Goal: Task Accomplishment & Management: Manage account settings

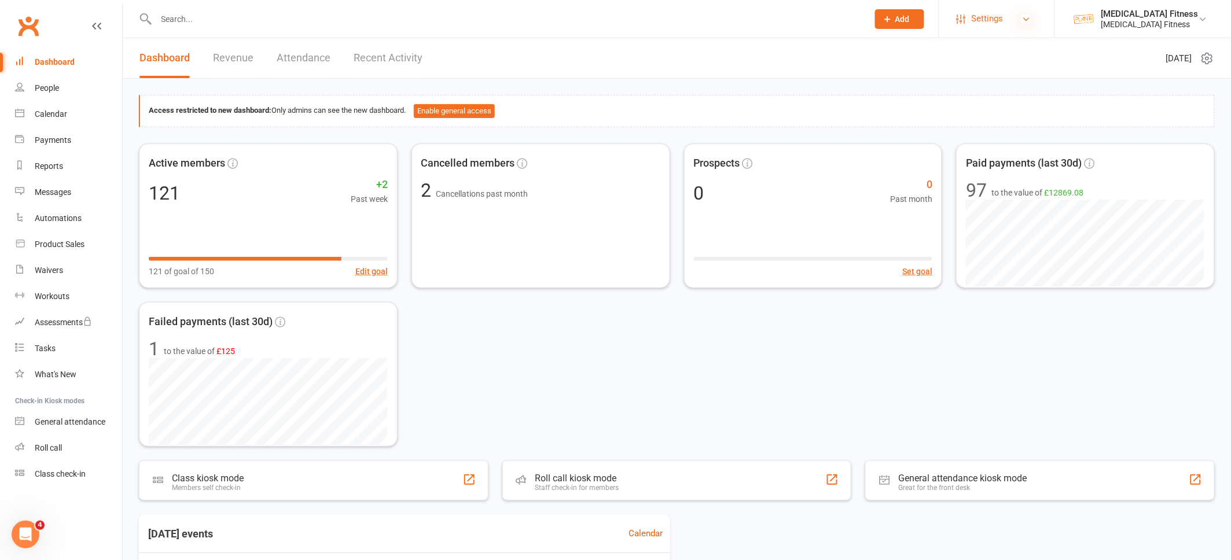
click at [1031, 18] on icon at bounding box center [1026, 18] width 9 height 9
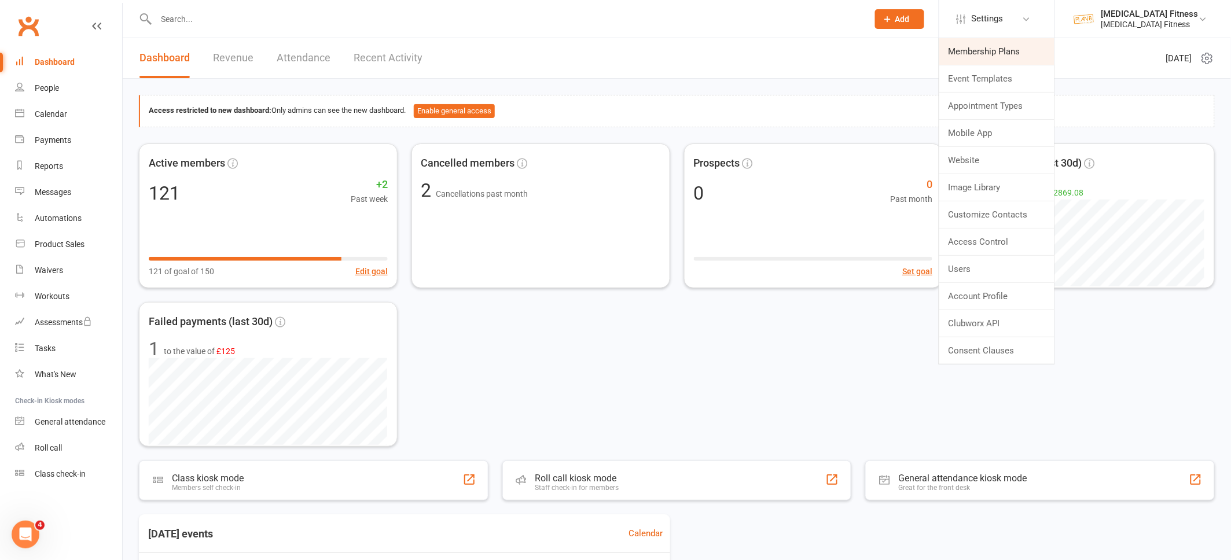
click at [988, 50] on link "Membership Plans" at bounding box center [996, 51] width 115 height 27
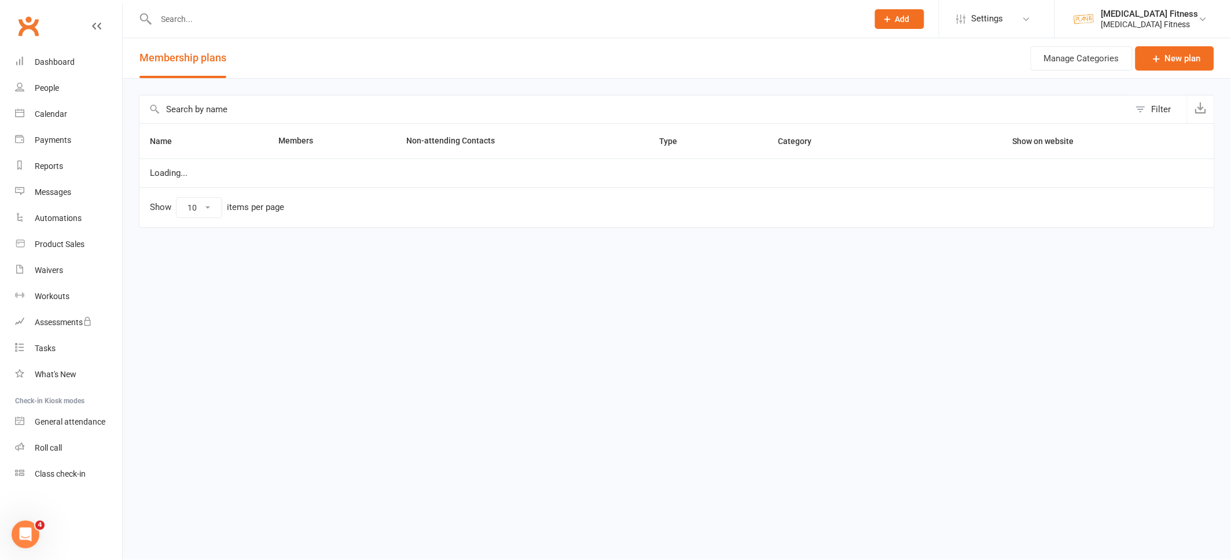
select select "100"
click at [274, 111] on input "text" at bounding box center [634, 109] width 990 height 28
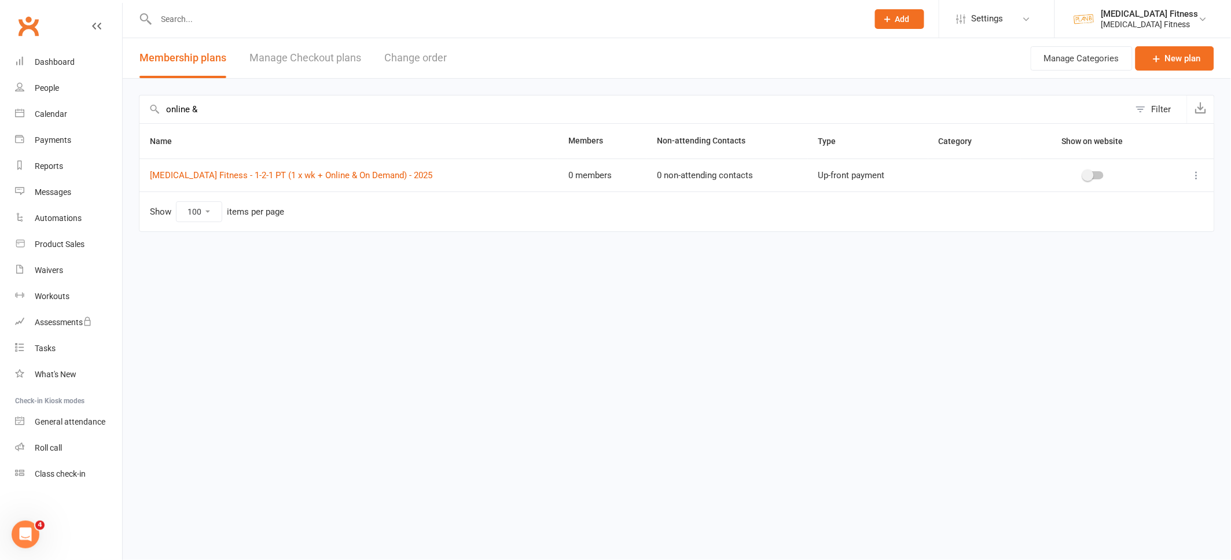
type input "online &"
click at [1197, 173] on icon at bounding box center [1197, 176] width 12 height 12
click at [953, 201] on td "Show 10 25 50 100 items per page" at bounding box center [676, 212] width 1075 height 40
click at [352, 172] on link "[MEDICAL_DATA] Fitness - 1-2-1 PT (1 x wk + Online & On Demand) - 2025" at bounding box center [291, 175] width 282 height 10
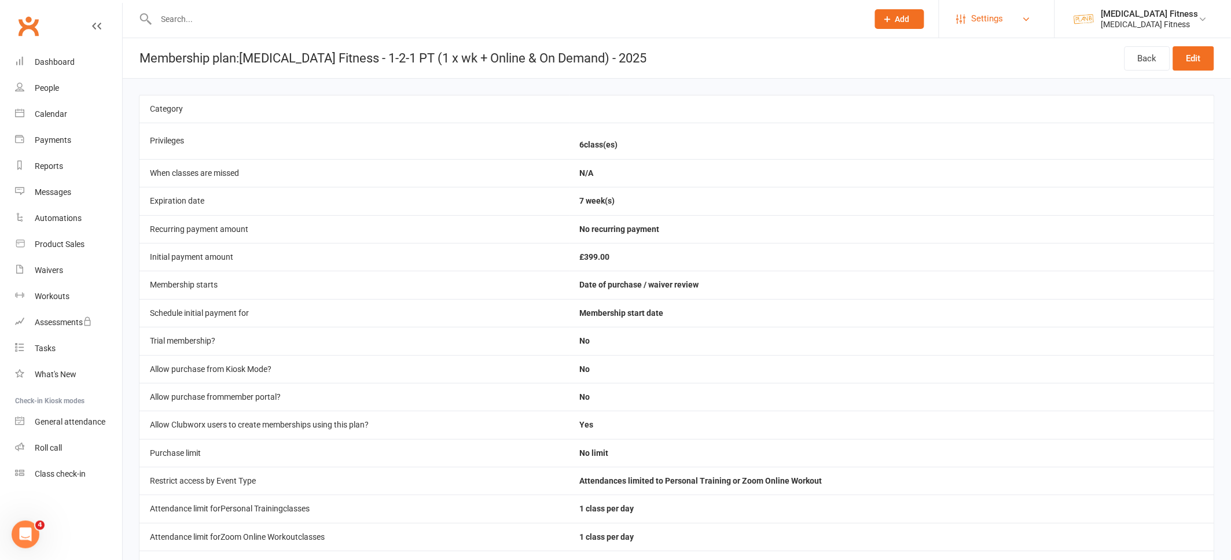
click at [991, 17] on span "Settings" at bounding box center [988, 19] width 32 height 26
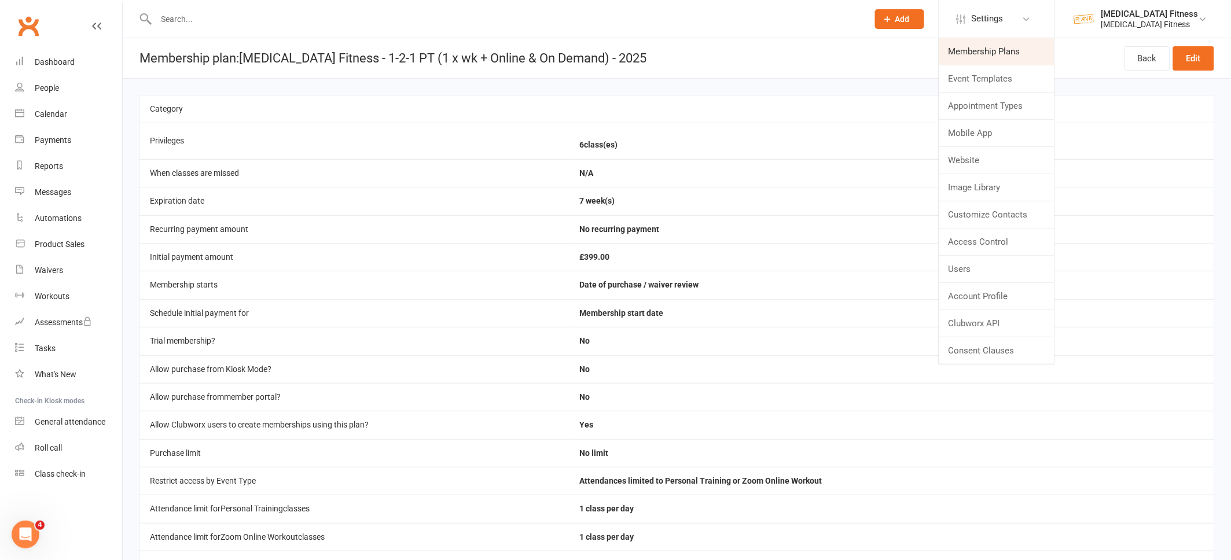
click at [985, 45] on link "Membership Plans" at bounding box center [996, 51] width 115 height 27
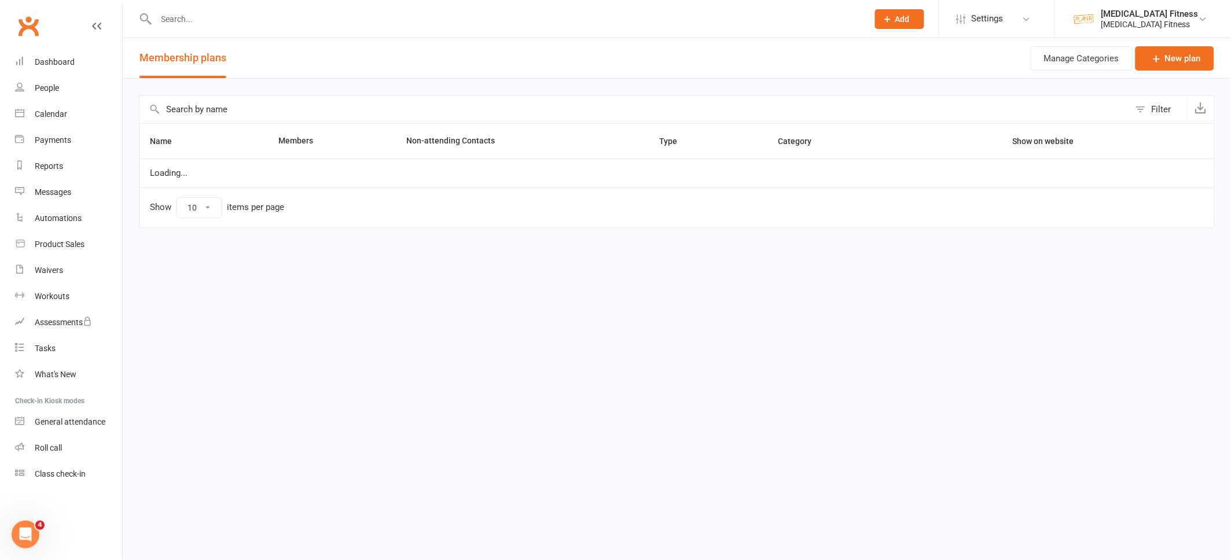
select select "100"
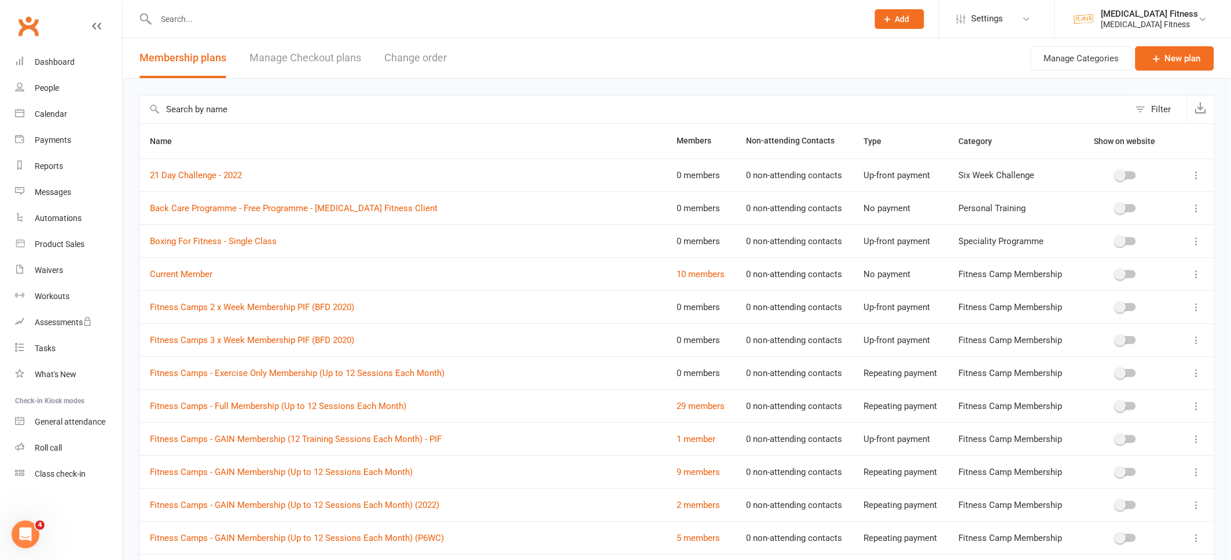
click at [188, 112] on input "text" at bounding box center [634, 109] width 990 height 28
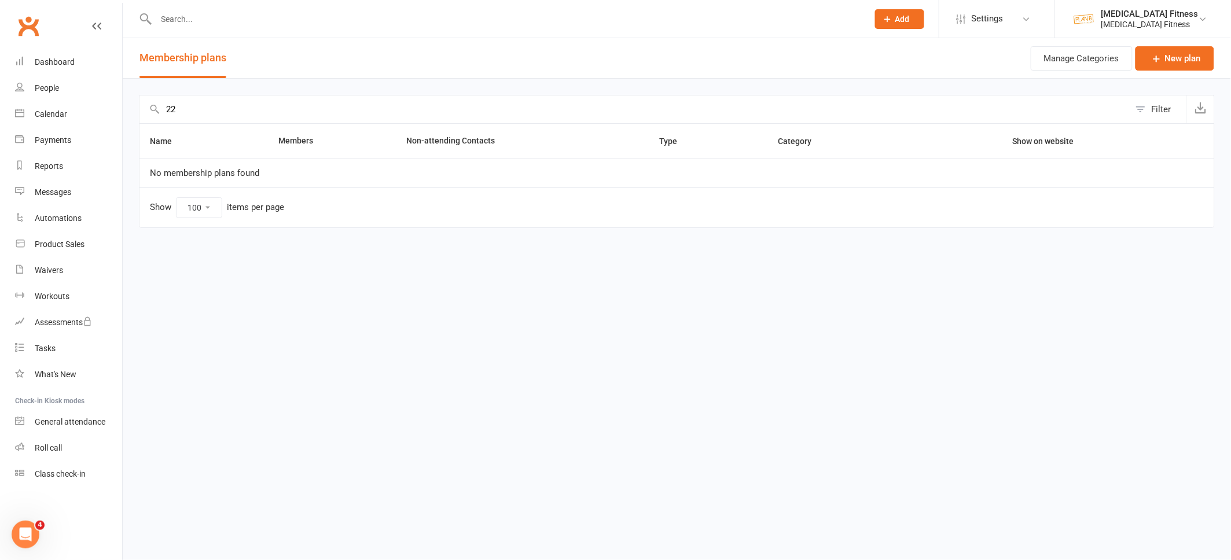
type input "2"
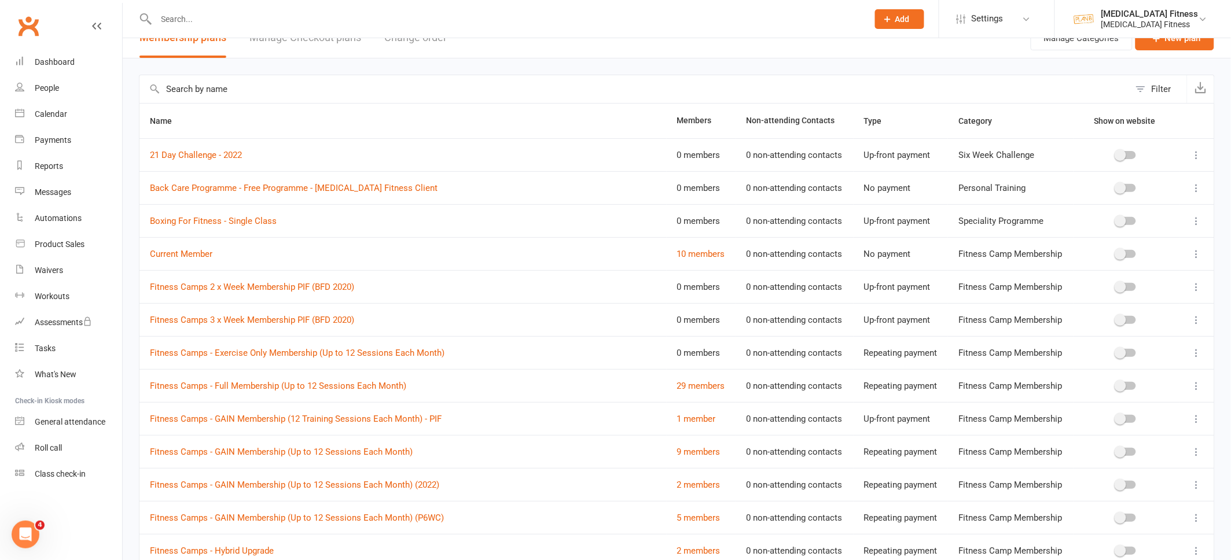
scroll to position [21, 0]
click at [677, 257] on link "10 members" at bounding box center [701, 253] width 48 height 10
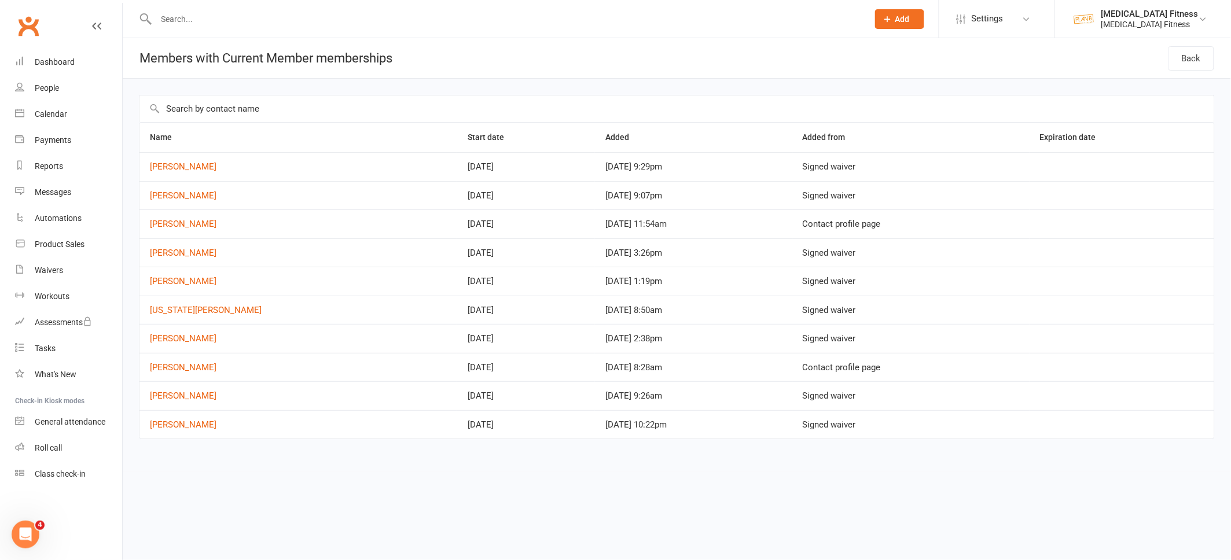
select select "100"
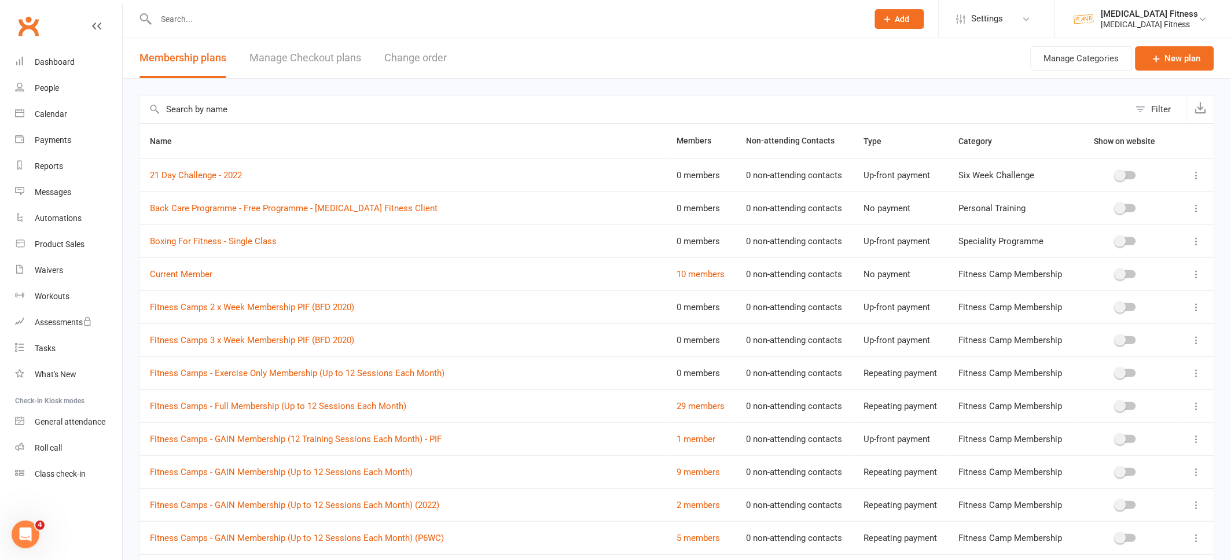
click at [202, 104] on input "text" at bounding box center [634, 109] width 990 height 28
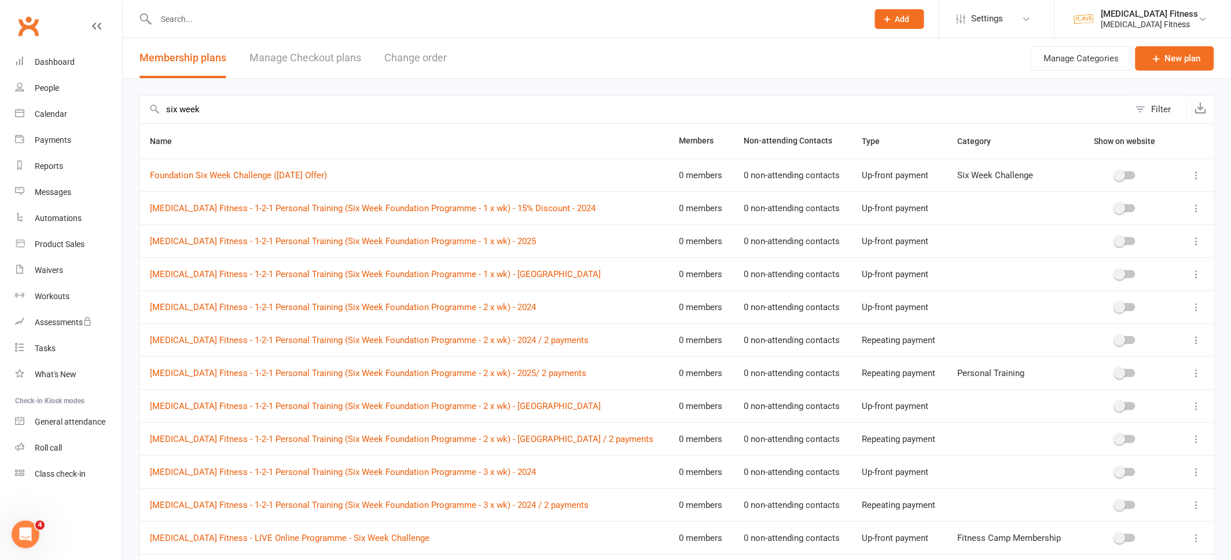
type input "six week"
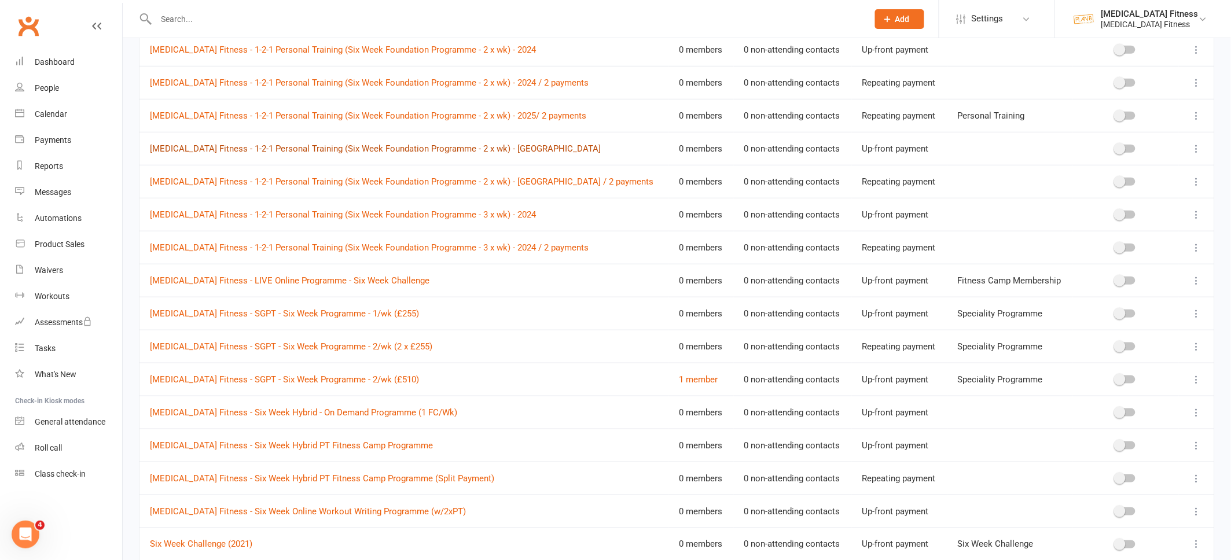
scroll to position [280, 0]
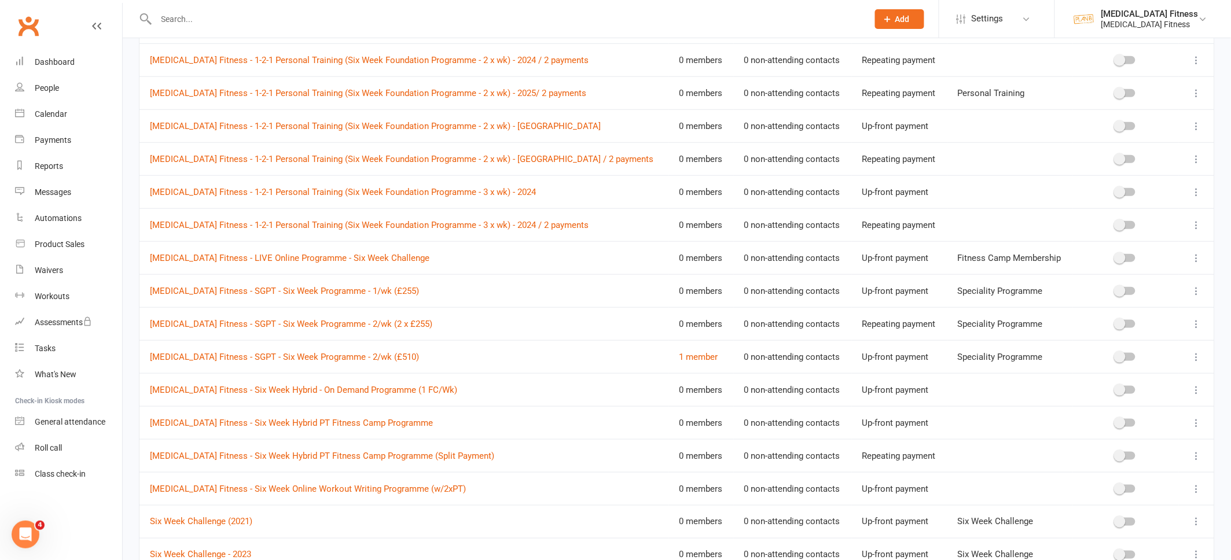
click at [1198, 258] on icon at bounding box center [1197, 258] width 12 height 12
click at [299, 263] on link "[MEDICAL_DATA] Fitness - LIVE Online Programme - Six Week Challenge" at bounding box center [289, 258] width 279 height 10
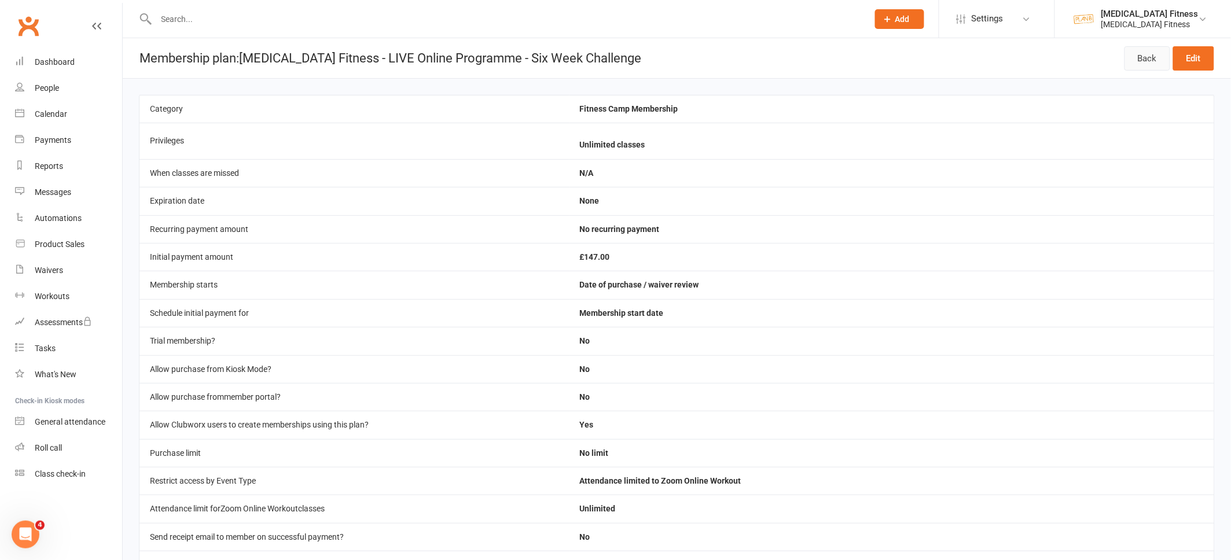
click at [1161, 53] on link "Back" at bounding box center [1147, 58] width 46 height 24
select select "100"
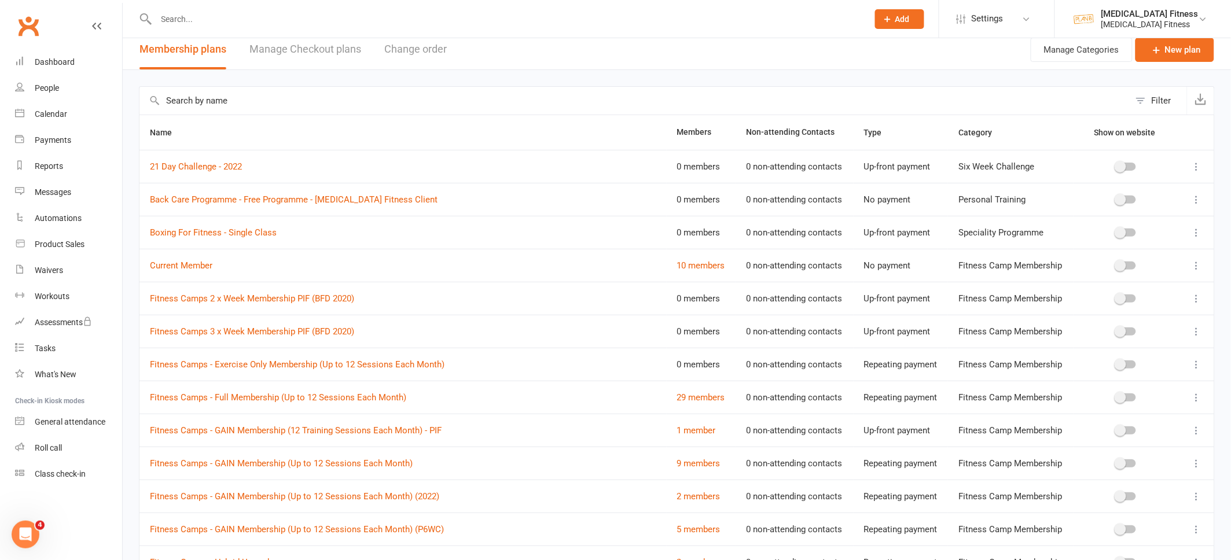
scroll to position [3, 0]
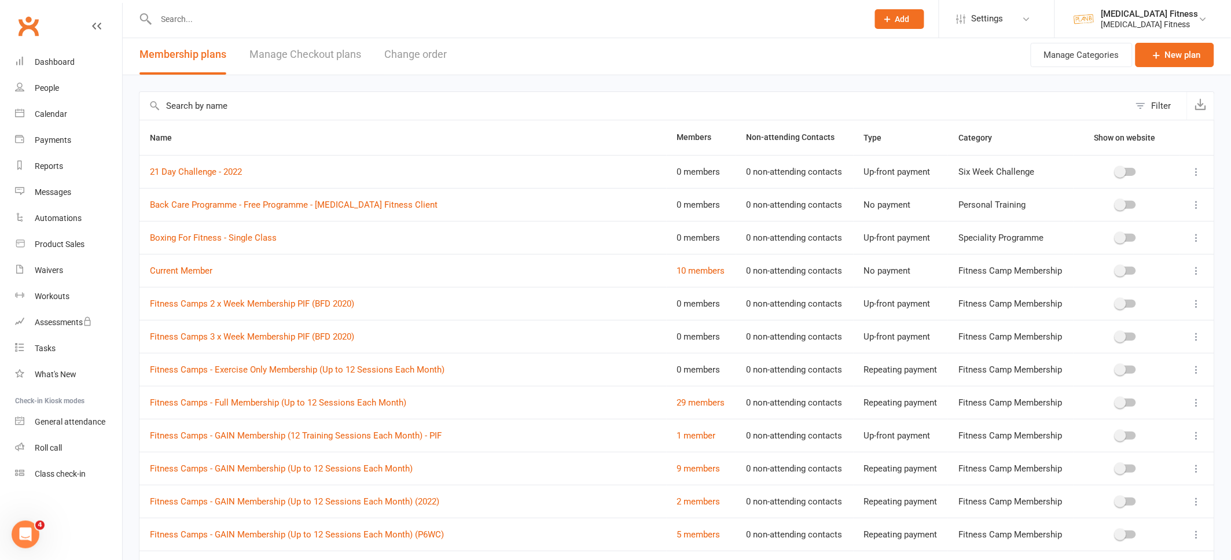
click at [199, 111] on input "text" at bounding box center [634, 106] width 990 height 28
type input "six week"
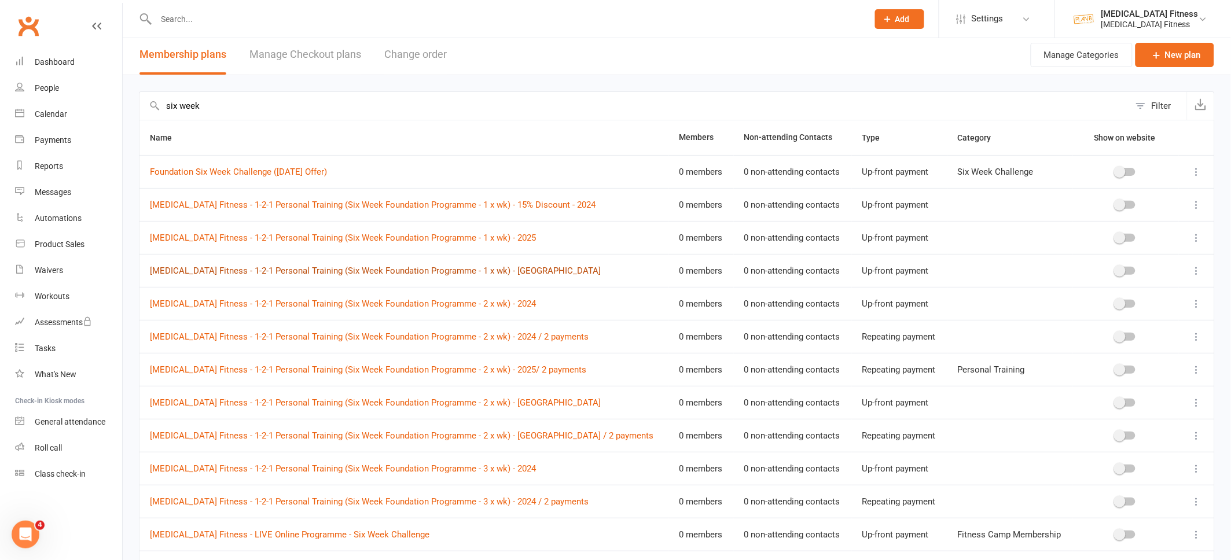
scroll to position [157, 0]
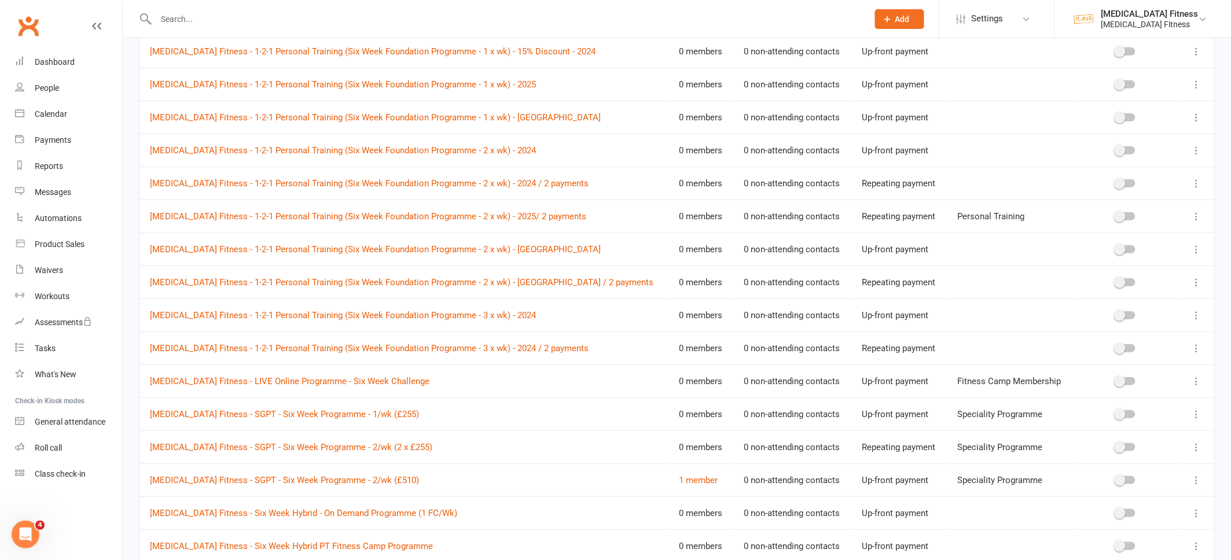
click at [1198, 381] on icon at bounding box center [1197, 382] width 12 height 12
click at [1138, 422] on link "Duplicate" at bounding box center [1146, 427] width 115 height 23
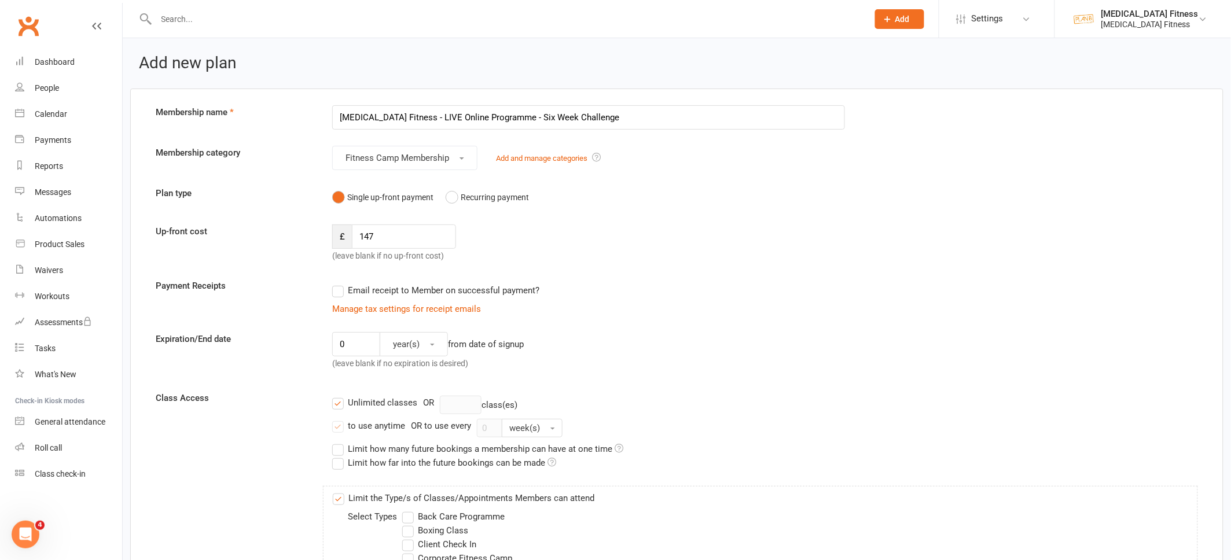
click at [448, 113] on input "[MEDICAL_DATA] Fitness - LIVE Online Programme - Six Week Challenge" at bounding box center [588, 117] width 513 height 24
type input "[MEDICAL_DATA] Fitness - LIVE Online & Gym Programme - Six Week Challenge"
drag, startPoint x: 376, startPoint y: 237, endPoint x: 323, endPoint y: 230, distance: 52.5
click at [323, 233] on div "£ 147 (leave blank if no up-front cost)" at bounding box center [455, 244] width 265 height 38
type input "220"
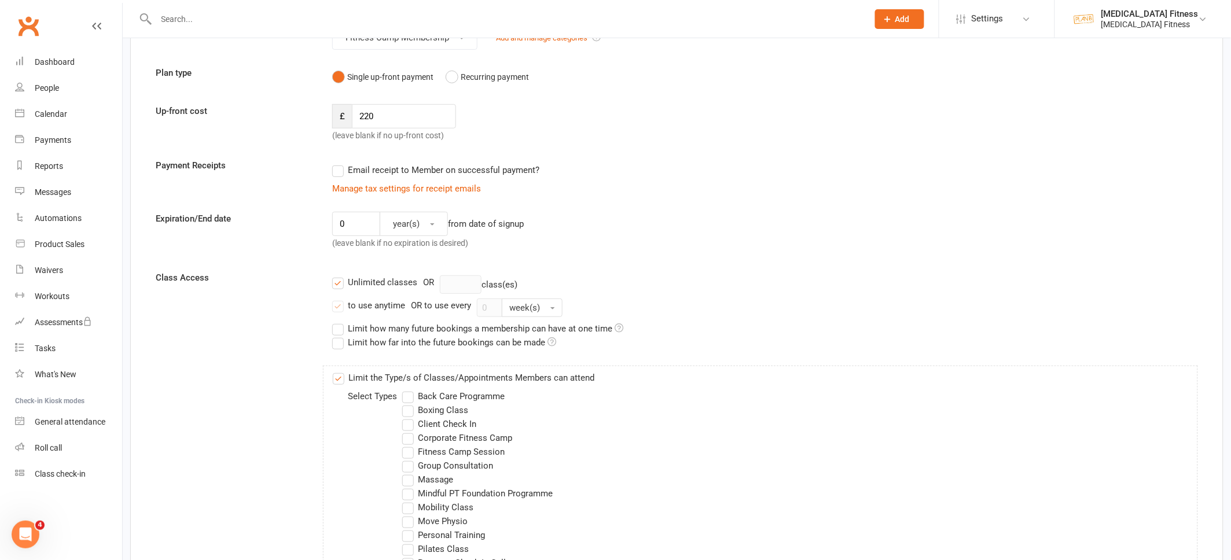
scroll to position [178, 0]
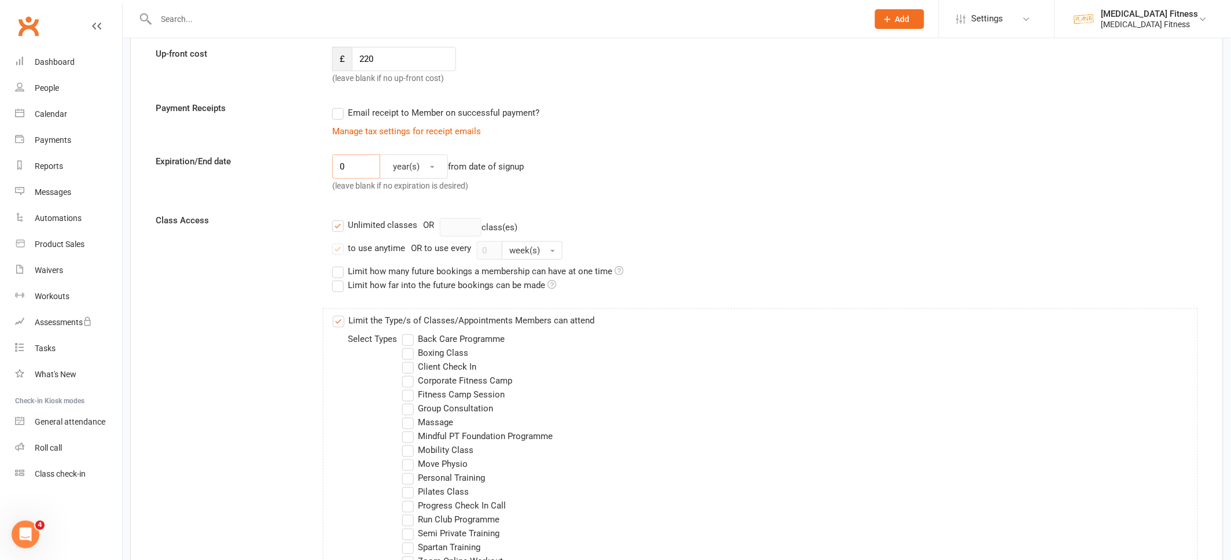
drag, startPoint x: 347, startPoint y: 167, endPoint x: 329, endPoint y: 167, distance: 18.5
click at [329, 167] on div "0 year(s) from date of signup (leave blank if no expiration is desired)" at bounding box center [588, 175] width 530 height 43
type input "7"
click at [419, 171] on button "year(s)" at bounding box center [414, 166] width 68 height 24
click at [406, 212] on span "week(s)" at bounding box center [404, 217] width 31 height 10
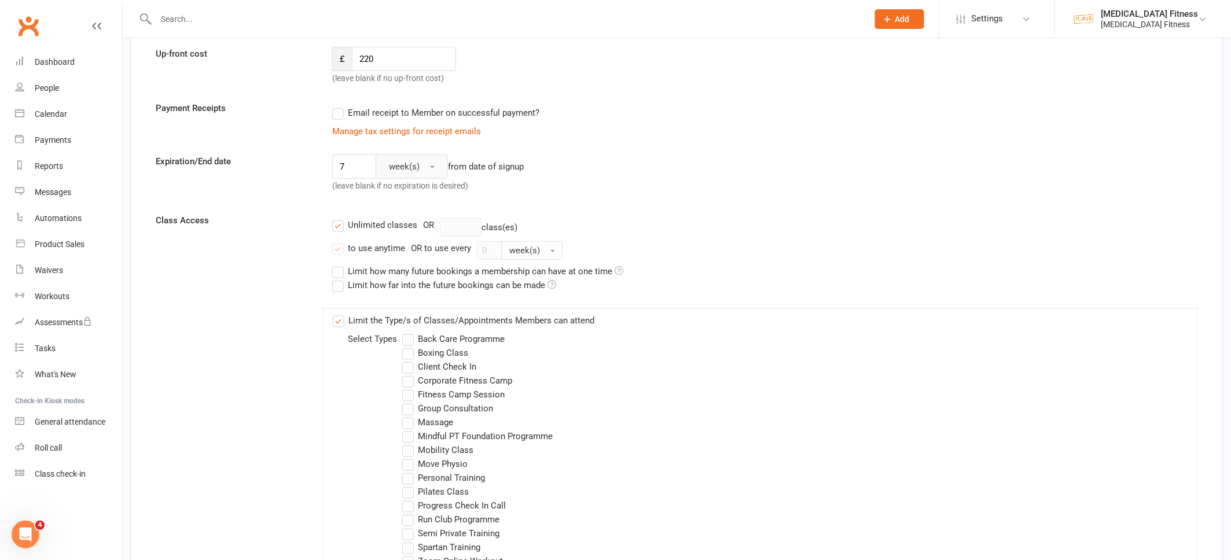
scroll to position [214, 0]
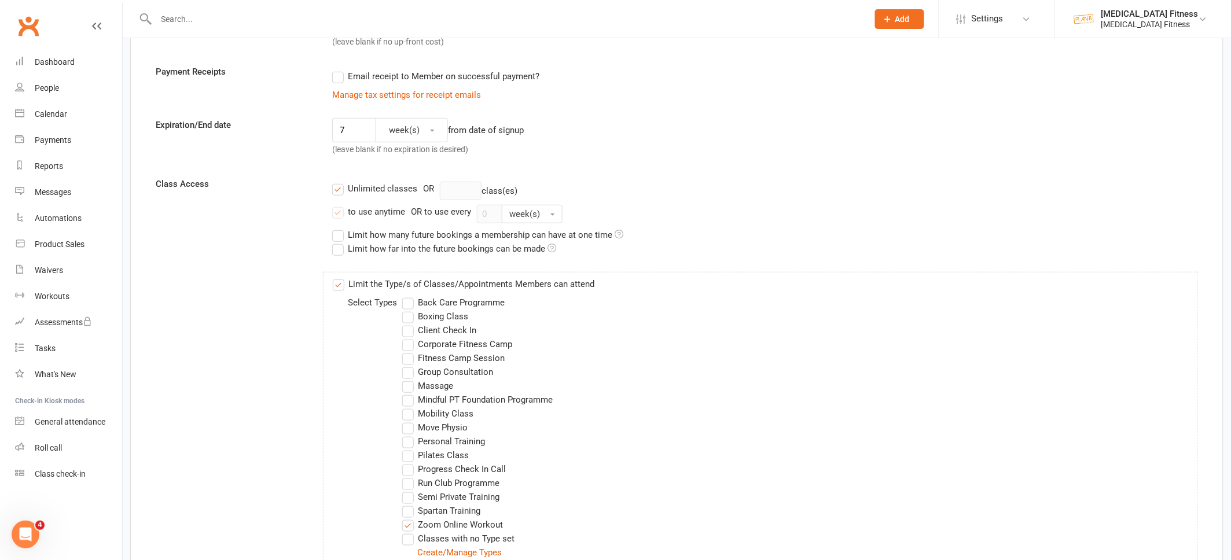
click at [336, 192] on label "Unlimited classes" at bounding box center [374, 189] width 85 height 14
click at [336, 182] on input "Unlimited classes" at bounding box center [336, 182] width 8 height 0
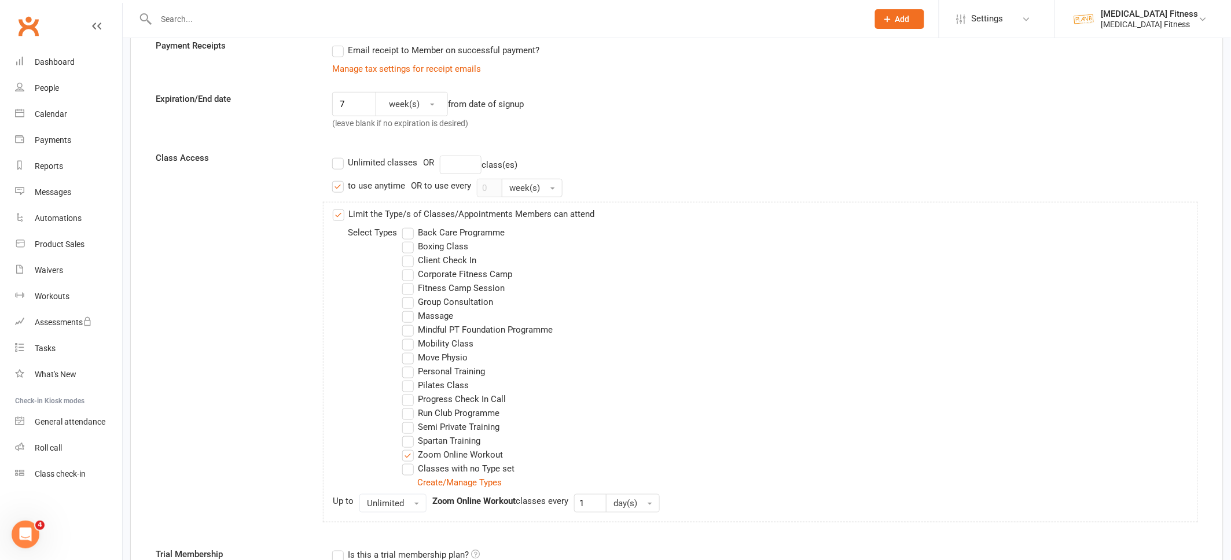
scroll to position [248, 0]
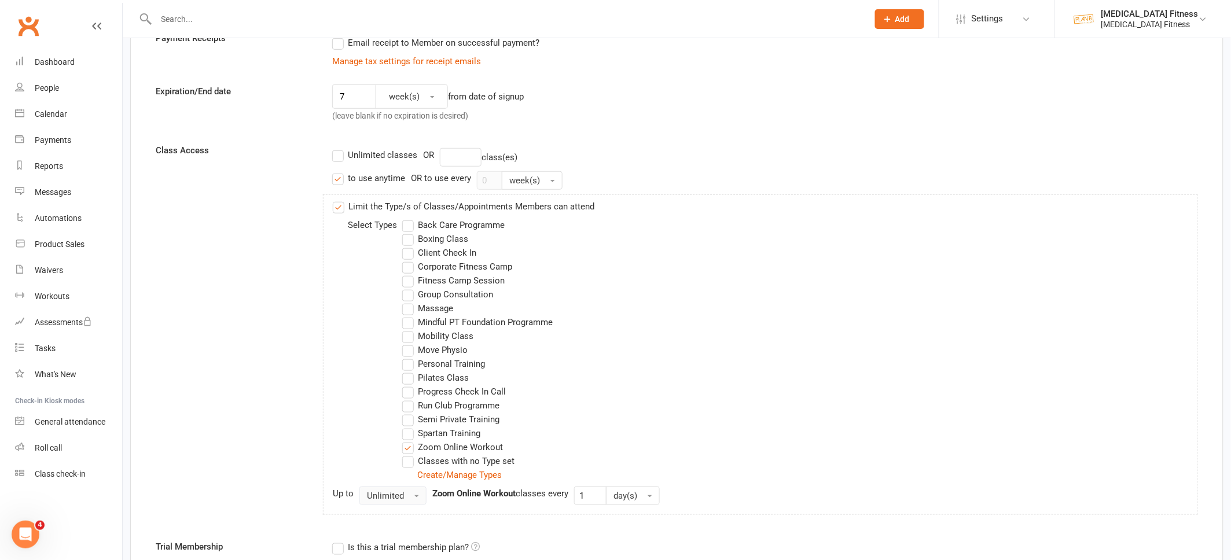
click at [390, 496] on span "Unlimited" at bounding box center [385, 496] width 37 height 10
click at [388, 540] on link "1" at bounding box center [417, 543] width 115 height 23
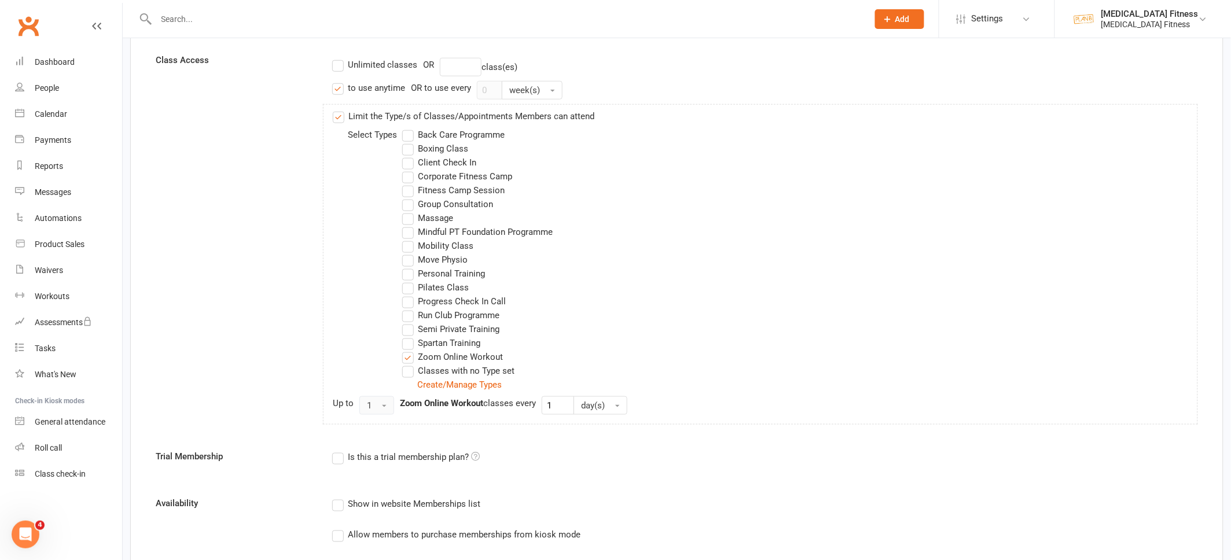
scroll to position [340, 0]
click at [583, 398] on button "day(s)" at bounding box center [600, 403] width 54 height 19
click at [588, 447] on span "week(s)" at bounding box center [598, 451] width 31 height 10
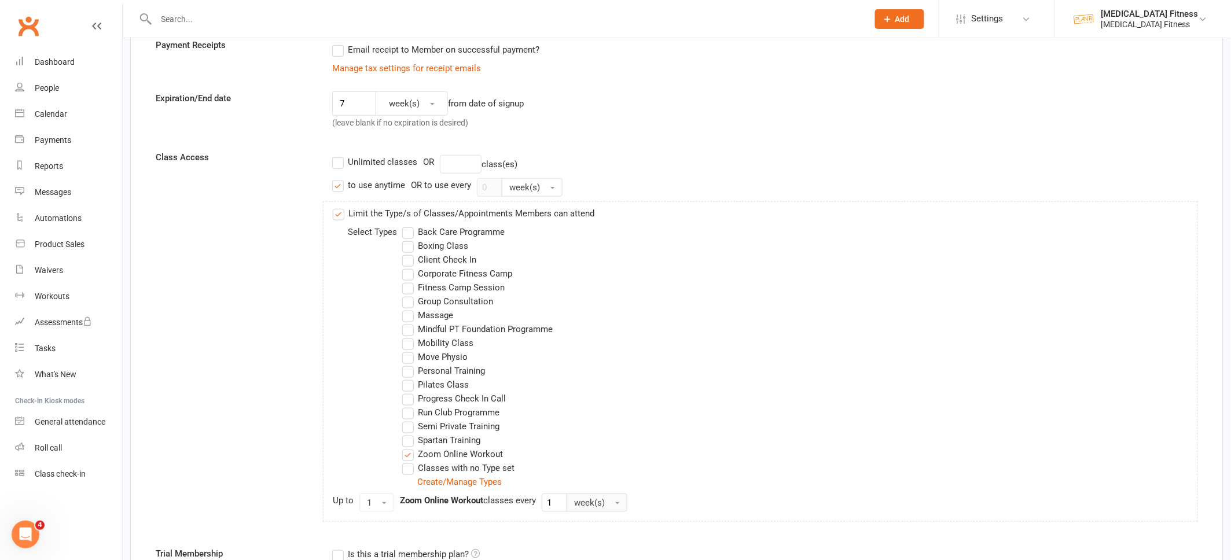
scroll to position [0, 0]
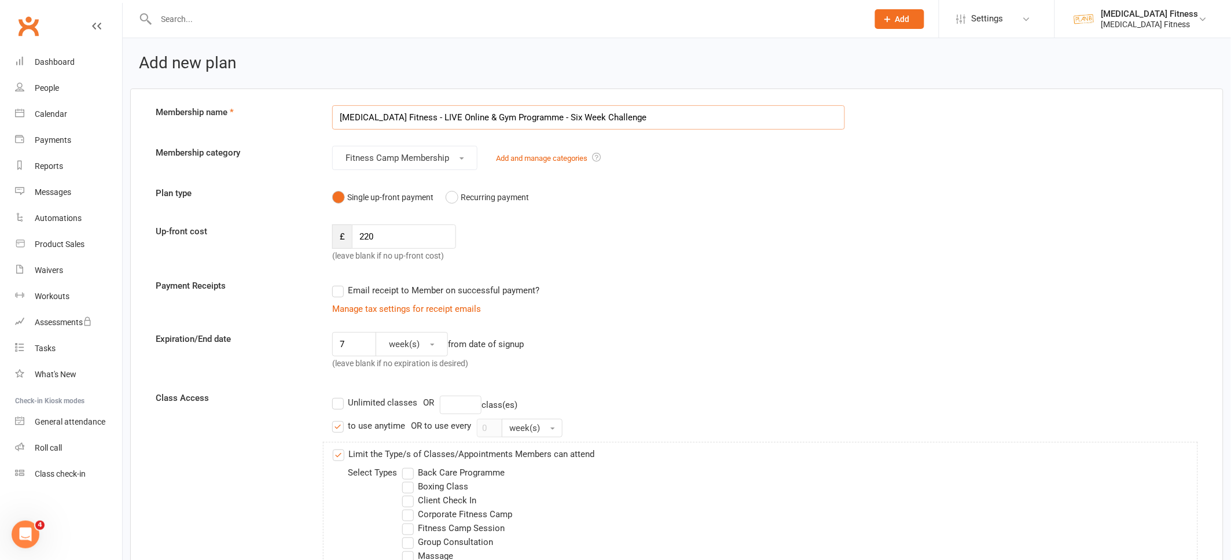
click at [614, 126] on input "[MEDICAL_DATA] Fitness - LIVE Online & Gym Programme - Six Week Challenge" at bounding box center [588, 117] width 513 height 24
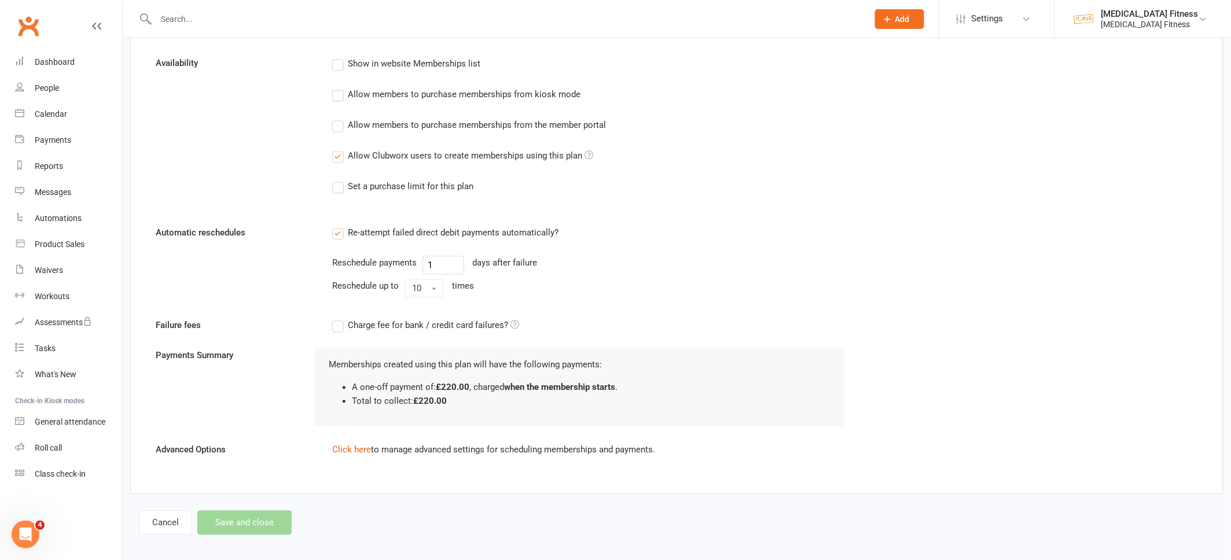
scroll to position [785, 0]
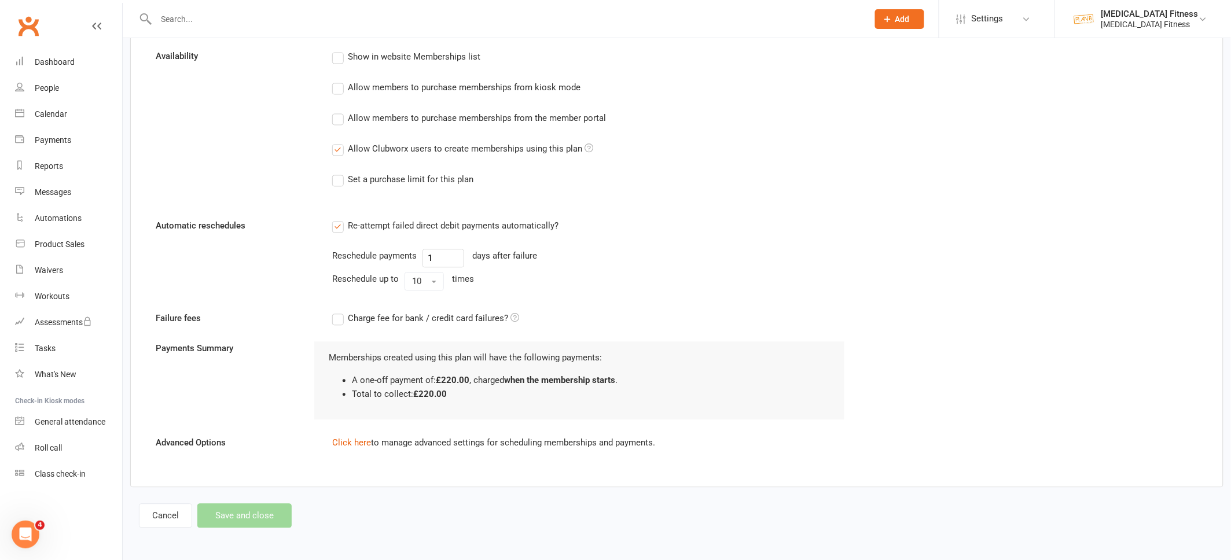
click at [263, 514] on div "Cancel Save and close" at bounding box center [215, 516] width 153 height 24
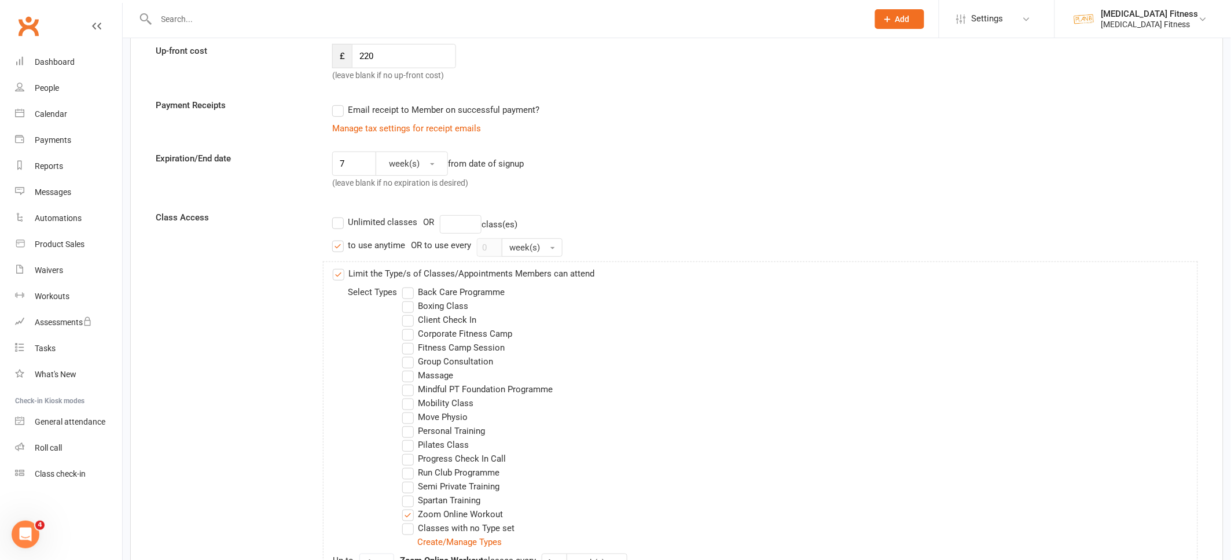
scroll to position [0, 0]
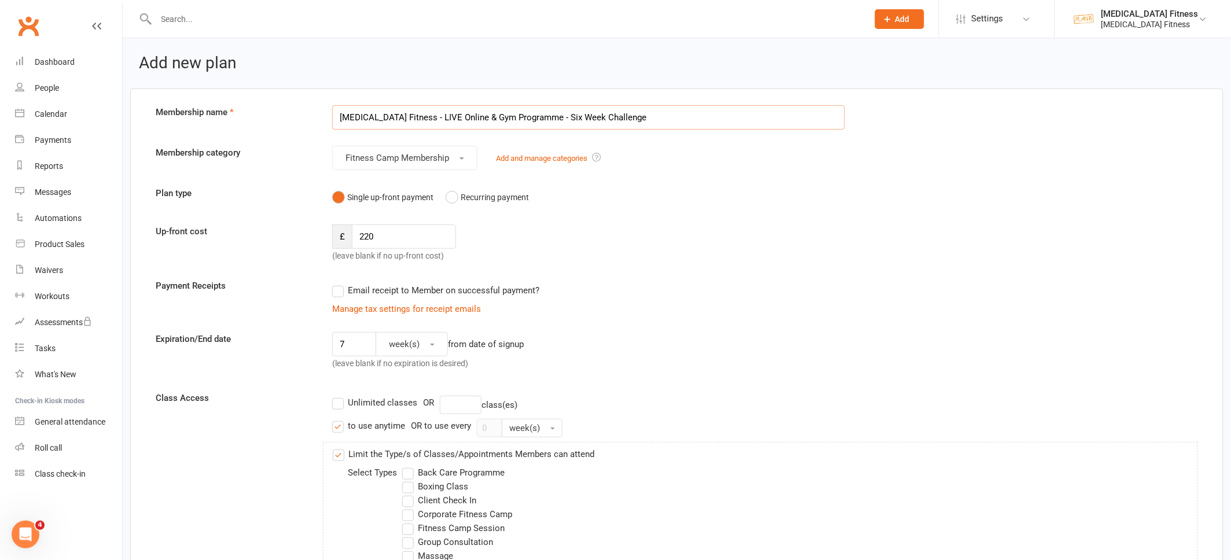
click at [610, 113] on input "[MEDICAL_DATA] Fitness - LIVE Online & Gym Programme - Six Week Challenge" at bounding box center [588, 117] width 513 height 24
click at [451, 159] on button "Fitness Camp Membership" at bounding box center [404, 158] width 145 height 24
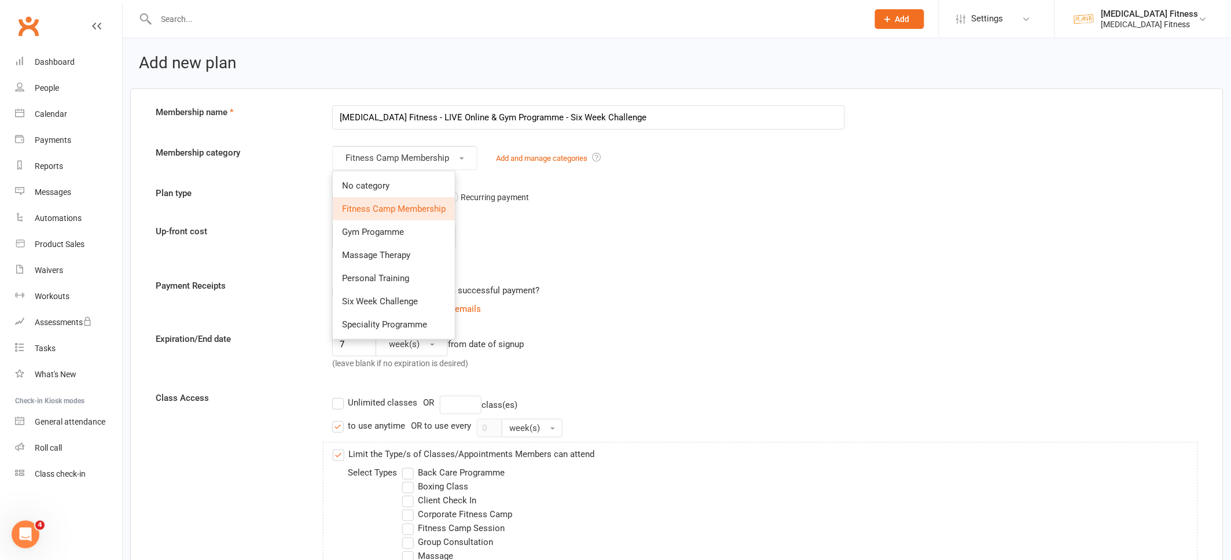
click at [393, 208] on span "Fitness Camp Membership" at bounding box center [394, 209] width 104 height 10
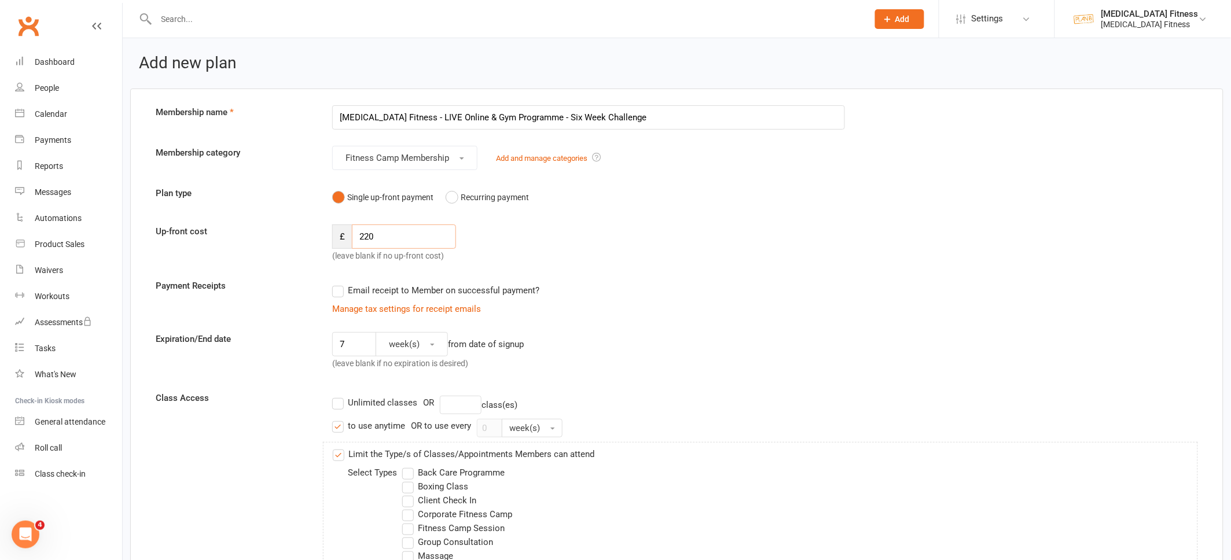
click at [387, 227] on input "220" at bounding box center [404, 237] width 104 height 24
click at [364, 338] on input "7" at bounding box center [354, 344] width 44 height 24
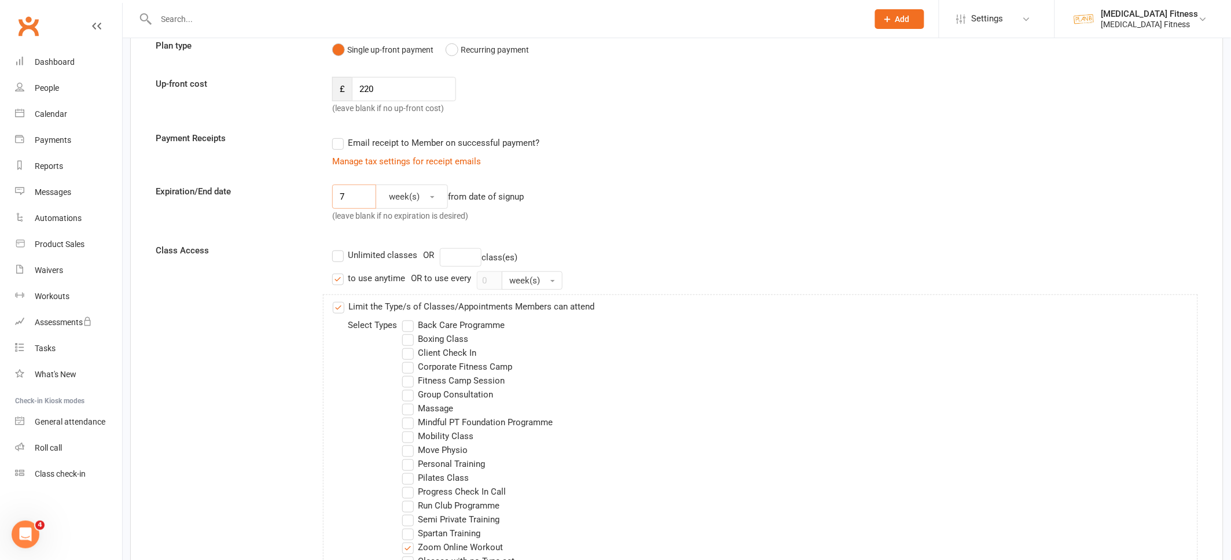
scroll to position [162, 0]
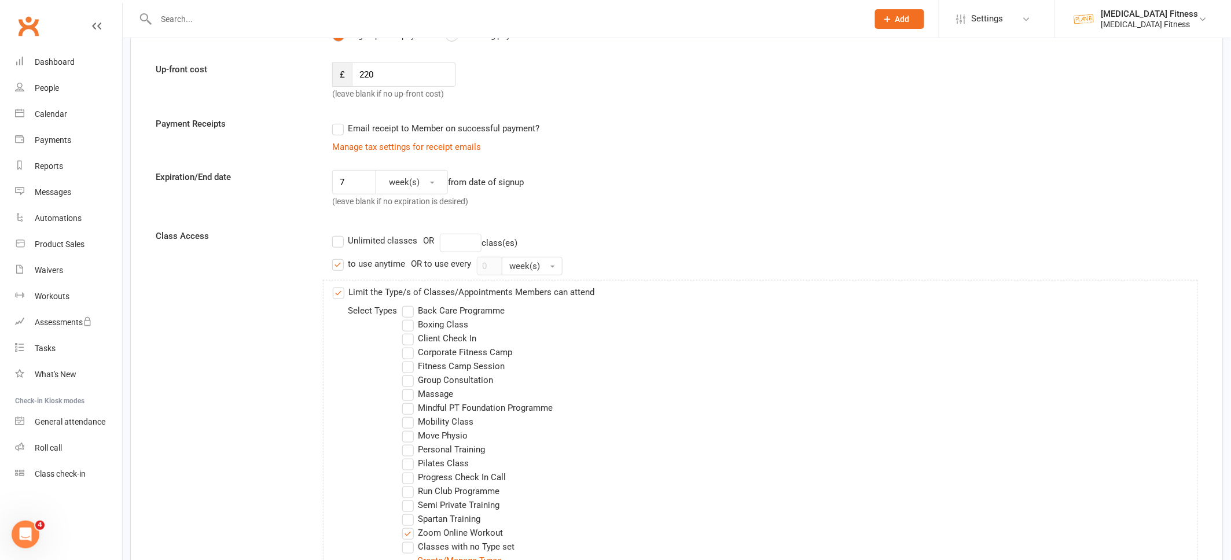
click at [342, 264] on label "to use anytime" at bounding box center [368, 264] width 73 height 14
click at [340, 257] on input "to use anytime" at bounding box center [336, 257] width 8 height 0
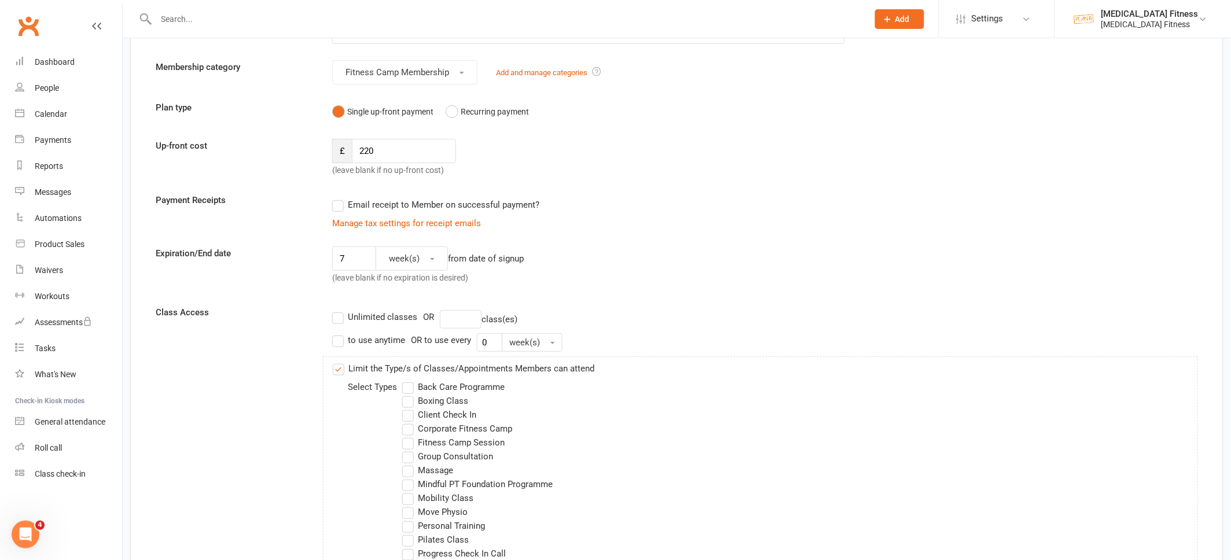
scroll to position [0, 0]
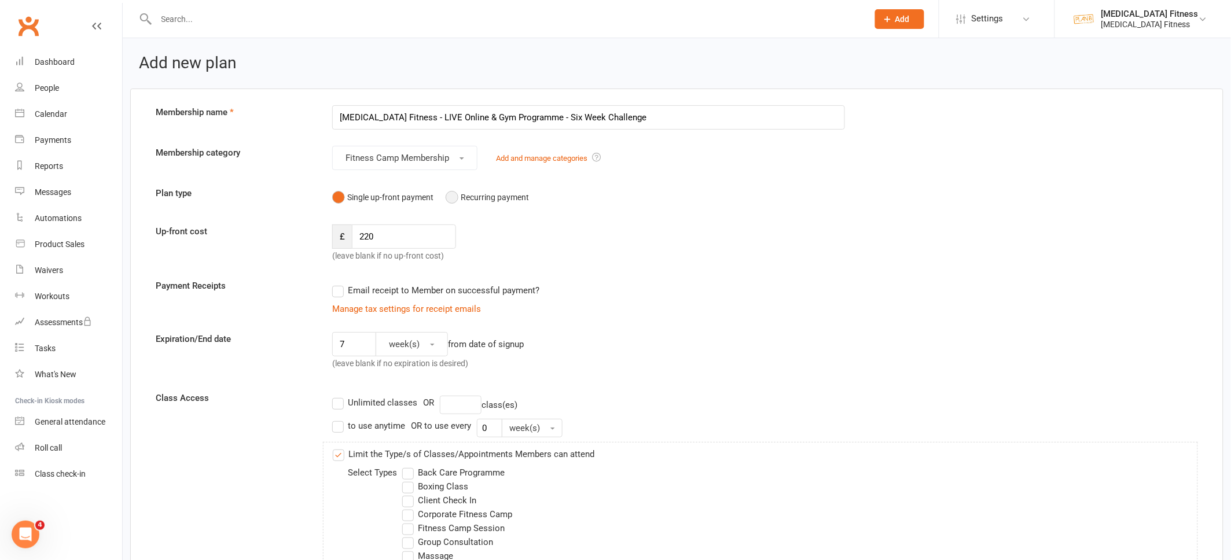
click at [450, 199] on button "Recurring payment" at bounding box center [487, 197] width 83 height 22
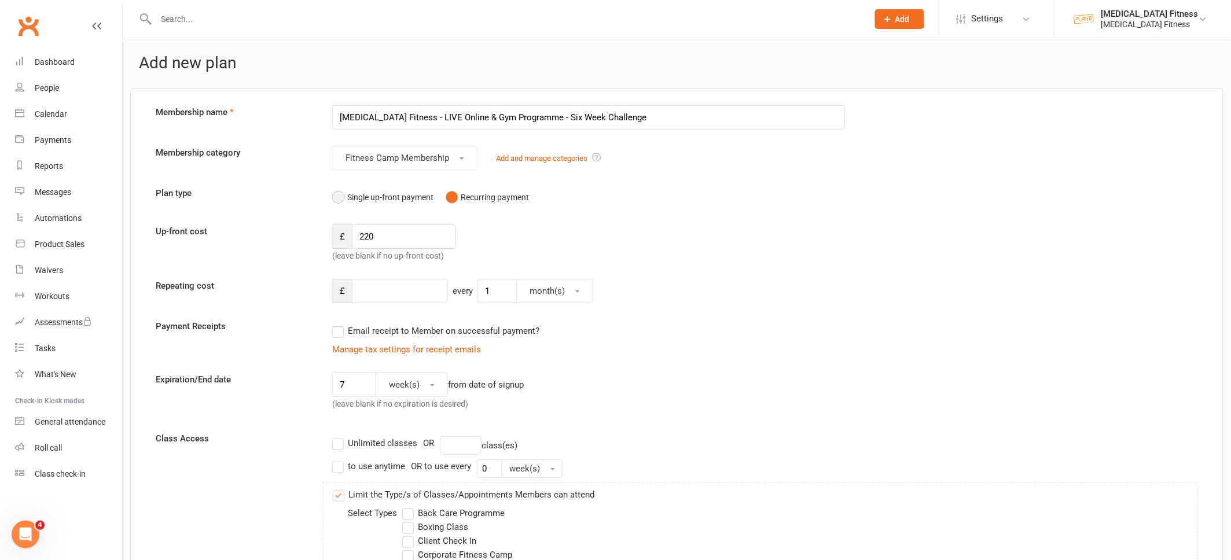
click at [348, 194] on button "Single up-front payment" at bounding box center [382, 197] width 101 height 22
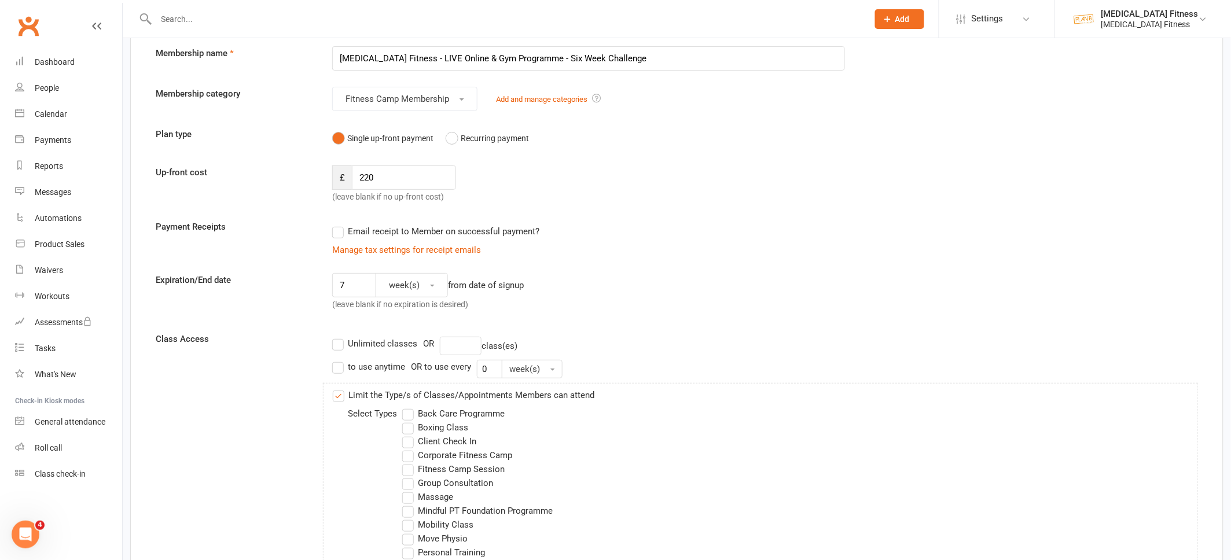
scroll to position [68, 0]
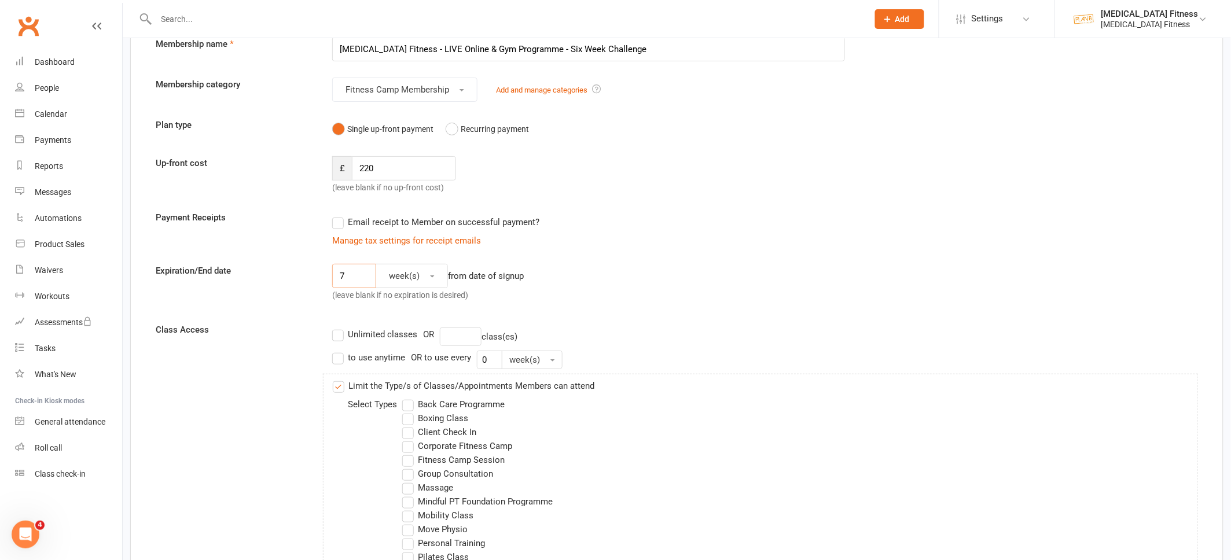
click at [362, 275] on input "7" at bounding box center [354, 276] width 44 height 24
click at [407, 274] on span "week(s)" at bounding box center [404, 276] width 31 height 10
click at [404, 322] on span "week(s)" at bounding box center [400, 327] width 31 height 10
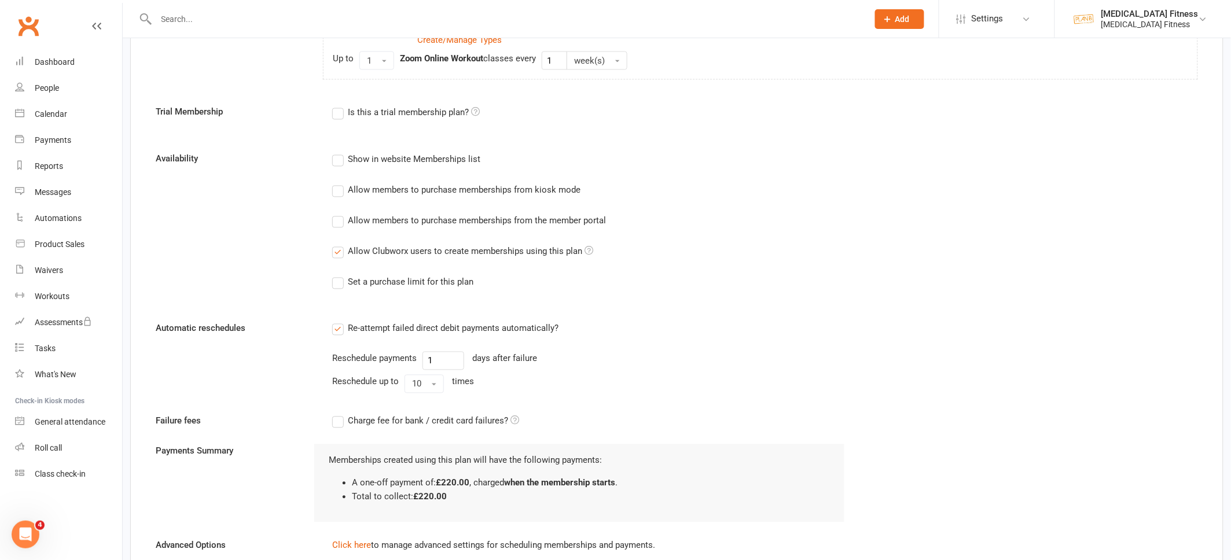
scroll to position [696, 0]
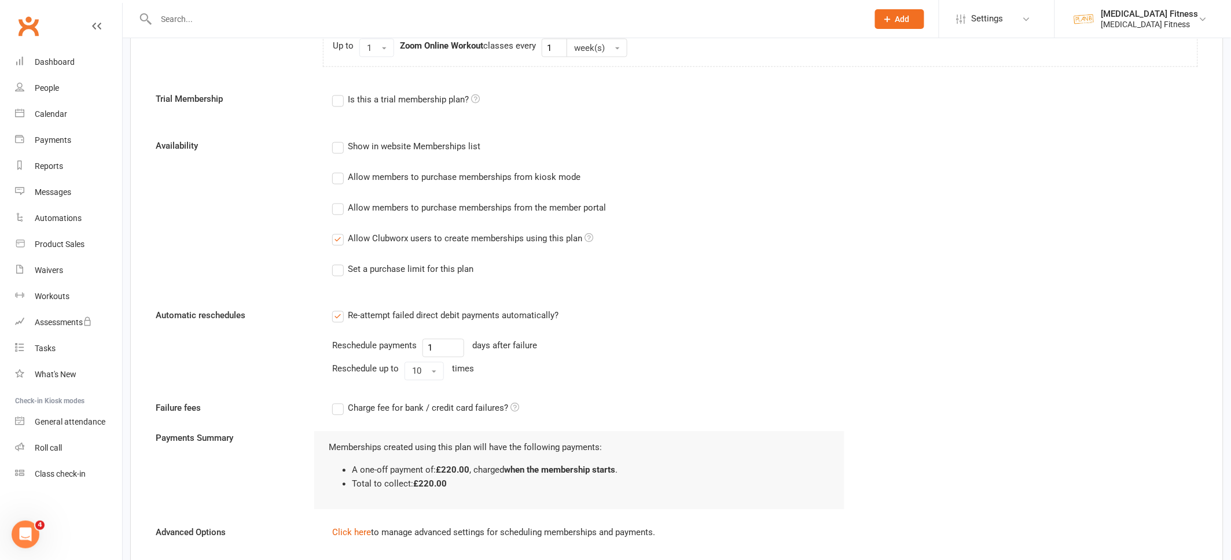
click at [393, 466] on li "A one-off payment of: £220.00 , charged when the membership starts ." at bounding box center [591, 470] width 478 height 14
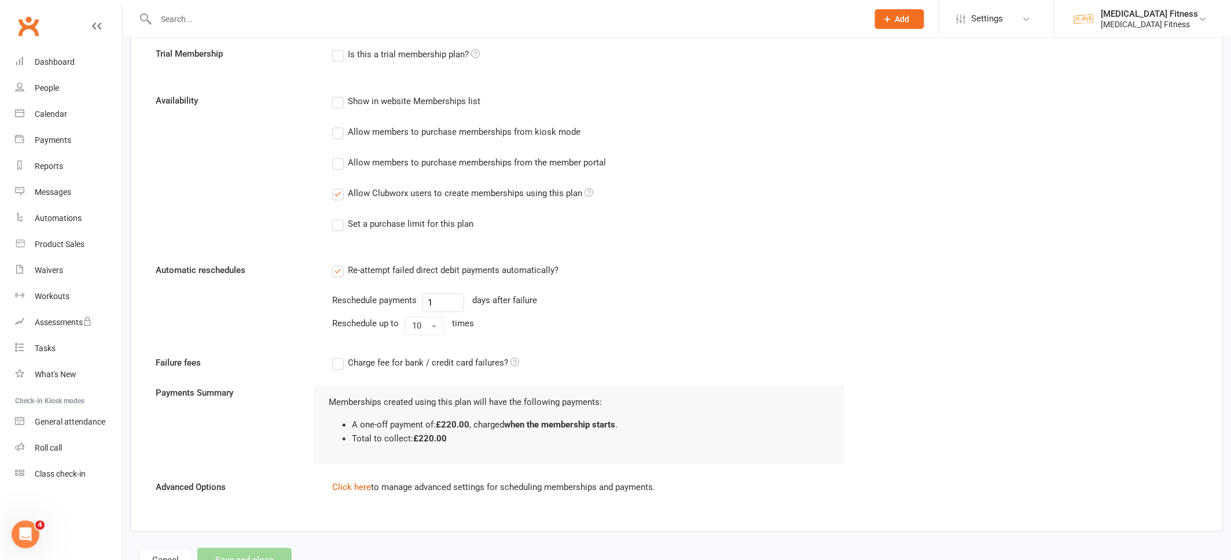
scroll to position [768, 0]
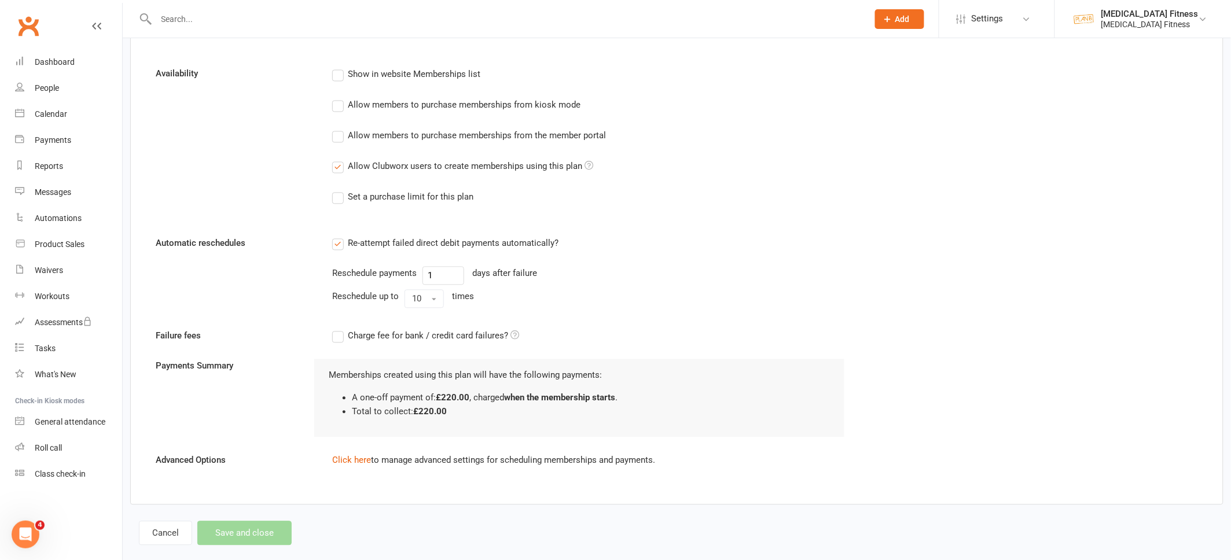
click at [264, 531] on div "Cancel Save and close" at bounding box center [215, 533] width 153 height 24
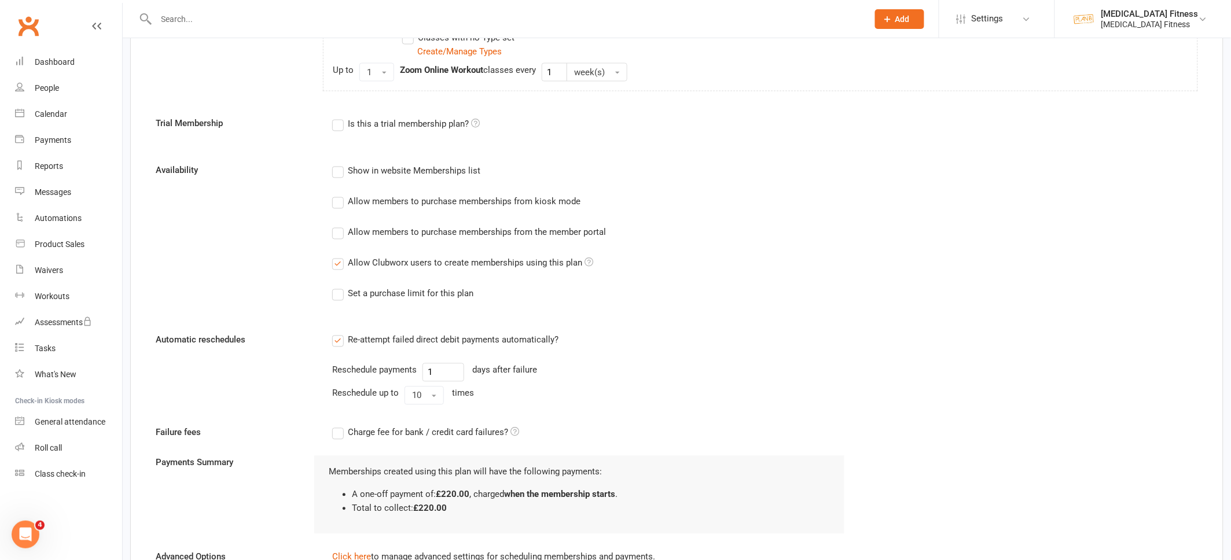
scroll to position [785, 0]
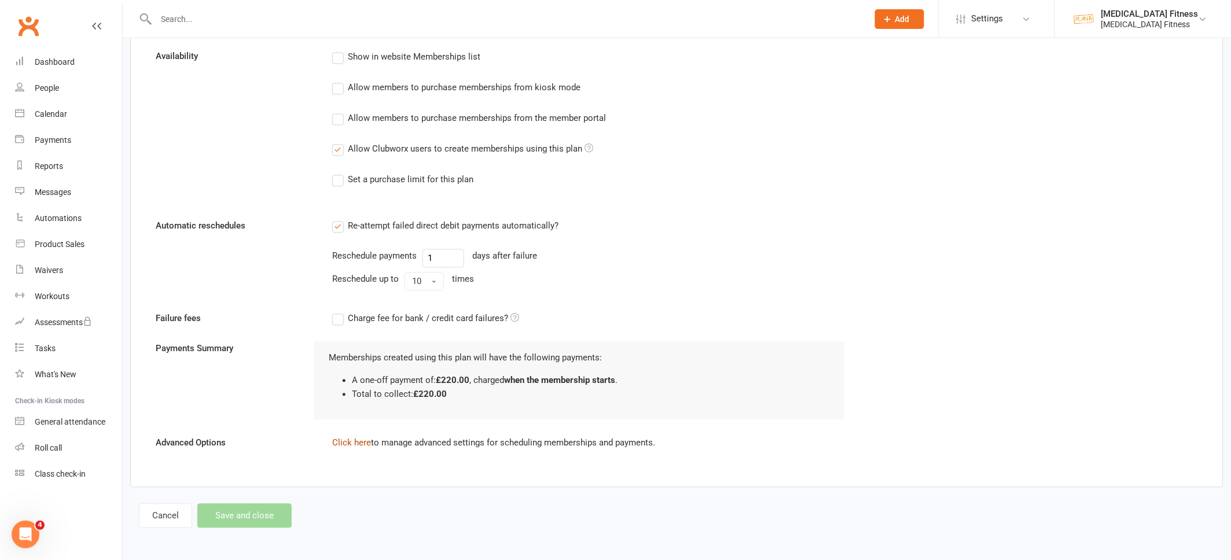
click at [347, 443] on link "Click here" at bounding box center [351, 443] width 39 height 10
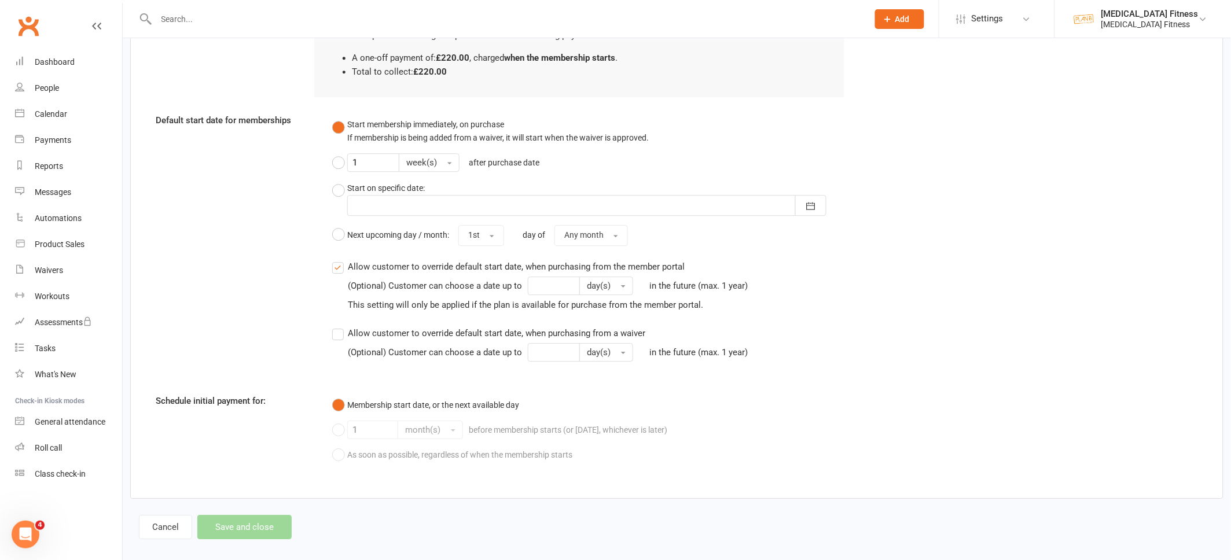
scroll to position [1119, 0]
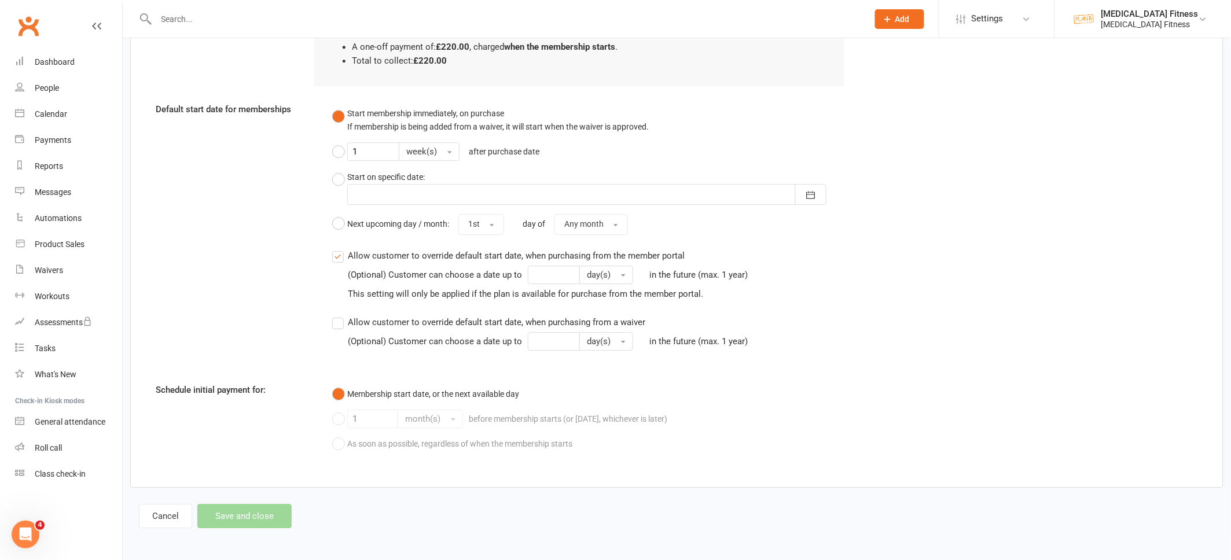
click at [237, 511] on div "Cancel Save and close" at bounding box center [215, 516] width 153 height 24
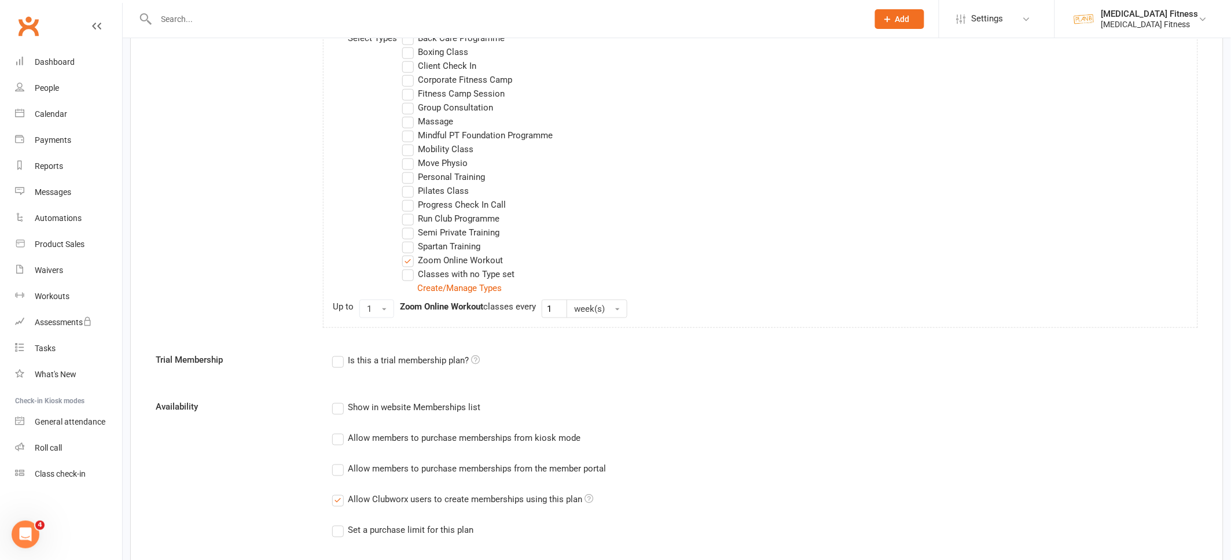
scroll to position [0, 0]
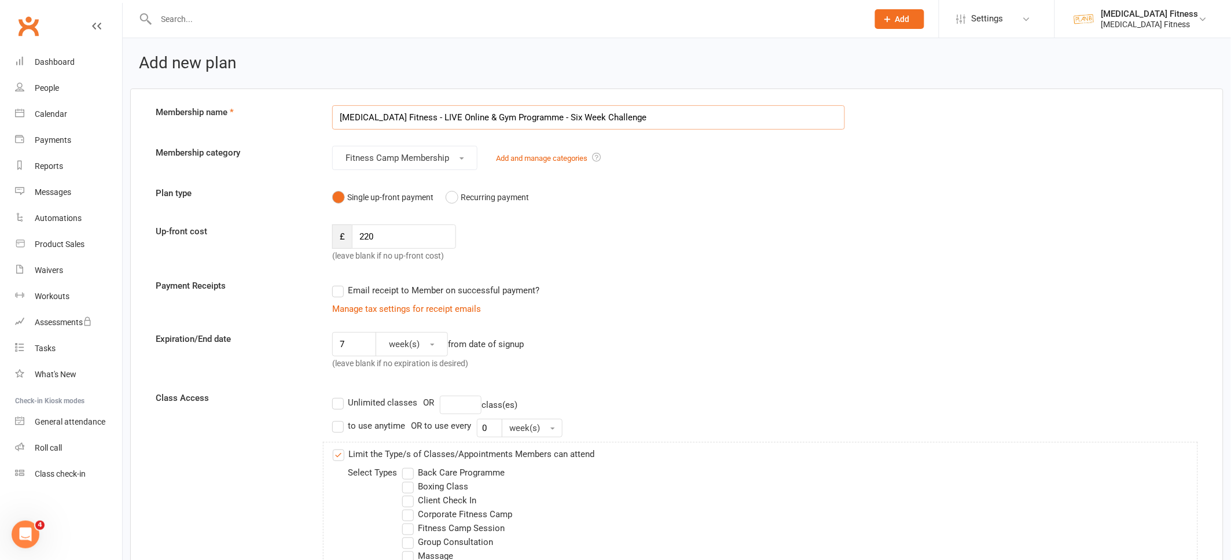
click at [615, 123] on input "[MEDICAL_DATA] Fitness - LIVE Online & Gym Programme - Six Week Challenge" at bounding box center [588, 117] width 513 height 24
click at [387, 233] on input "220" at bounding box center [404, 237] width 104 height 24
click at [562, 289] on div "Email receipt to Member on successful payment?" at bounding box center [584, 290] width 522 height 23
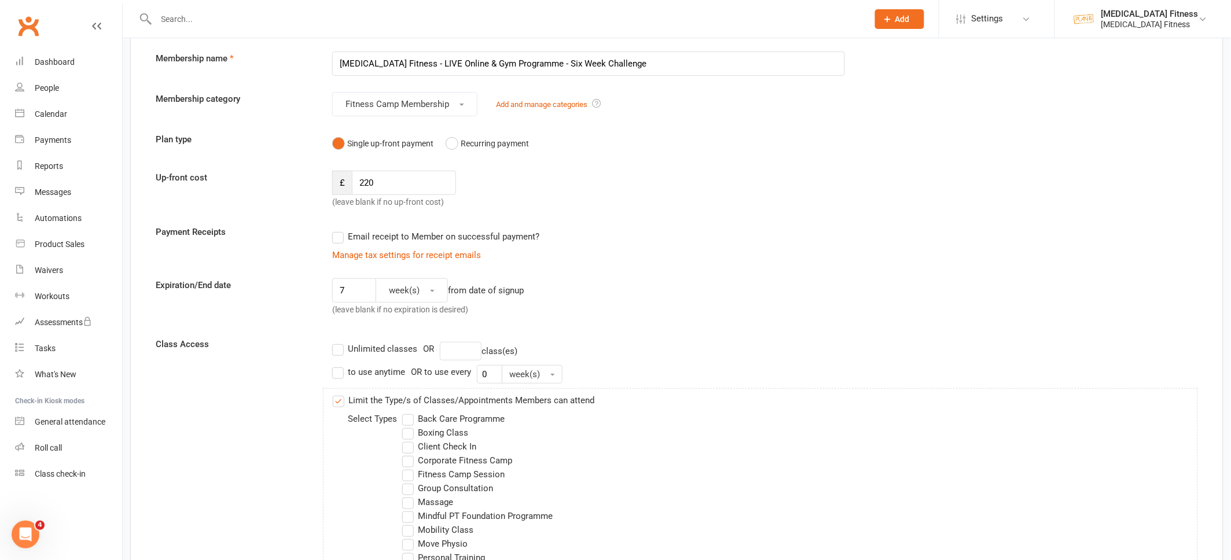
scroll to position [69, 0]
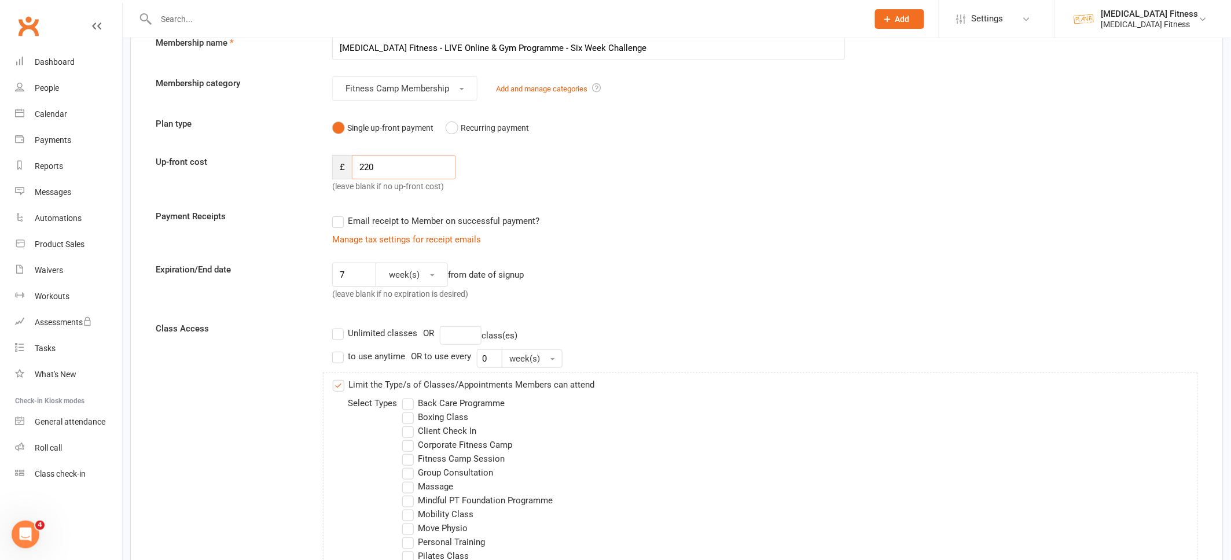
click at [400, 164] on input "220" at bounding box center [404, 167] width 104 height 24
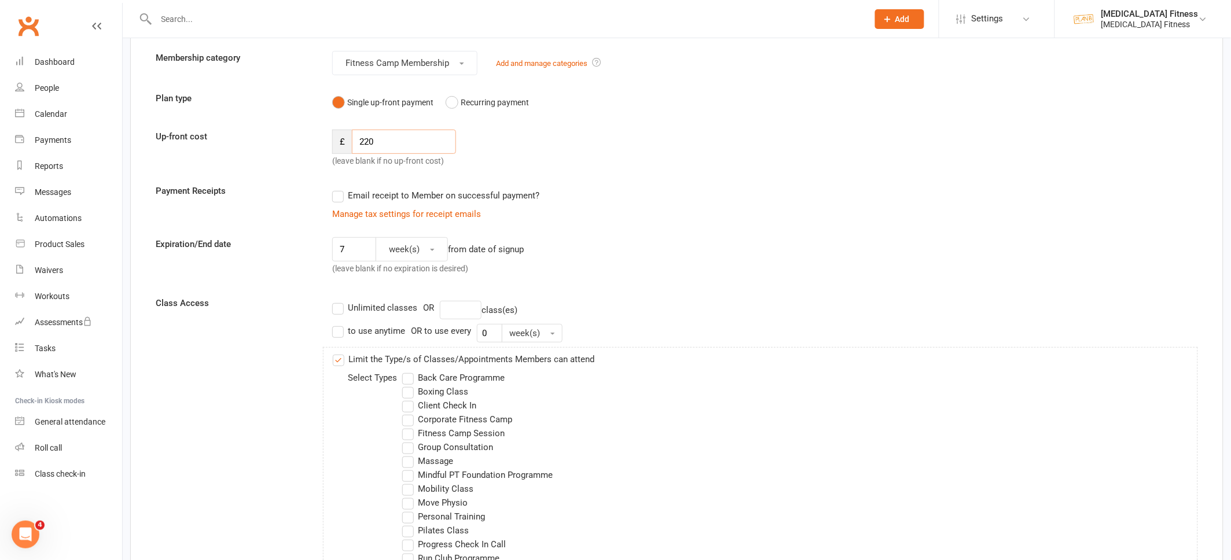
scroll to position [100, 0]
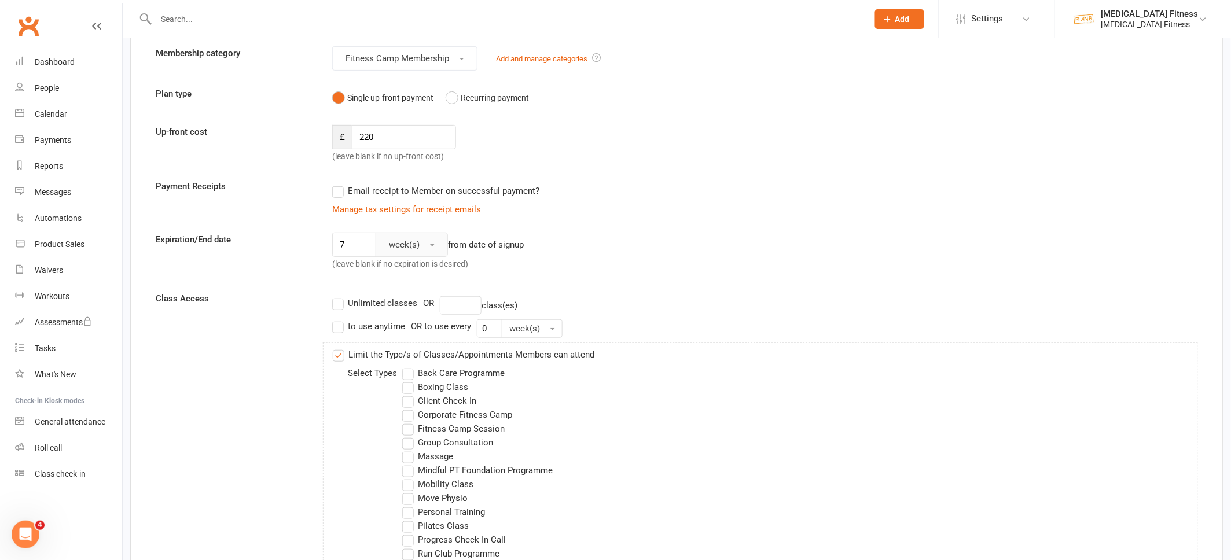
click at [413, 241] on span "week(s)" at bounding box center [404, 245] width 31 height 10
click at [409, 292] on span "week(s)" at bounding box center [400, 295] width 31 height 10
click at [336, 301] on label "Unlimited classes" at bounding box center [374, 303] width 85 height 14
click at [336, 296] on input "Unlimited classes" at bounding box center [336, 296] width 8 height 0
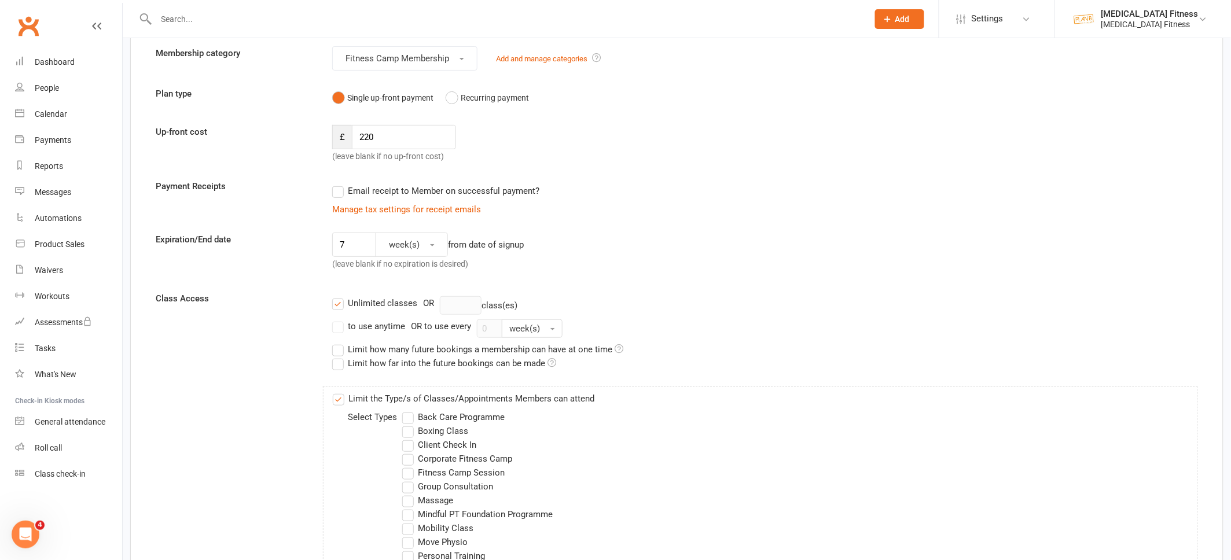
click at [339, 305] on label "Unlimited classes" at bounding box center [374, 303] width 85 height 14
click at [339, 296] on input "Unlimited classes" at bounding box center [336, 296] width 8 height 0
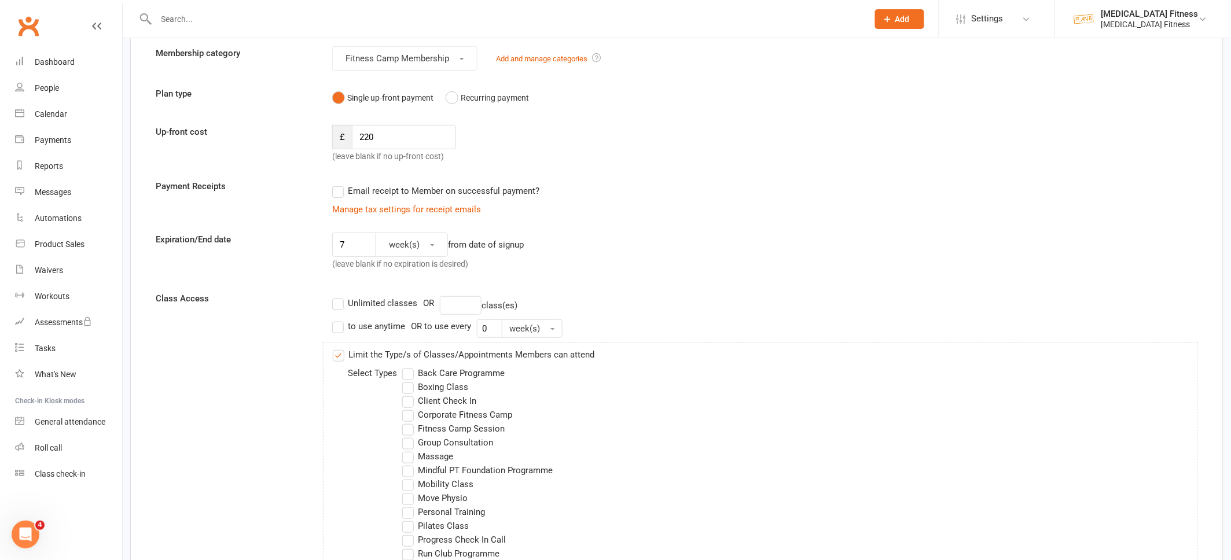
click at [335, 326] on label "to use anytime" at bounding box center [368, 326] width 73 height 14
click at [335, 319] on input "to use anytime" at bounding box center [336, 319] width 8 height 0
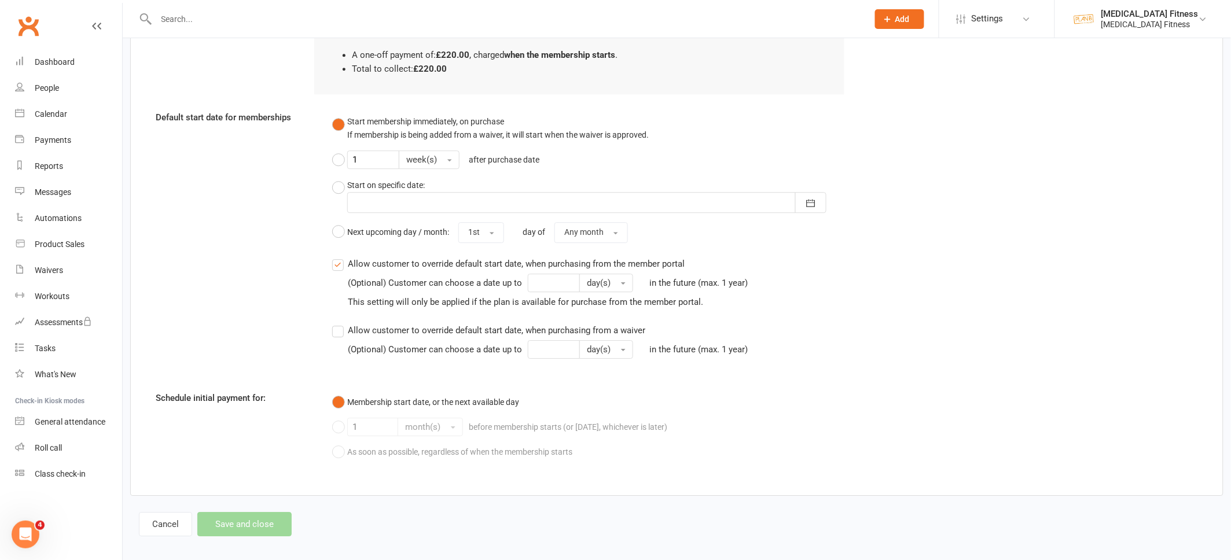
scroll to position [1119, 0]
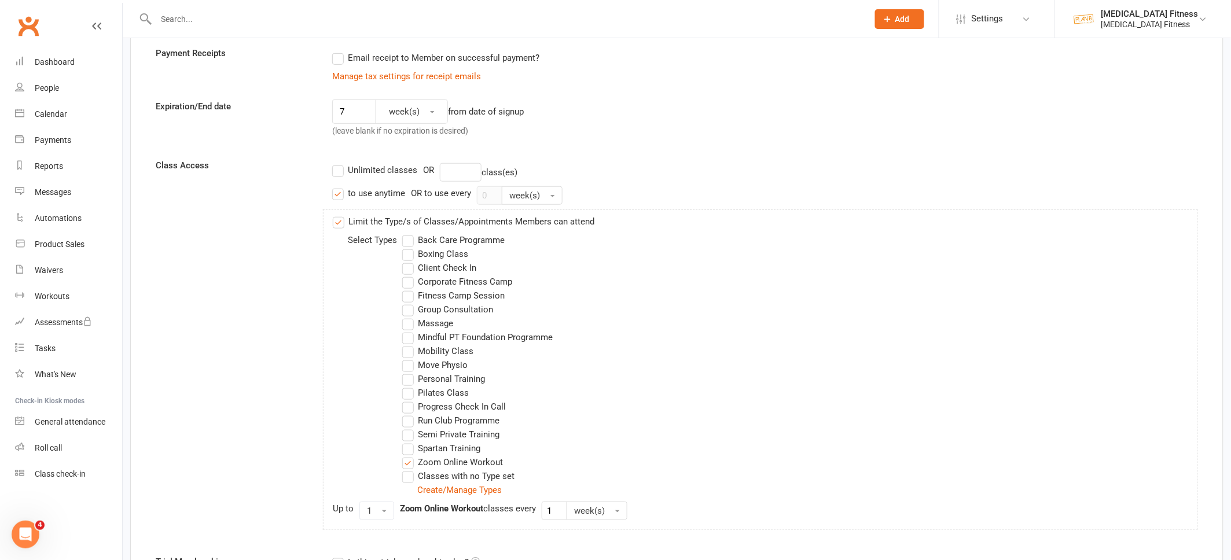
scroll to position [235, 0]
click at [339, 193] on label "to use anytime" at bounding box center [368, 191] width 73 height 14
click at [339, 184] on input "to use anytime" at bounding box center [336, 184] width 8 height 0
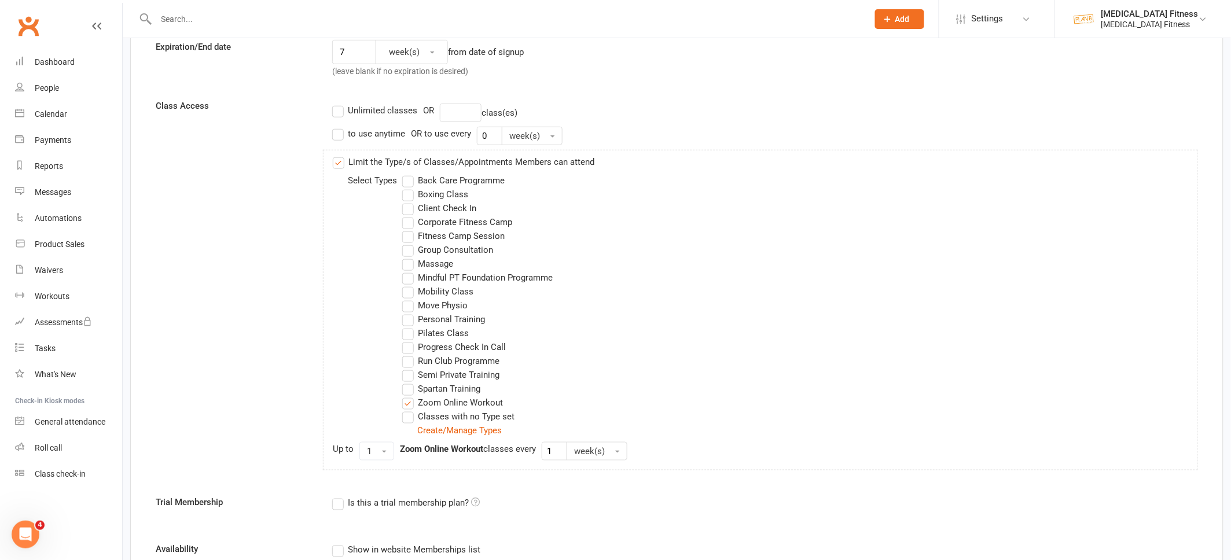
scroll to position [295, 0]
click at [403, 178] on label "Back Care Programme" at bounding box center [453, 178] width 102 height 14
click at [403, 171] on input "Back Care Programme" at bounding box center [406, 171] width 8 height 0
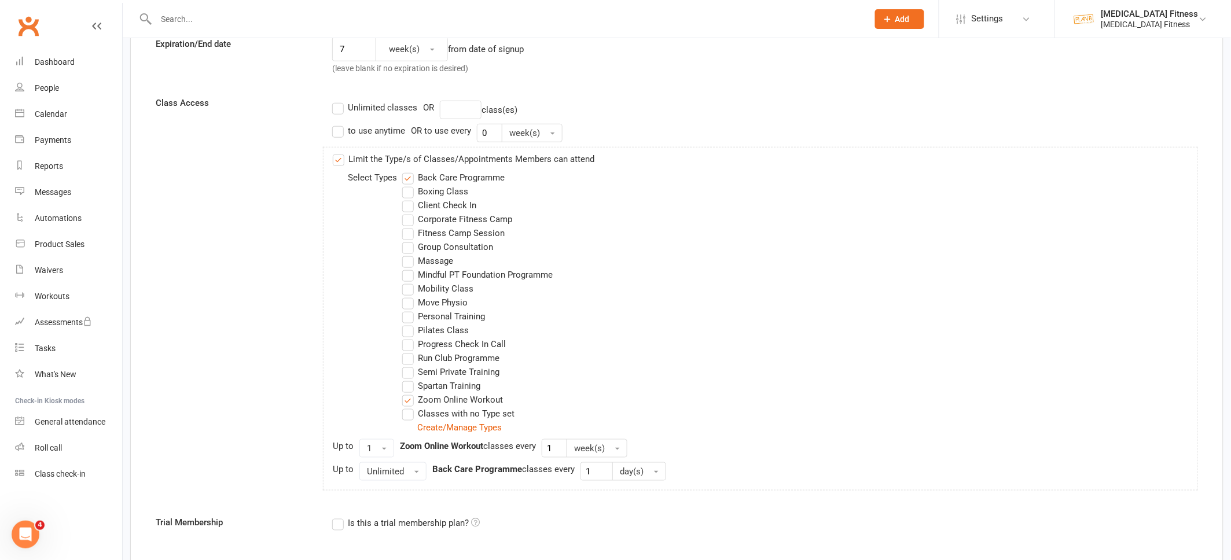
click at [403, 178] on label "Back Care Programme" at bounding box center [453, 178] width 102 height 14
click at [403, 171] on input "Back Care Programme" at bounding box center [406, 171] width 8 height 0
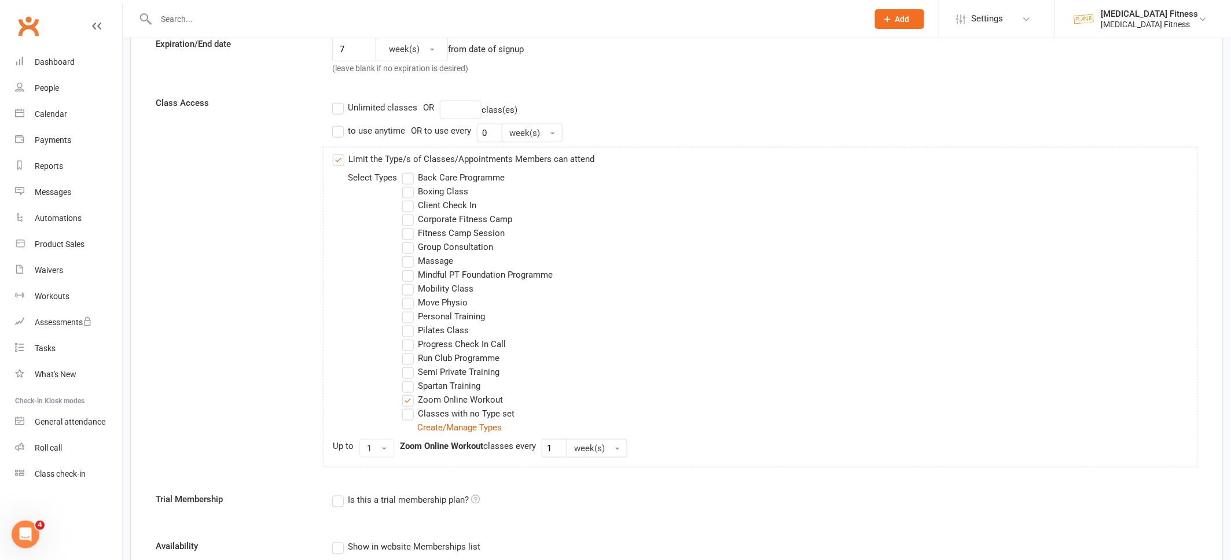
click at [407, 404] on label "Zoom Online Workout" at bounding box center [452, 400] width 101 height 14
click at [407, 393] on input "Zoom Online Workout" at bounding box center [406, 393] width 8 height 0
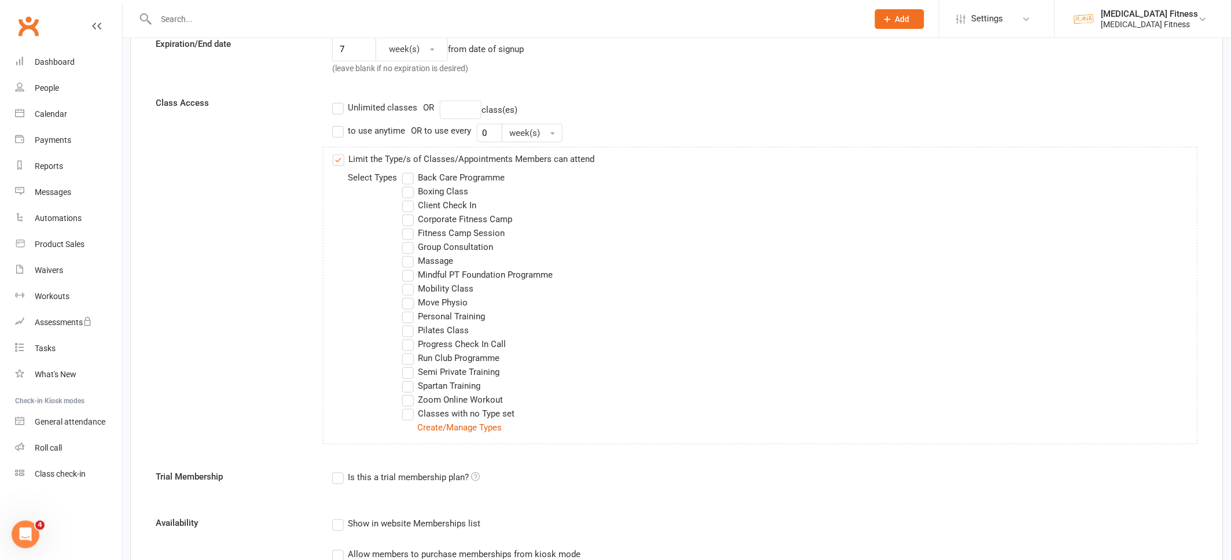
click at [407, 404] on label "Zoom Online Workout" at bounding box center [452, 400] width 101 height 14
click at [407, 393] on input "Zoom Online Workout" at bounding box center [406, 393] width 8 height 0
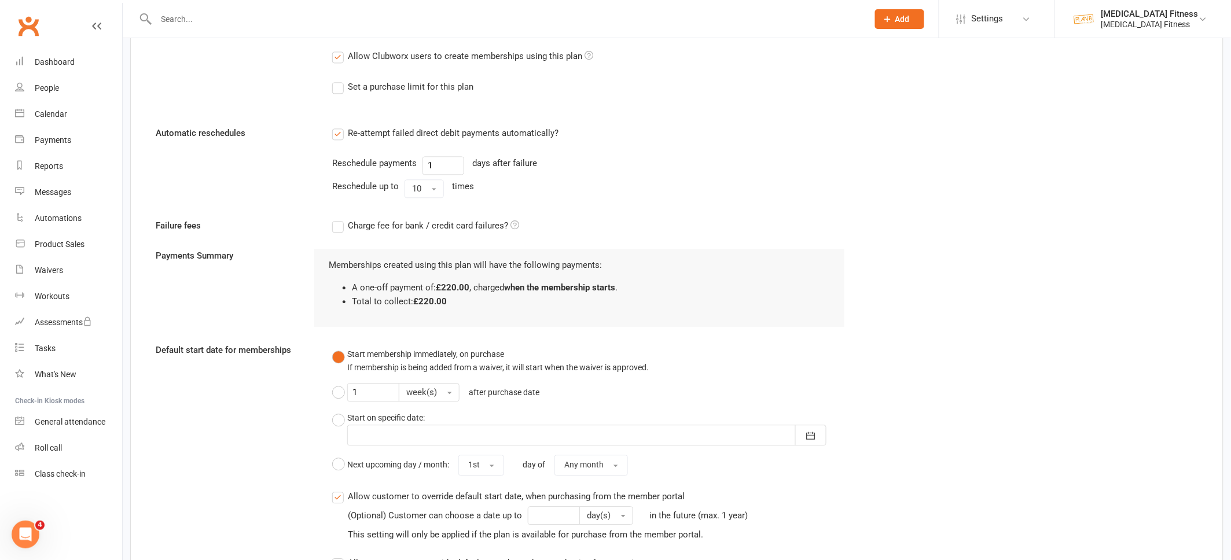
scroll to position [895, 0]
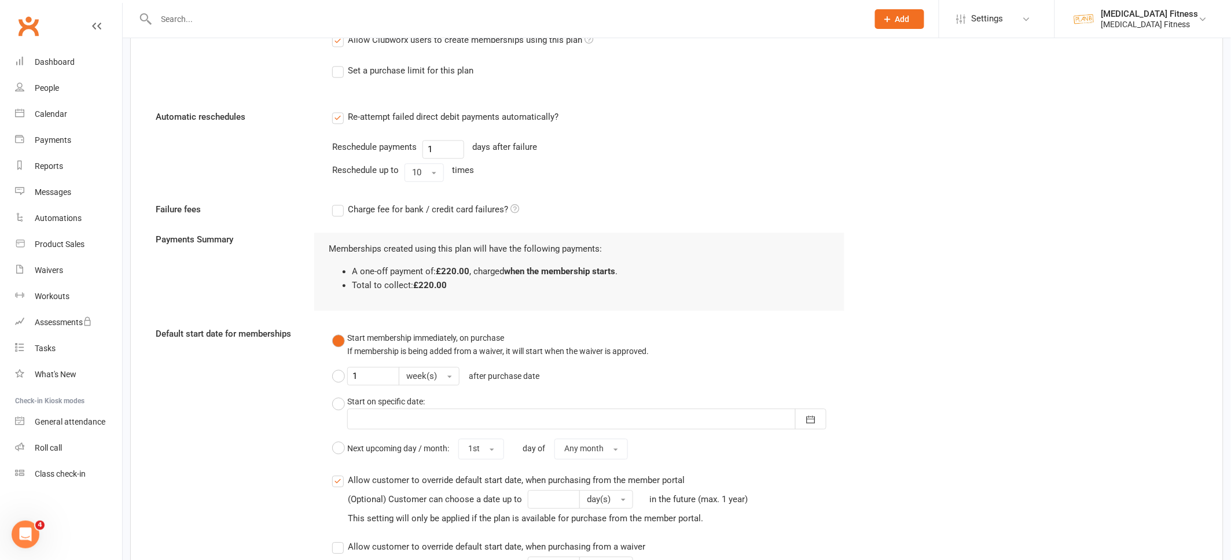
click at [336, 343] on button "Start membership immediately, on purchase If membership is being added from a w…" at bounding box center [490, 344] width 317 height 35
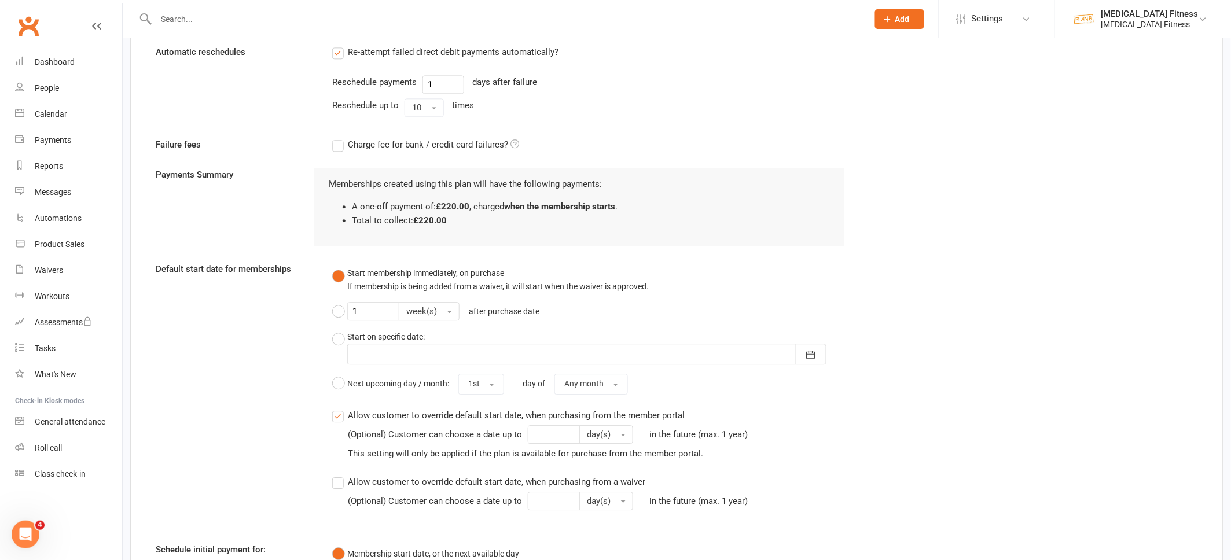
scroll to position [1119, 0]
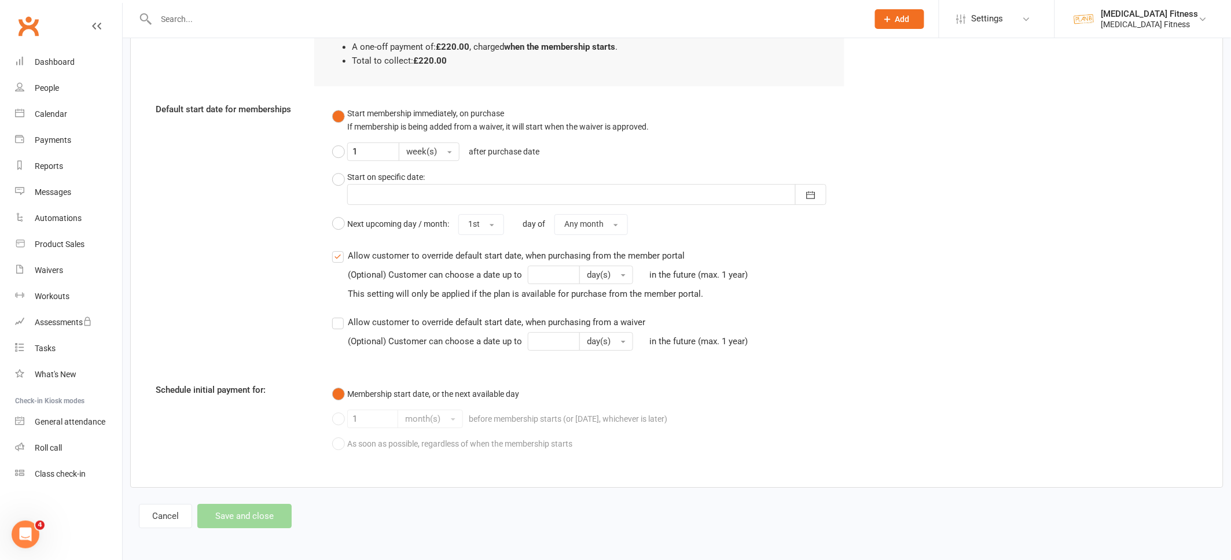
click at [242, 516] on div "Cancel Save and close" at bounding box center [215, 516] width 153 height 24
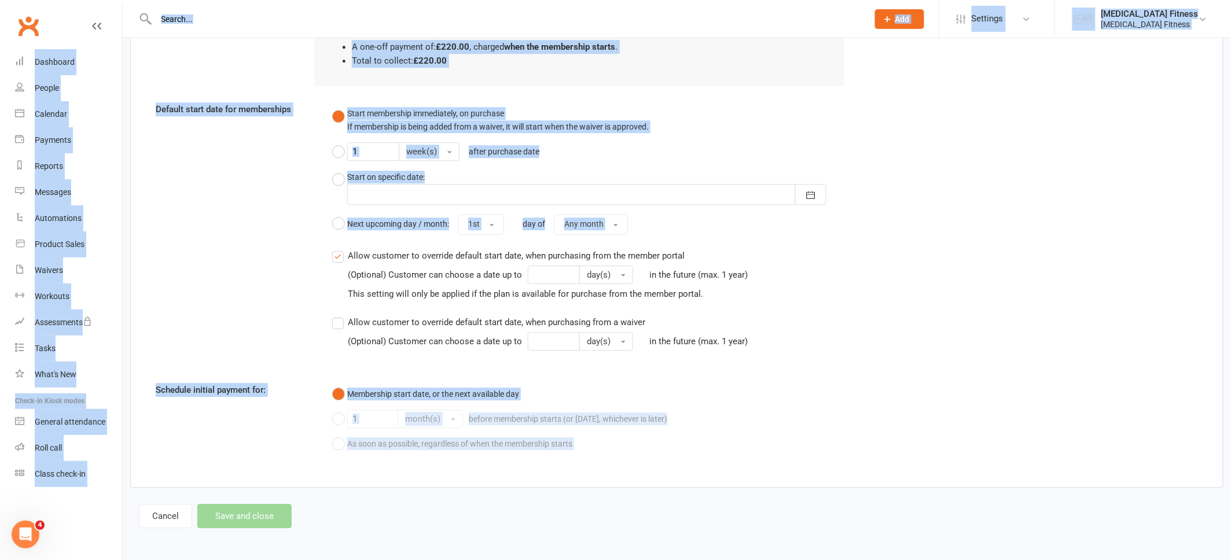
click at [242, 516] on div "Cancel Save and close" at bounding box center [215, 516] width 153 height 24
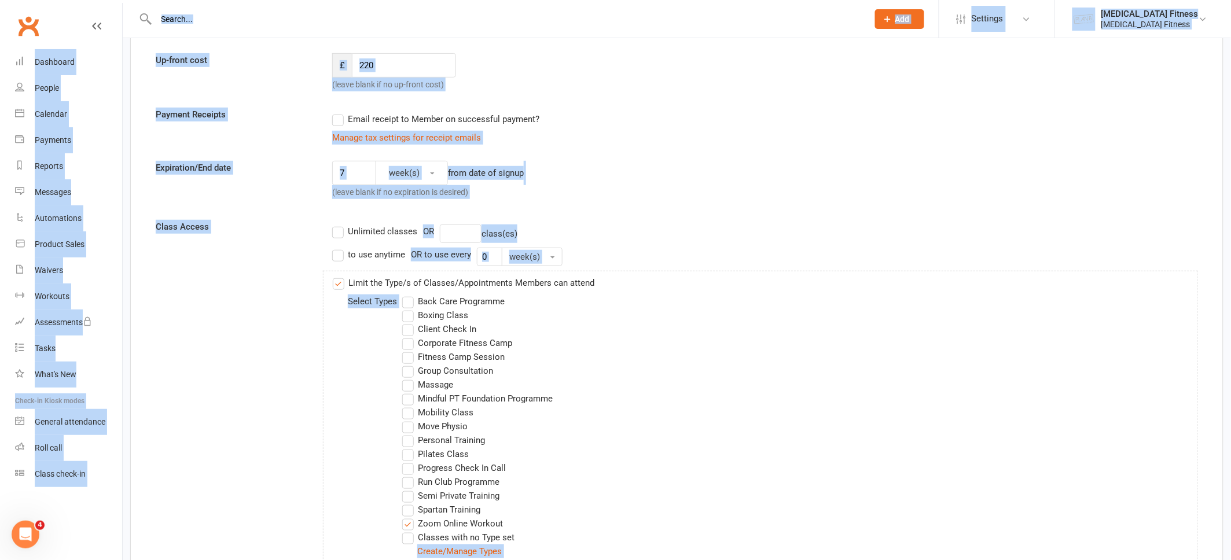
scroll to position [0, 0]
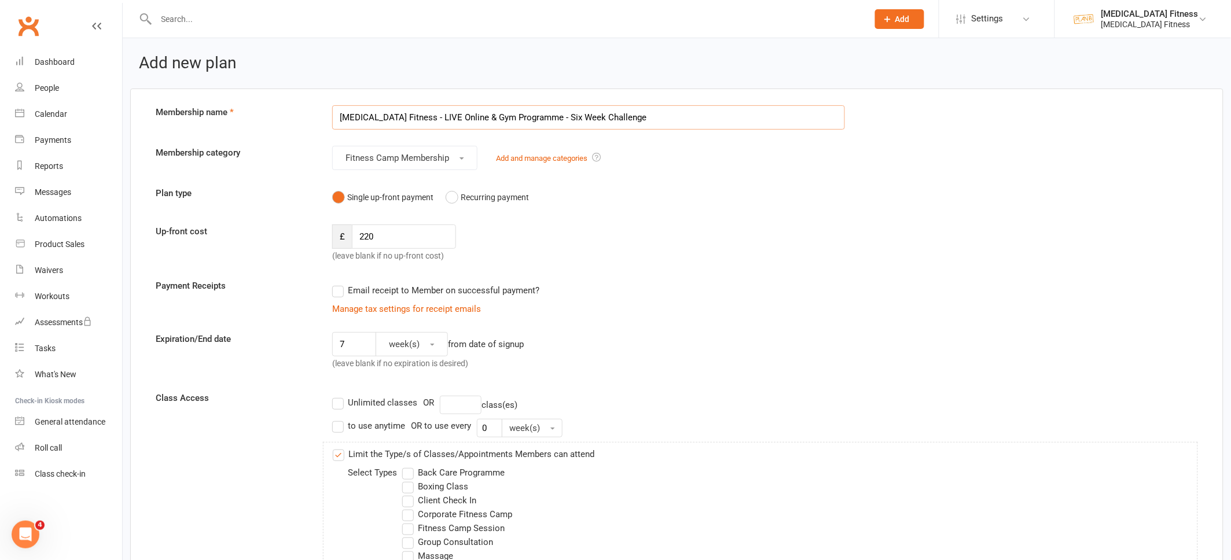
click at [341, 119] on input "[MEDICAL_DATA] Fitness - LIVE Online & Gym Programme - Six Week Challenge" at bounding box center [588, 117] width 513 height 24
drag, startPoint x: 648, startPoint y: 120, endPoint x: 396, endPoint y: 112, distance: 251.8
click at [397, 113] on input "[MEDICAL_DATA] Fitness - LIVE Online & Gym Programme - Six Week Challenge" at bounding box center [588, 117] width 513 height 24
click at [648, 248] on div "Up-front cost £ 220 (leave blank if no up-front cost)" at bounding box center [677, 244] width 1060 height 38
click at [422, 118] on input "[MEDICAL_DATA] Fitness" at bounding box center [588, 117] width 513 height 24
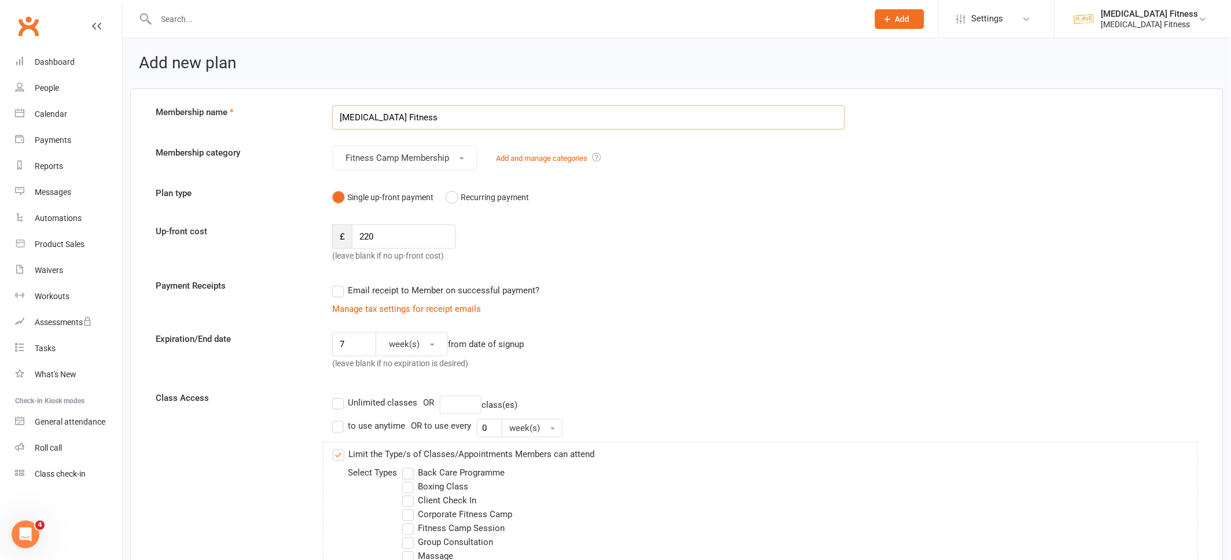
paste input "- LIVE Online & Gym Programme - Six Week Challenge"
type input "[MEDICAL_DATA] Fitness - LIVE Online & Gym Programme - Six Week Challenge"
click at [566, 260] on div "£ 220 (leave blank if no up-front cost)" at bounding box center [455, 244] width 265 height 38
click at [378, 234] on input "220" at bounding box center [404, 237] width 104 height 24
type input "2"
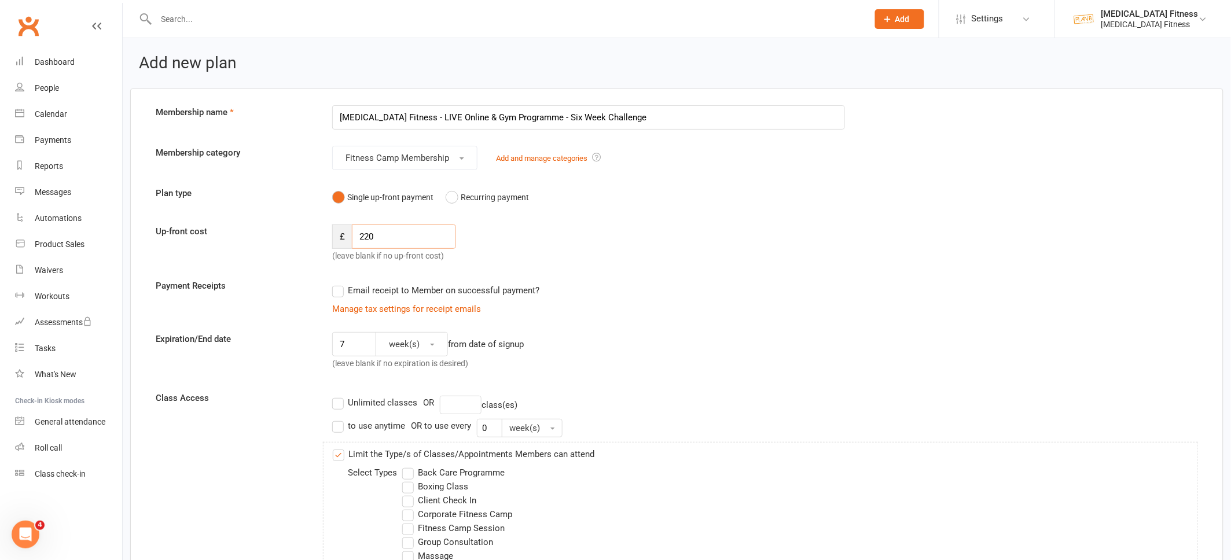
type input "220"
click at [498, 256] on div "£ 220 (leave blank if no up-front cost)" at bounding box center [455, 244] width 265 height 38
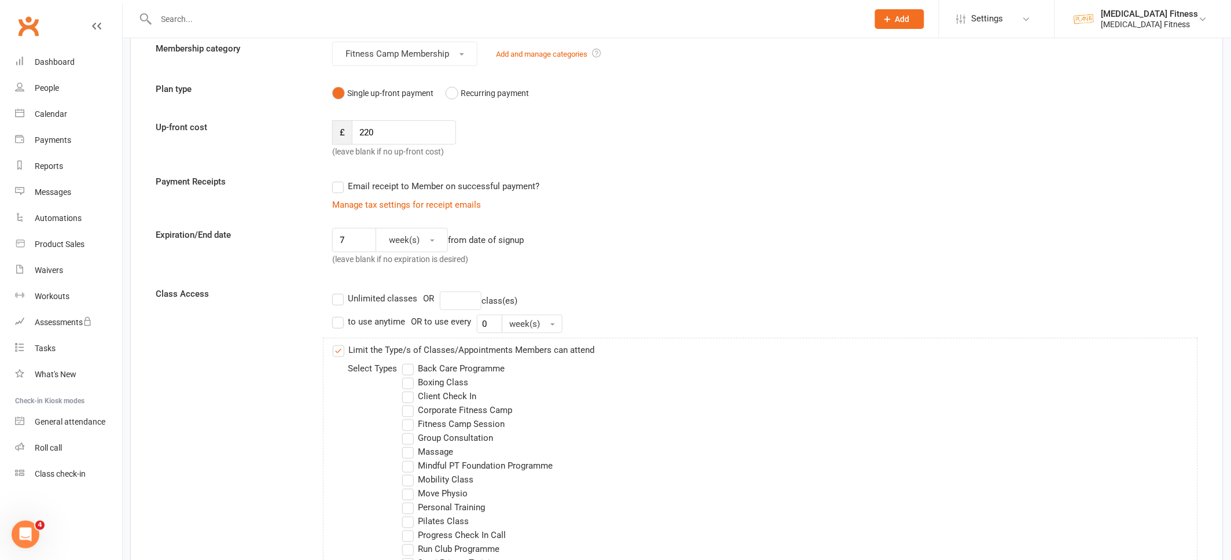
scroll to position [113, 0]
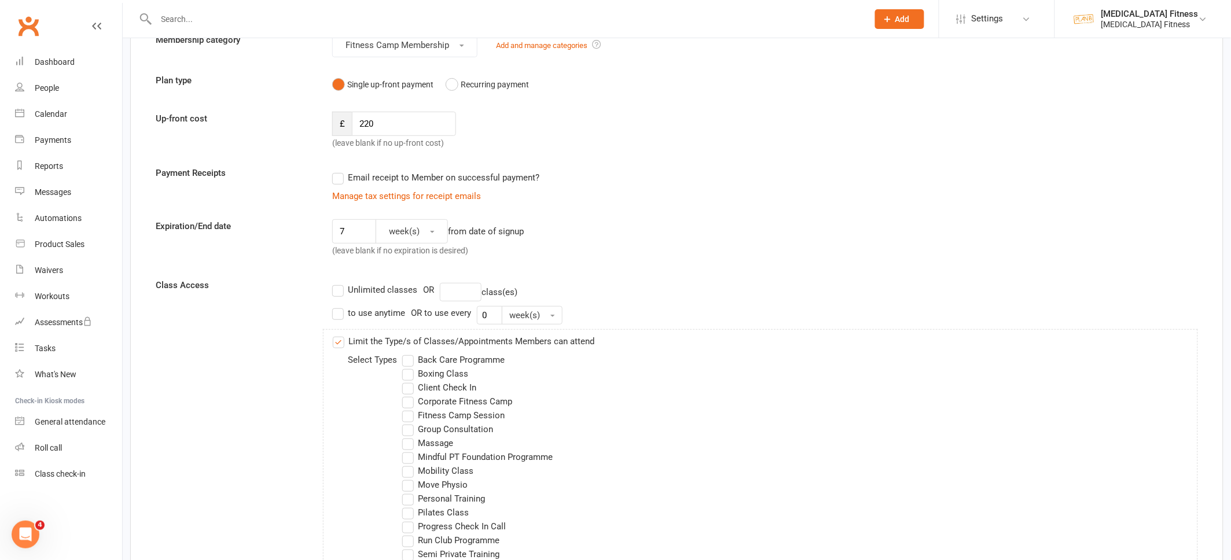
click at [337, 290] on label "Unlimited classes" at bounding box center [374, 290] width 85 height 14
click at [337, 283] on input "Unlimited classes" at bounding box center [336, 283] width 8 height 0
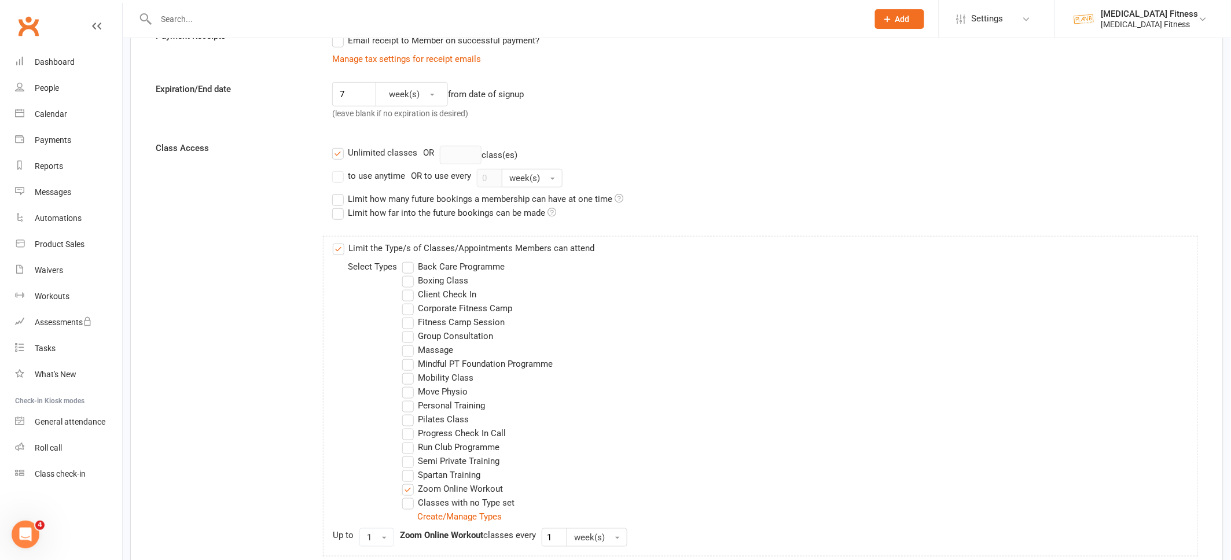
scroll to position [342, 0]
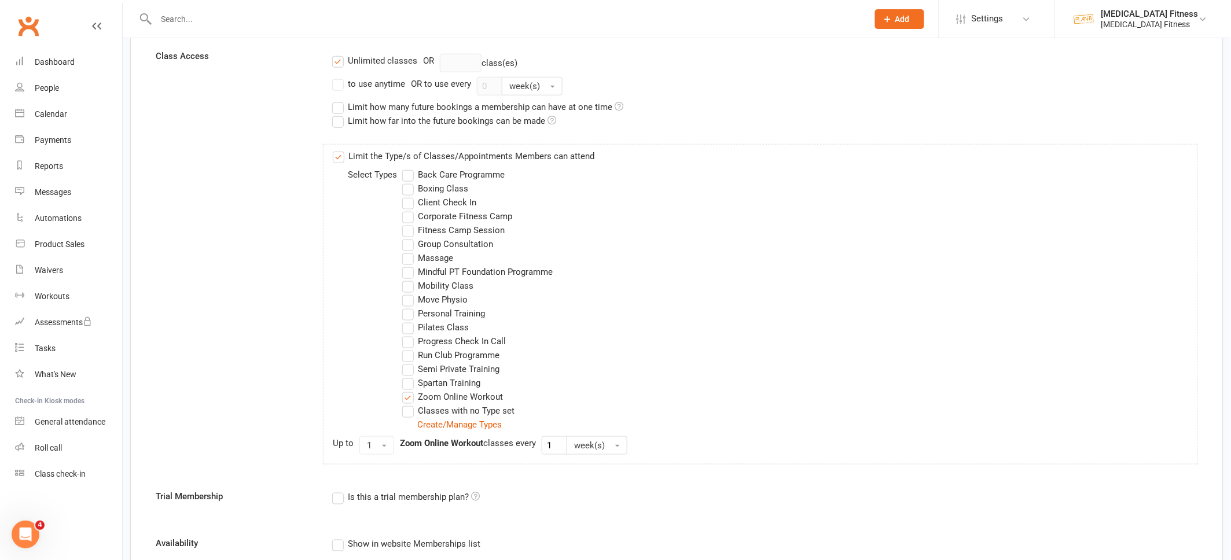
click at [335, 59] on label "Unlimited classes" at bounding box center [374, 61] width 85 height 14
click at [335, 54] on input "Unlimited classes" at bounding box center [336, 54] width 8 height 0
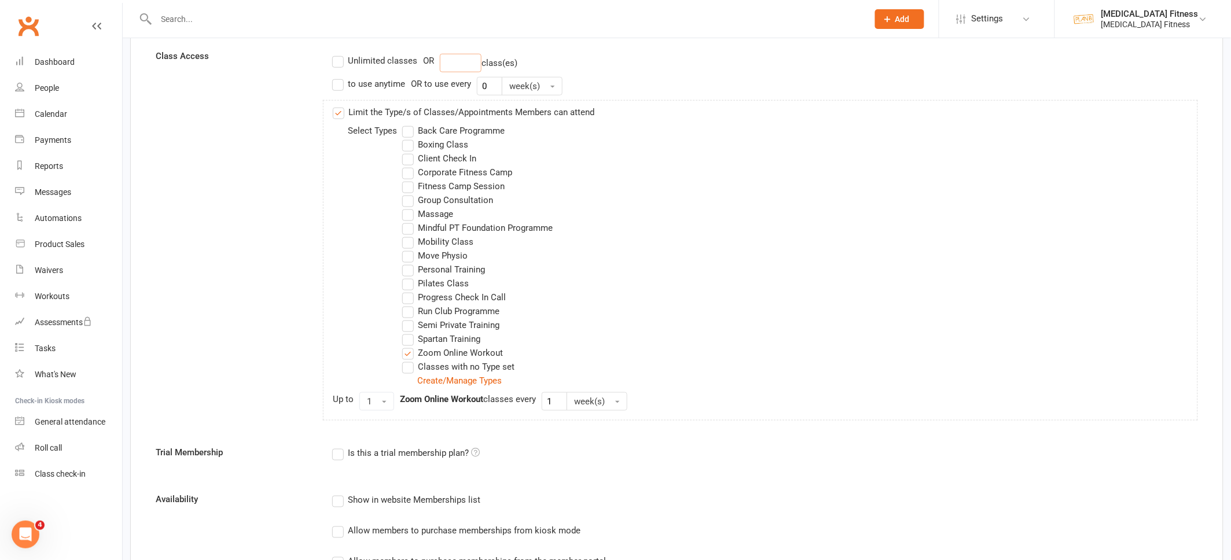
click at [443, 62] on input "number" at bounding box center [461, 63] width 42 height 19
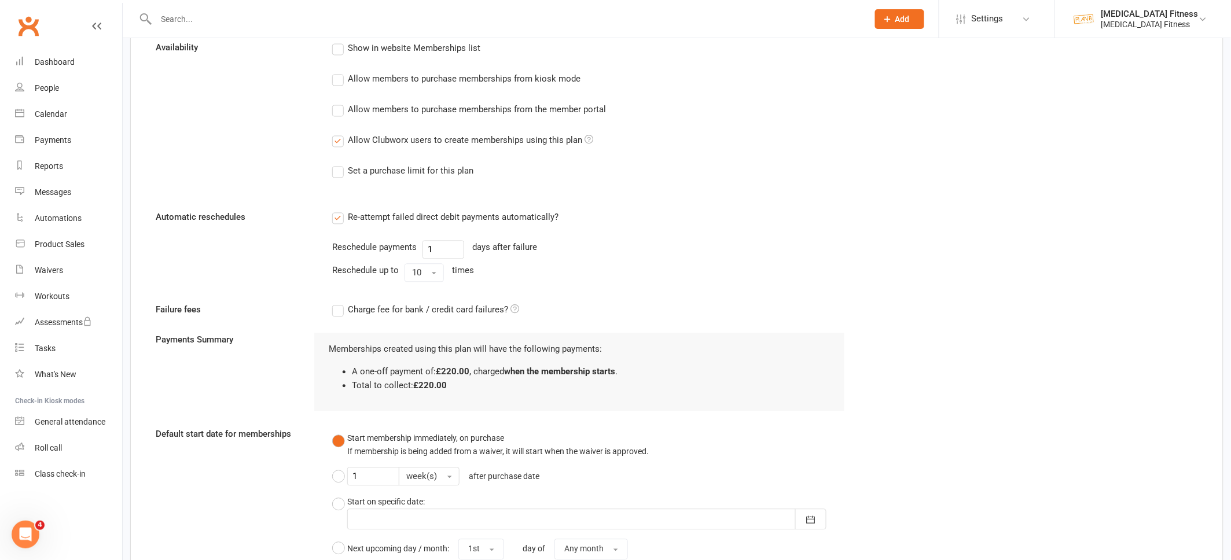
scroll to position [1119, 0]
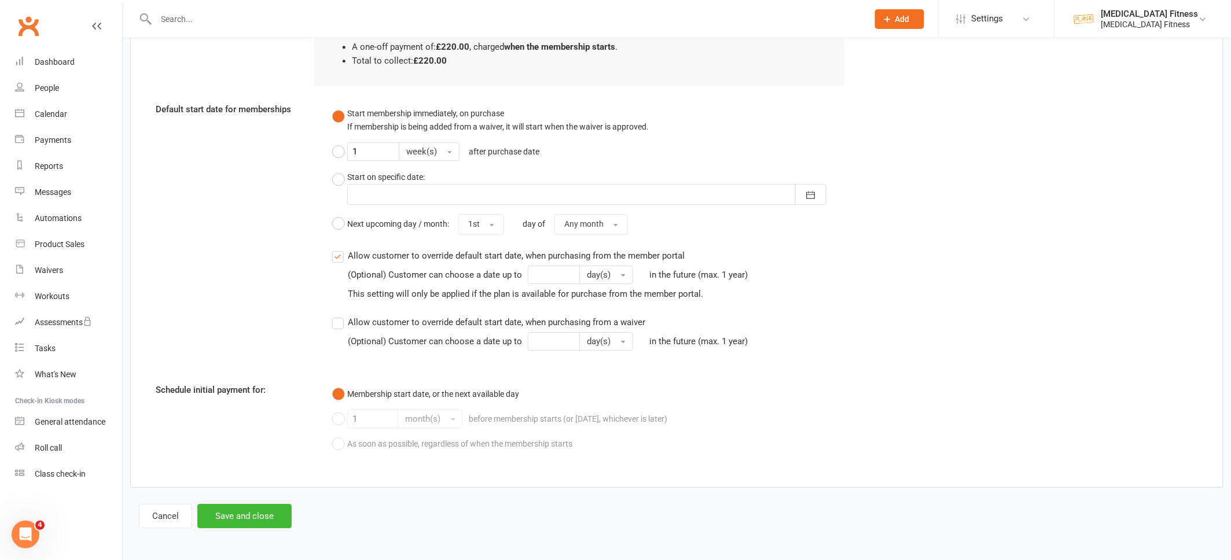
type input "6"
click at [237, 510] on button "Save and close" at bounding box center [244, 516] width 94 height 24
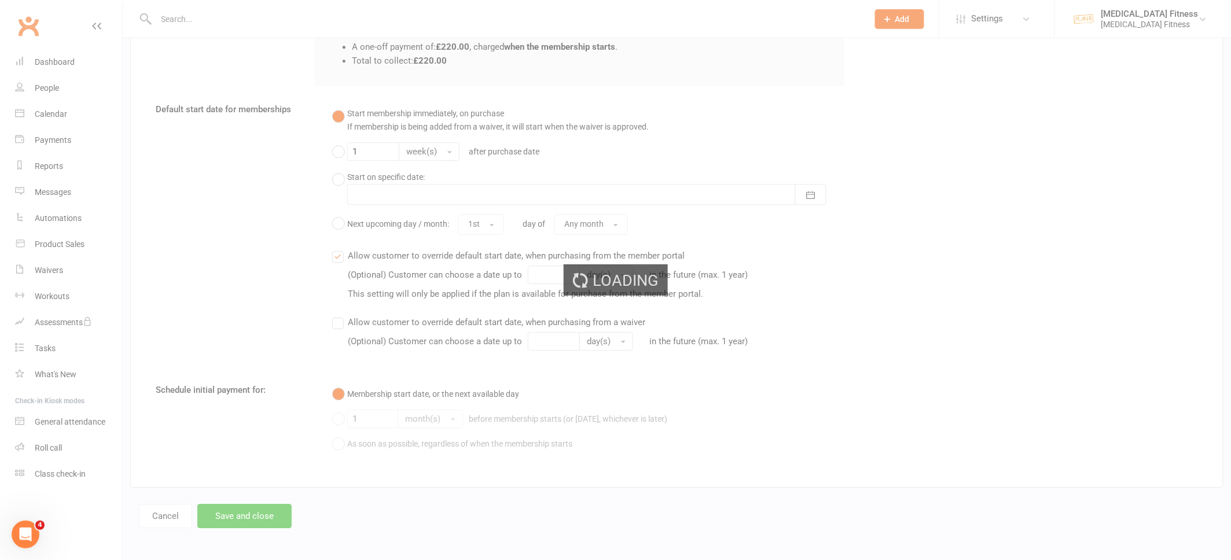
select select "100"
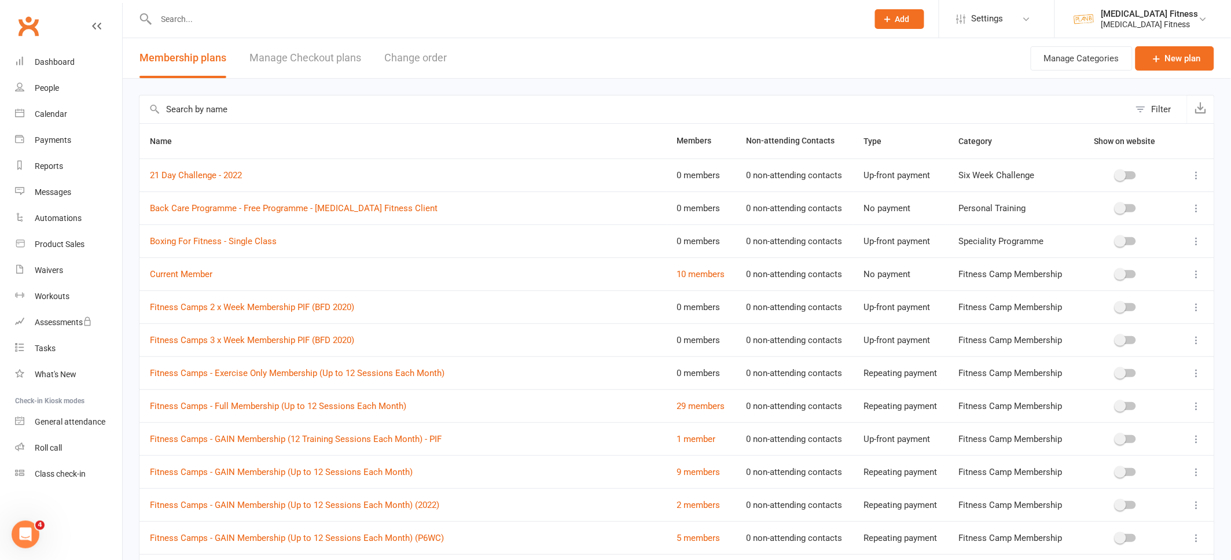
click at [465, 111] on input "text" at bounding box center [634, 109] width 990 height 28
type input "six week"
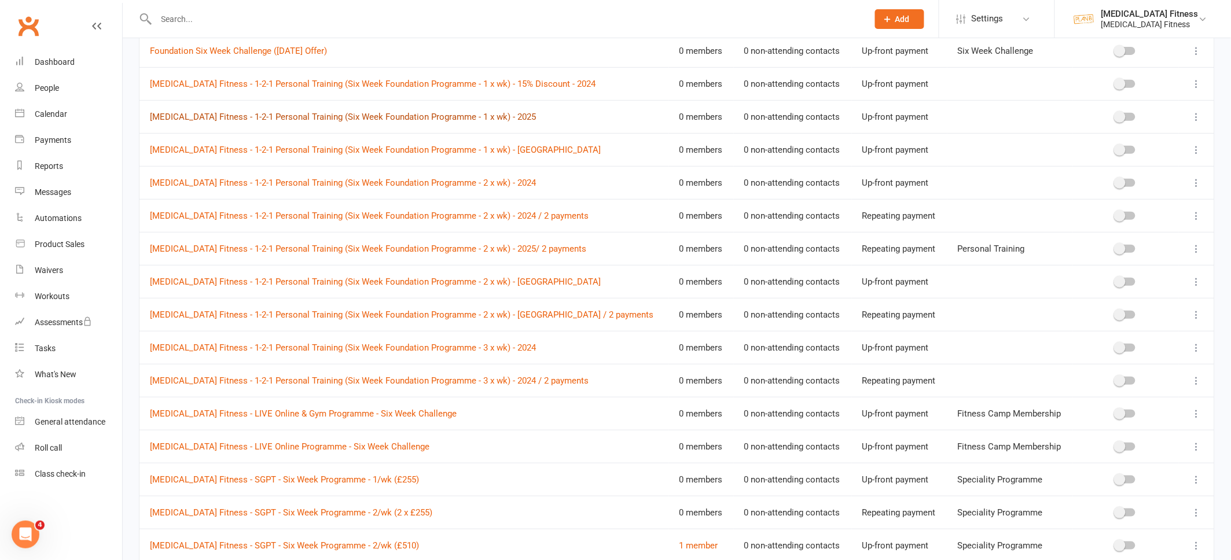
scroll to position [206, 0]
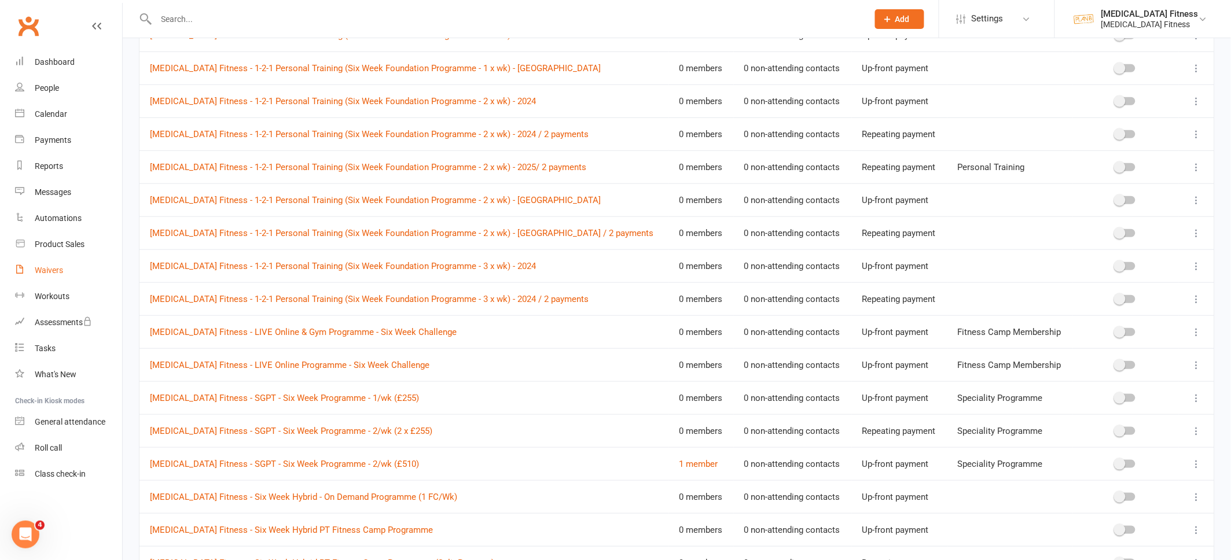
click at [55, 269] on div "Waivers" at bounding box center [49, 270] width 28 height 9
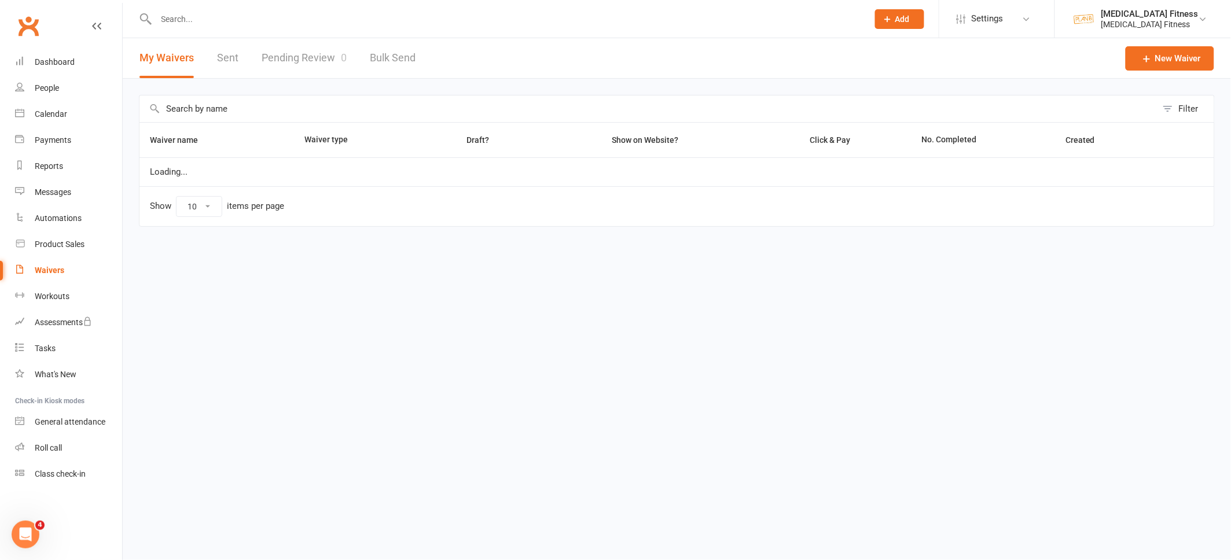
select select "100"
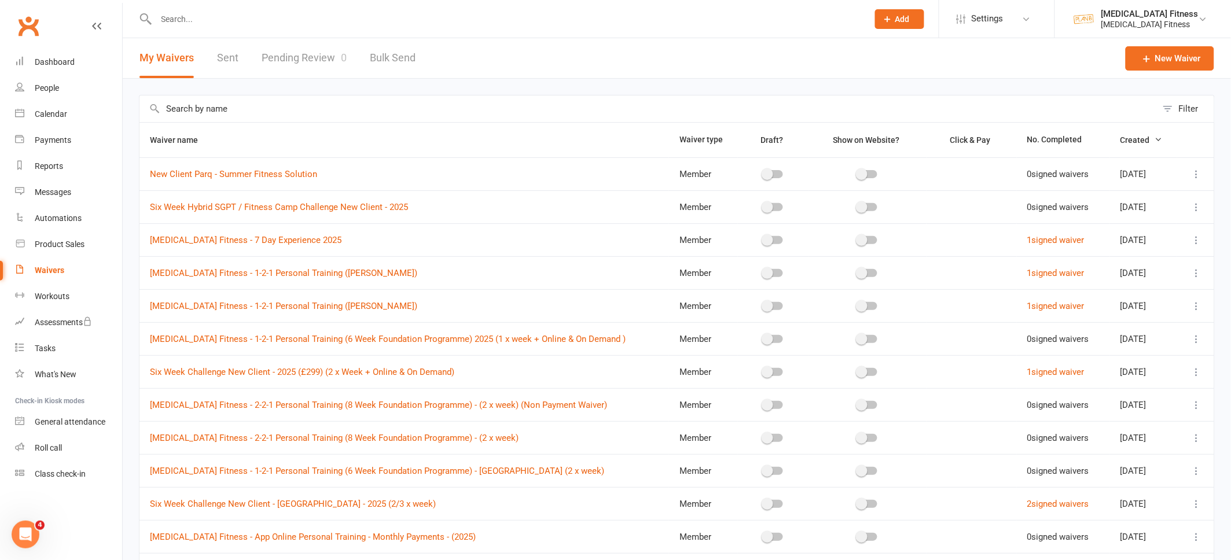
click at [326, 108] on input "text" at bounding box center [647, 108] width 1017 height 27
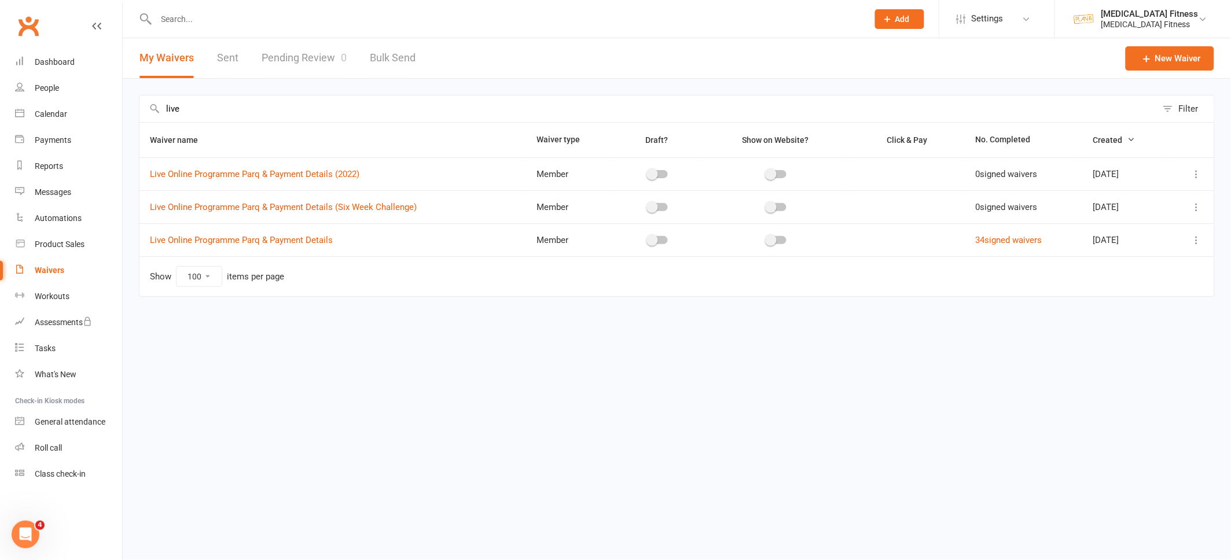
click at [1195, 208] on icon at bounding box center [1197, 207] width 12 height 12
click at [1142, 247] on link "Duplicate waiver" at bounding box center [1136, 252] width 136 height 23
click at [266, 104] on input "live" at bounding box center [647, 108] width 1017 height 27
type input "live"
click at [1195, 208] on icon at bounding box center [1197, 207] width 12 height 12
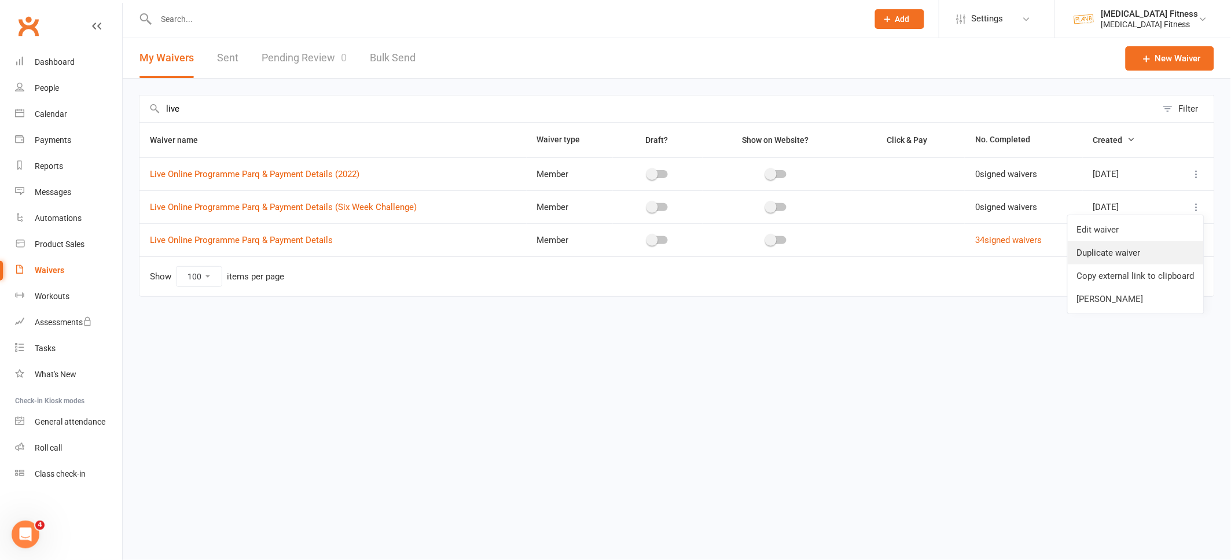
click at [1145, 249] on link "Duplicate waiver" at bounding box center [1136, 252] width 136 height 23
drag, startPoint x: 182, startPoint y: 109, endPoint x: 131, endPoint y: 109, distance: 50.3
click at [131, 109] on div "live Filter Waiver name Waiver type Draft? Show on Website? Click & Pay No. Com…" at bounding box center [677, 204] width 1108 height 251
type input "l"
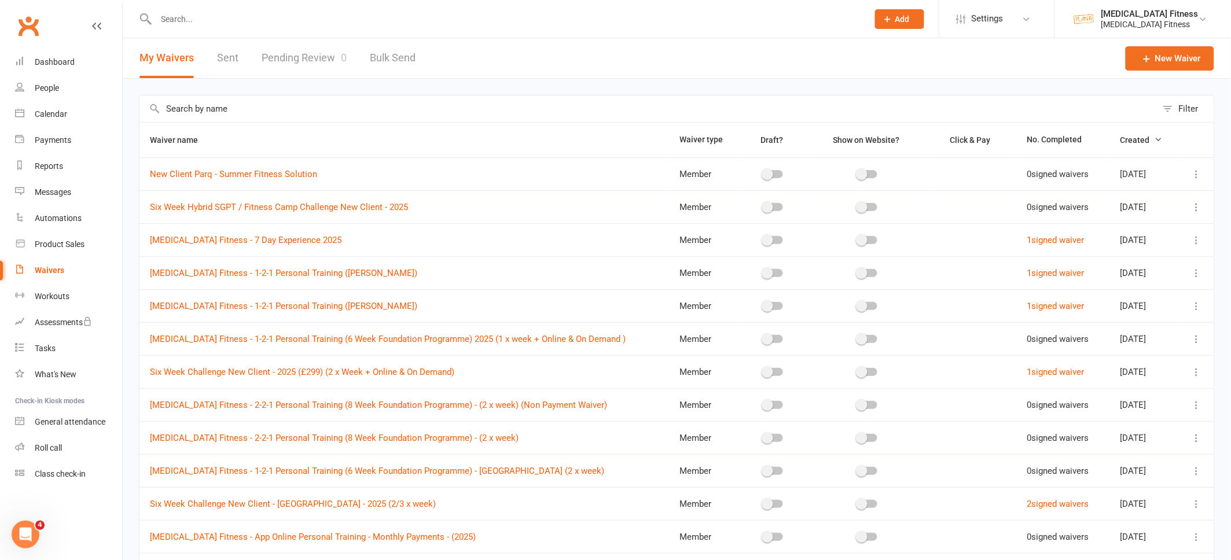
click at [1154, 139] on icon "button" at bounding box center [1158, 139] width 8 height 8
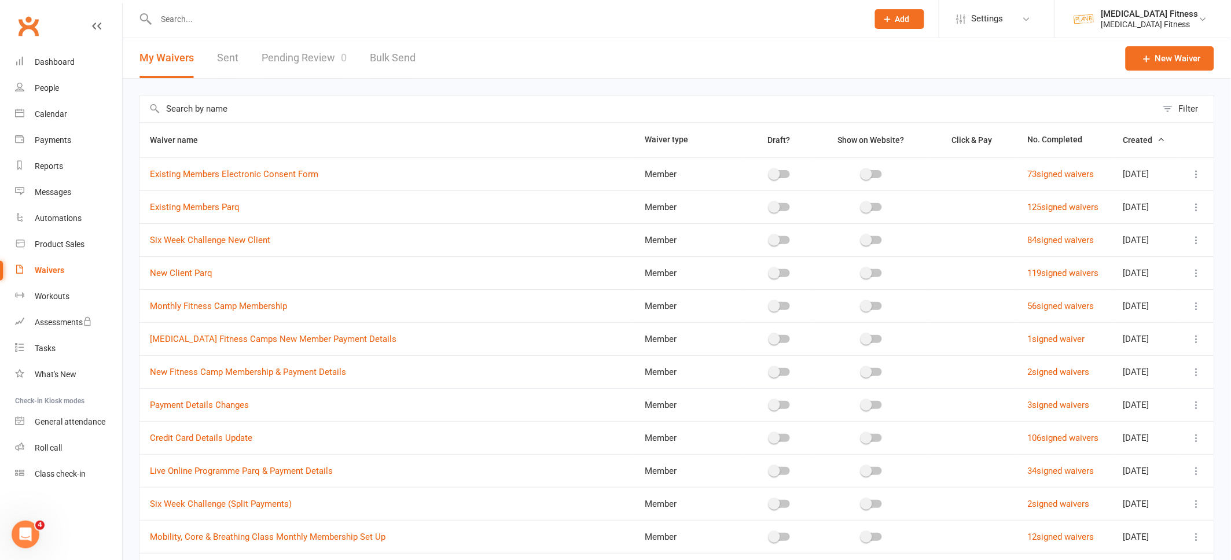
click at [1142, 137] on span "Created" at bounding box center [1144, 139] width 42 height 9
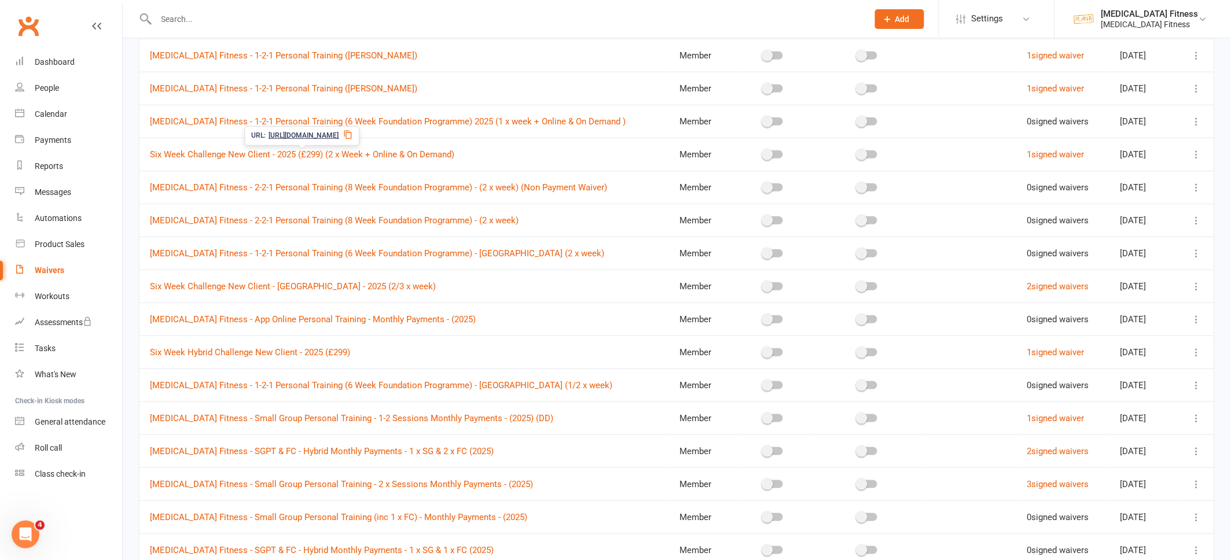
scroll to position [241, 0]
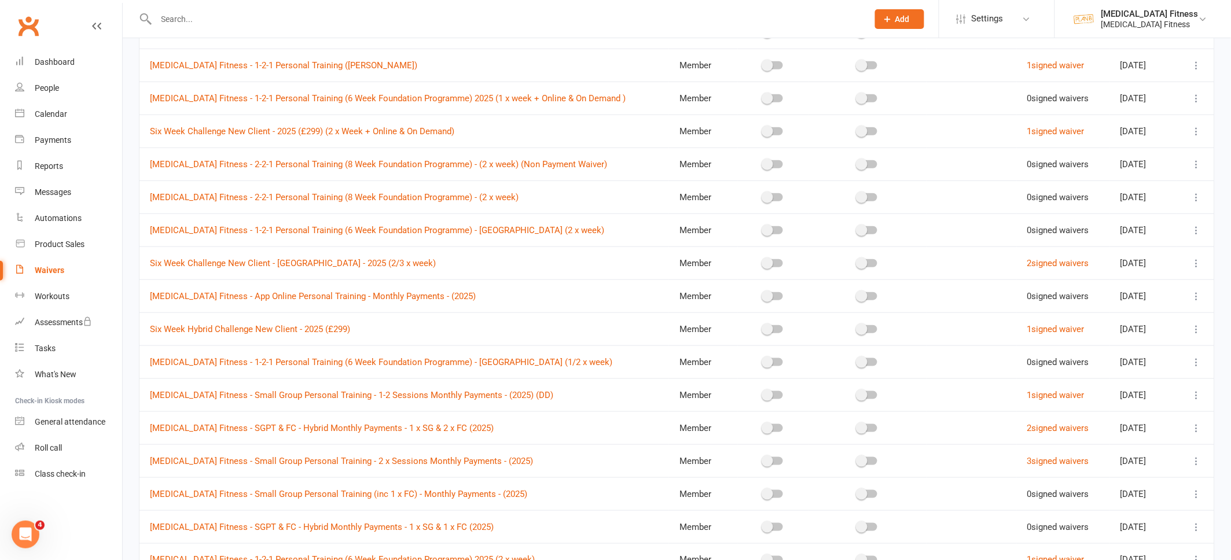
click at [1197, 330] on icon at bounding box center [1197, 329] width 12 height 12
click at [1142, 377] on link "Duplicate waiver" at bounding box center [1136, 375] width 136 height 23
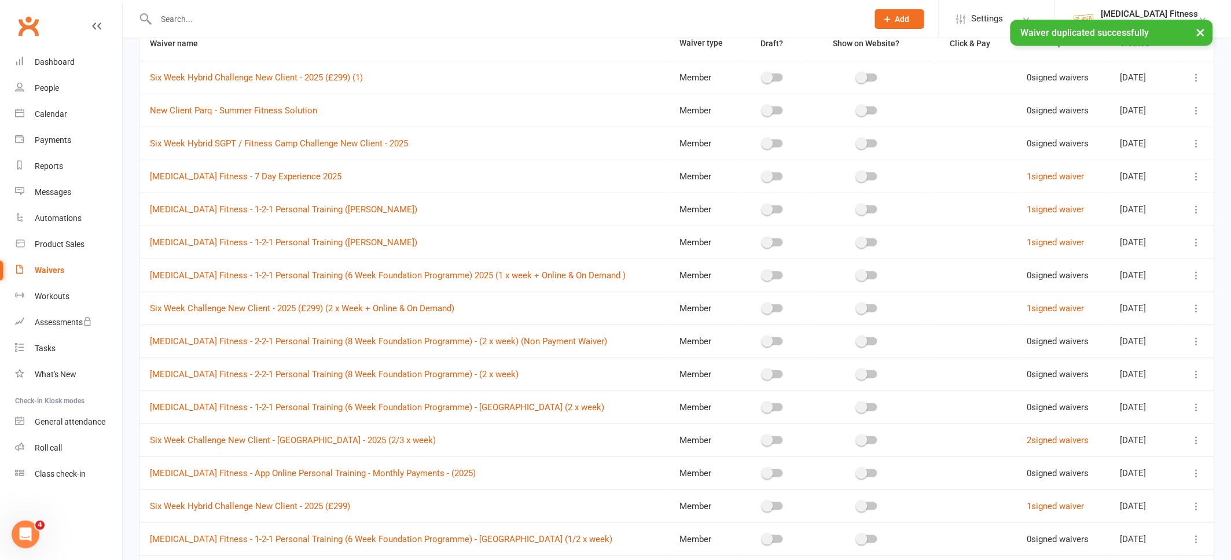
scroll to position [31, 0]
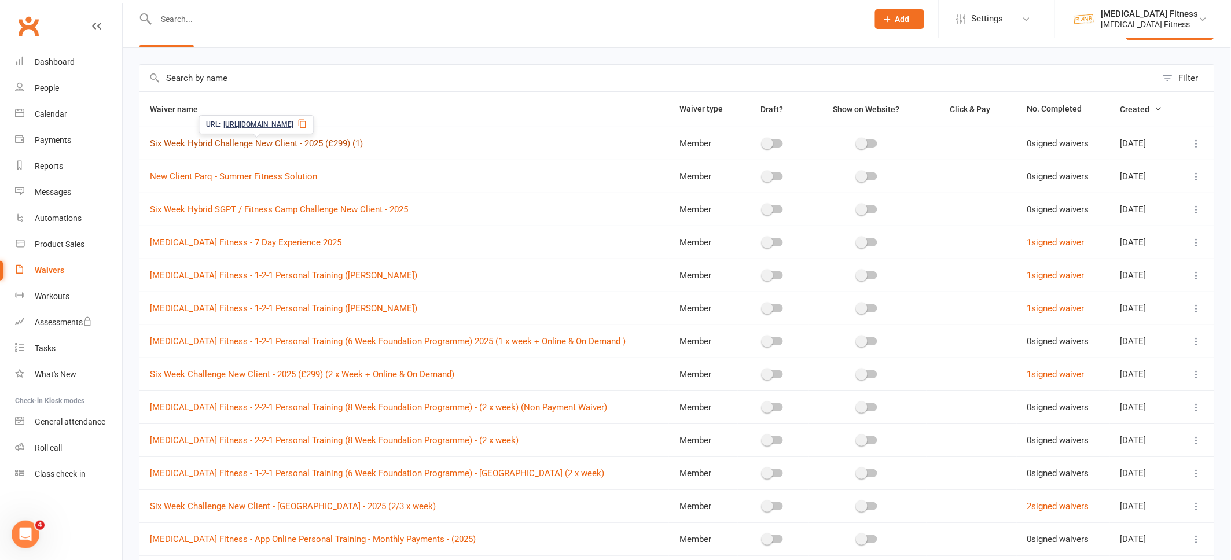
click at [311, 143] on link "Six Week Hybrid Challenge New Client - 2025 (£299) (1)" at bounding box center [256, 143] width 213 height 10
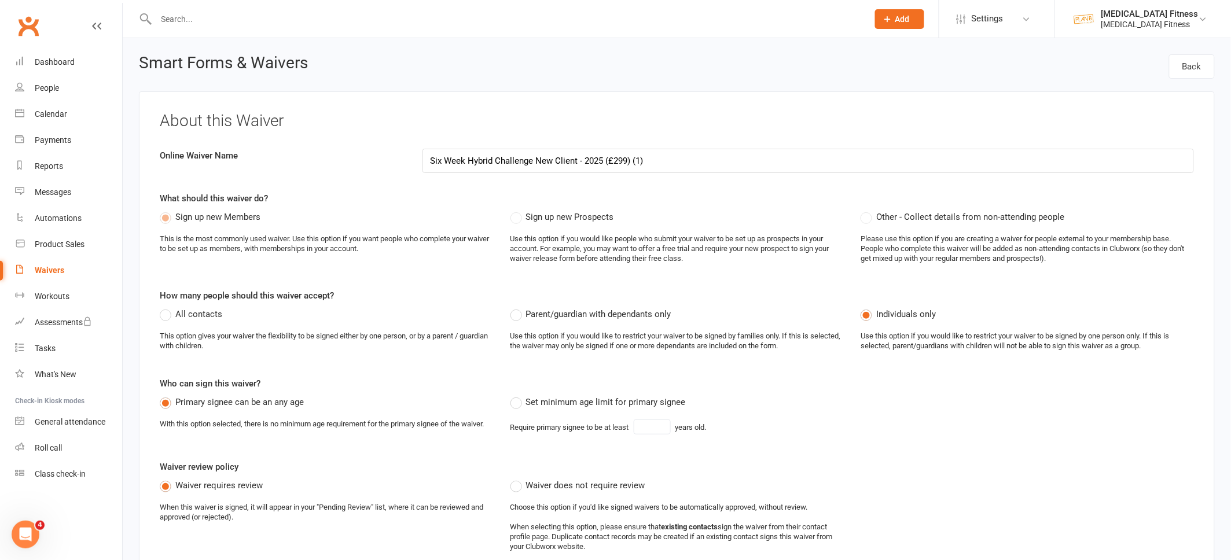
select select "do_not_copy_answers"
select select "select"
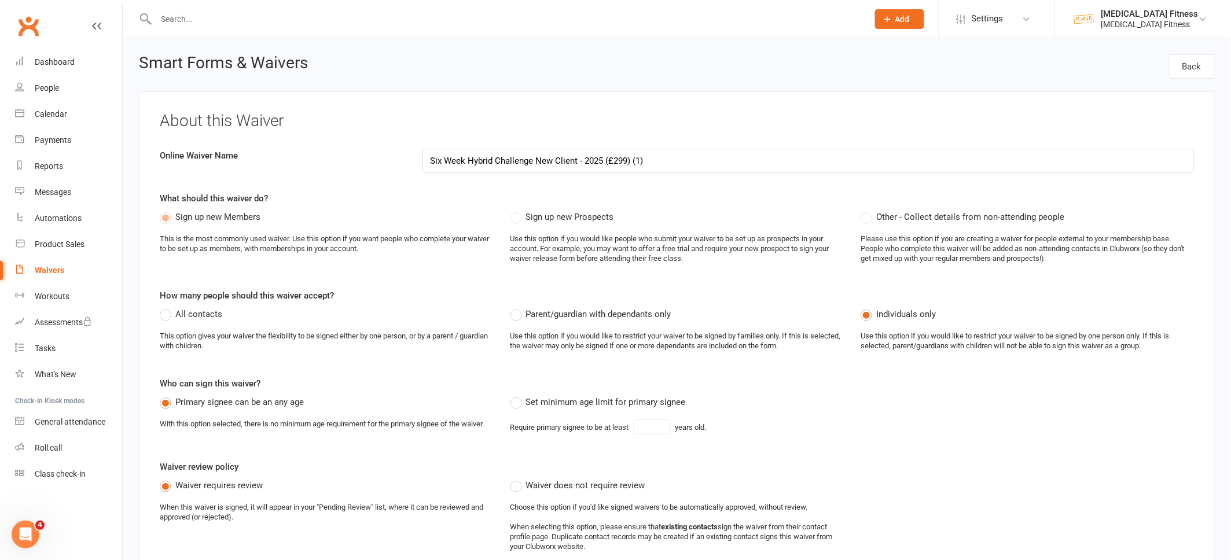
select select "select"
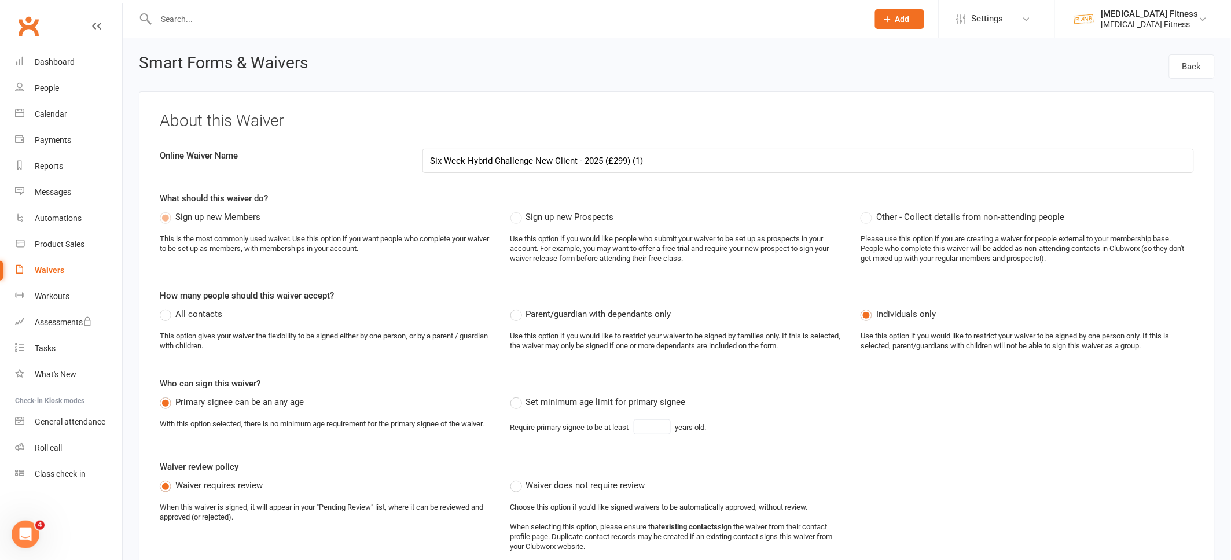
select select "select"
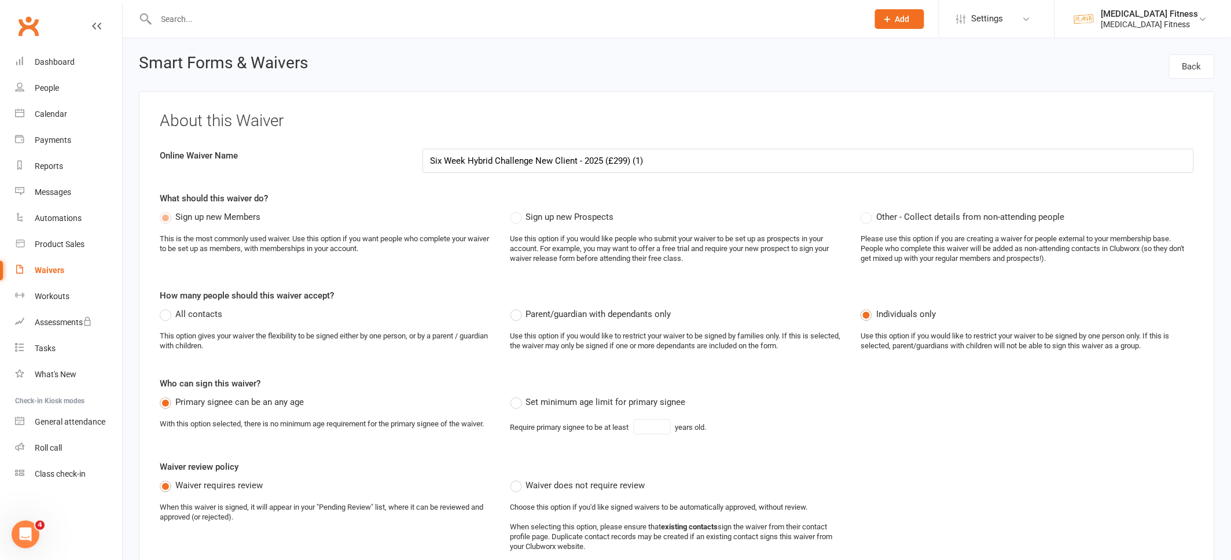
drag, startPoint x: 531, startPoint y: 160, endPoint x: 496, endPoint y: 159, distance: 34.7
click at [496, 159] on input "Six Week Hybrid Challenge New Client - 2025 (£299) (1)" at bounding box center [807, 161] width 771 height 24
drag, startPoint x: 655, startPoint y: 160, endPoint x: 613, endPoint y: 159, distance: 42.3
click at [613, 160] on input "Six Week Hybrid Live Online & Gym Programme New Client - 2025 (£299) (1)" at bounding box center [807, 161] width 771 height 24
click at [660, 162] on input "Six Week Hybrid Live Online & Gym Programme - 2025 (£299) (1)" at bounding box center [807, 161] width 771 height 24
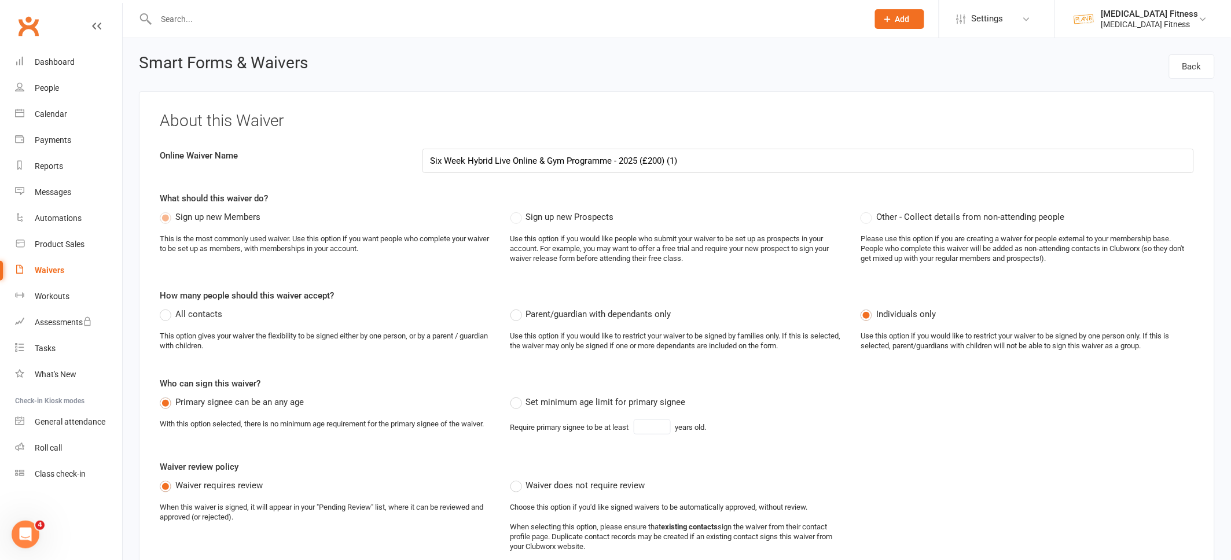
click at [681, 158] on input "Six Week Hybrid Live Online & Gym Programme - 2025 (£200) (1)" at bounding box center [807, 161] width 771 height 24
click at [654, 162] on input "Six Week Hybrid Live Online & Gym Programme - 2025 (£200)" at bounding box center [807, 161] width 771 height 24
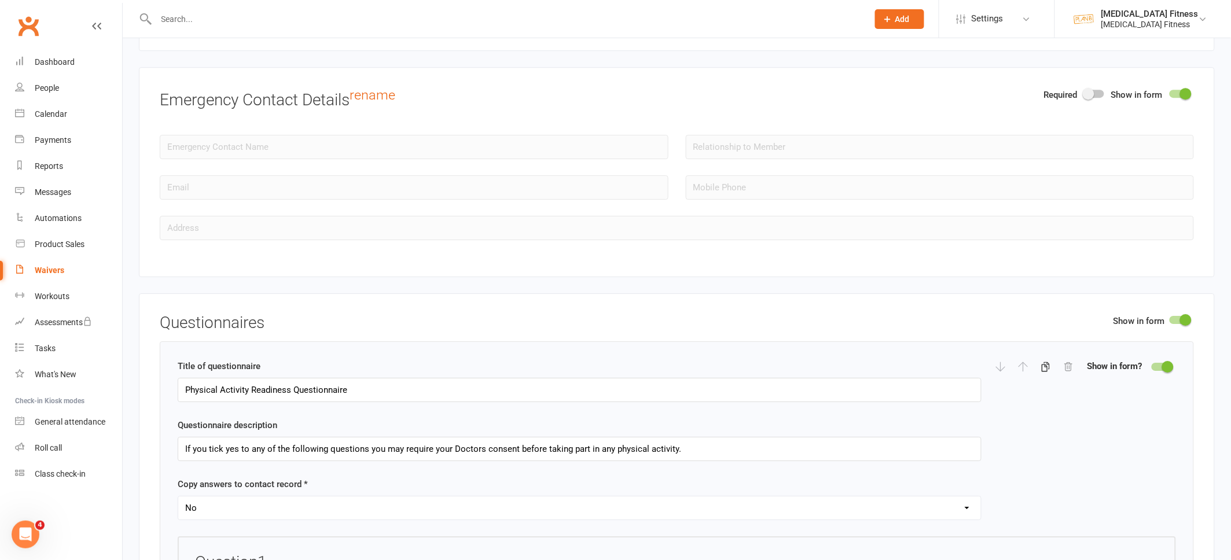
scroll to position [1159, 0]
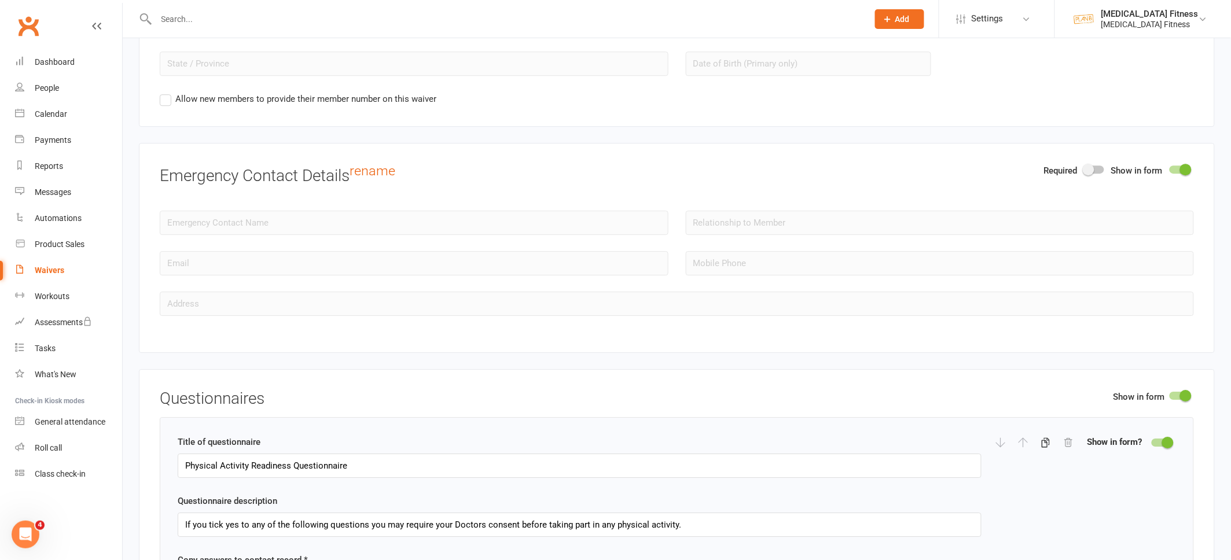
type input "Six Week Hybrid Live Online & Gym Programme - 2025 (£220)"
click at [1104, 170] on label at bounding box center [1094, 169] width 20 height 8
click at [1084, 168] on input "checkbox" at bounding box center [1084, 168] width 0 height 0
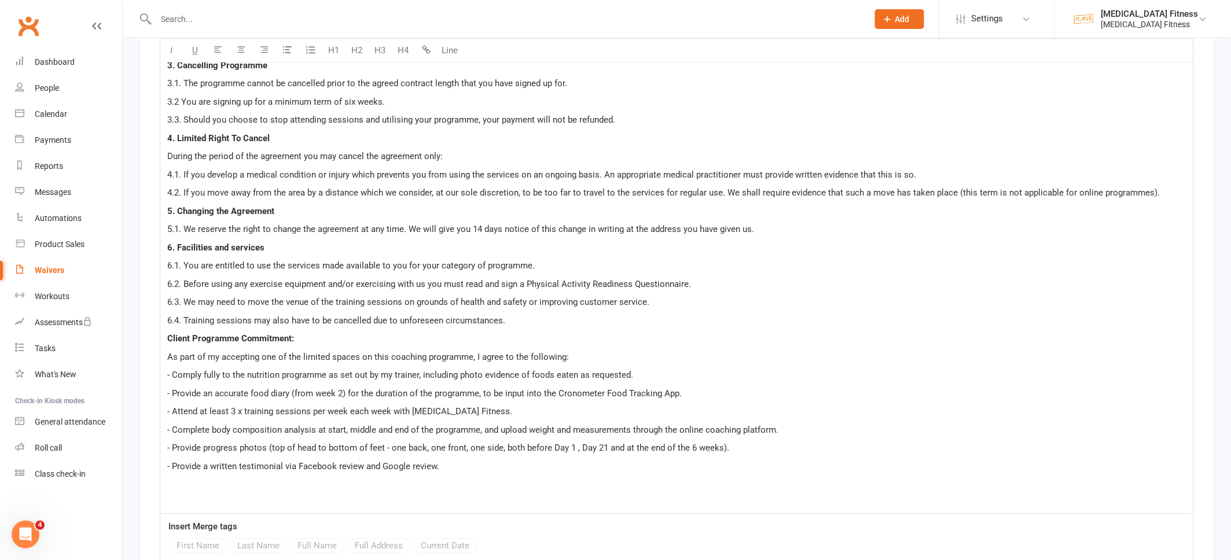
scroll to position [5644, 0]
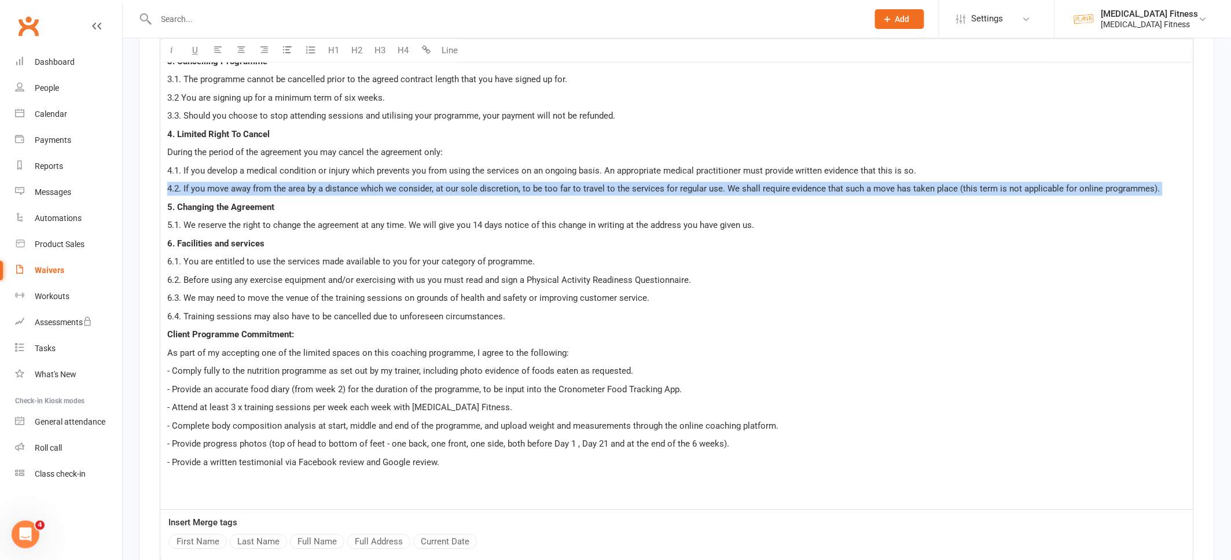
drag, startPoint x: 200, startPoint y: 201, endPoint x: 154, endPoint y: 196, distance: 46.1
click at [154, 196] on div "Show in form Six Week Challenge Terms & Conditions rename U H1 H2 H3 H4 Line TE…" at bounding box center [677, 203] width 1076 height 790
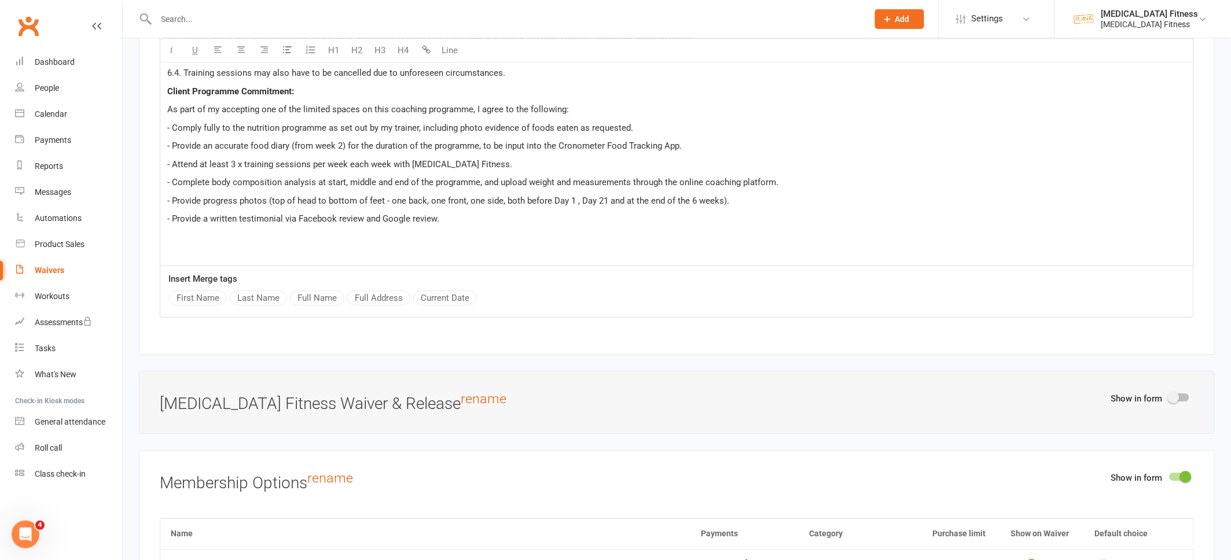
scroll to position [5872, 0]
click at [234, 161] on span "- Attend at least 3 x training sessions per week each week with [MEDICAL_DATA] …" at bounding box center [339, 161] width 345 height 10
click at [244, 163] on span "- Attend at least 1 x training sessions per week each week with [MEDICAL_DATA] …" at bounding box center [339, 161] width 345 height 10
click at [386, 167] on span "- Attend at least 1 x live online training sessions per week each week with [ME…" at bounding box center [360, 161] width 387 height 10
click at [495, 164] on span "- Attend at least 1 x live online training sessions per week, and complete 2 x …" at bounding box center [439, 161] width 544 height 10
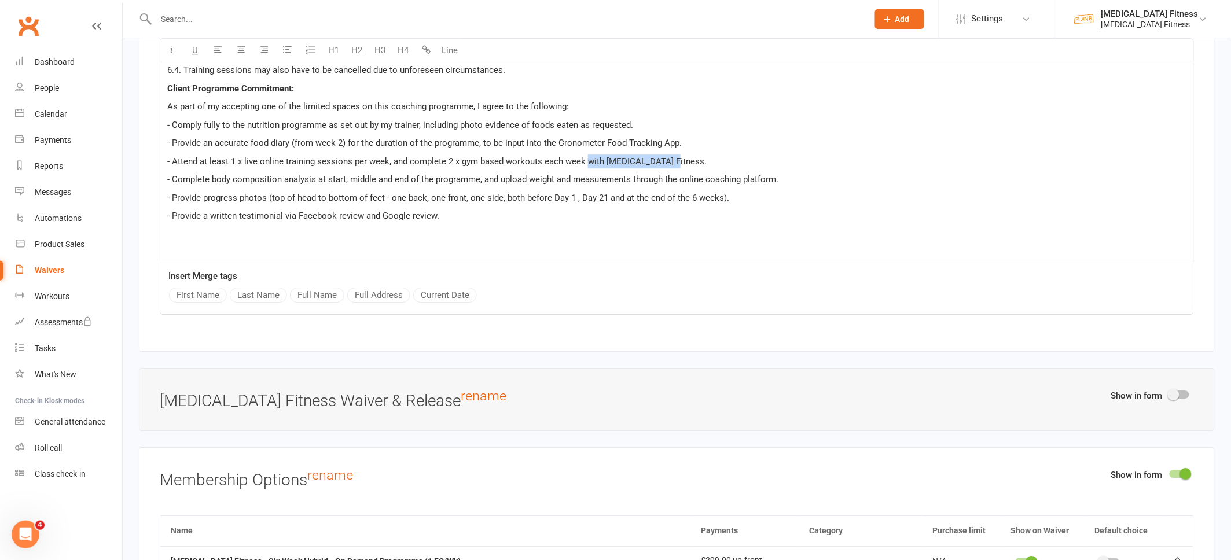
drag, startPoint x: 584, startPoint y: 165, endPoint x: 701, endPoint y: 161, distance: 116.4
click at [701, 162] on p "- Attend at least 1 x live online training sessions per week, and complete 2 x …" at bounding box center [676, 161] width 1019 height 14
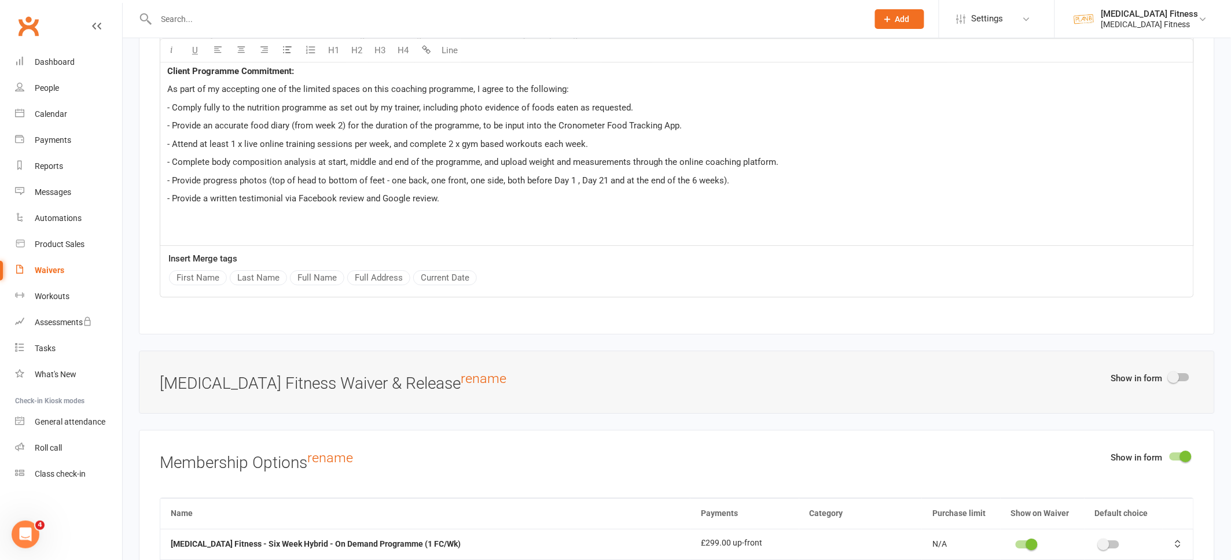
scroll to position [5890, 0]
click at [450, 222] on p at bounding box center [676, 223] width 1019 height 28
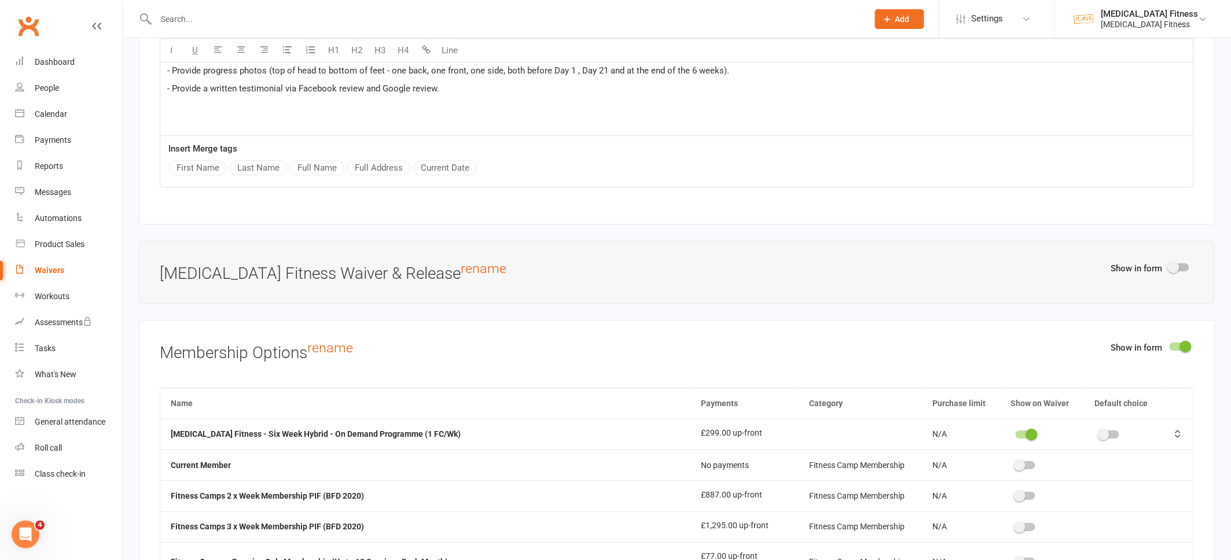
scroll to position [5962, 0]
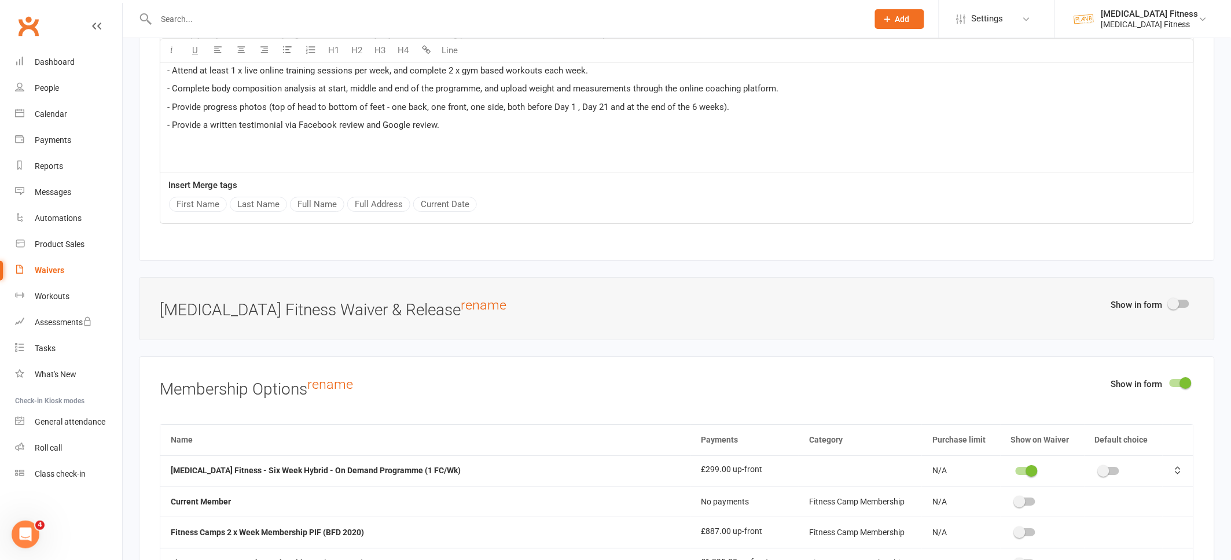
click at [434, 130] on span "- Provide a written testimonial via Facebook review and Google review." at bounding box center [303, 125] width 272 height 10
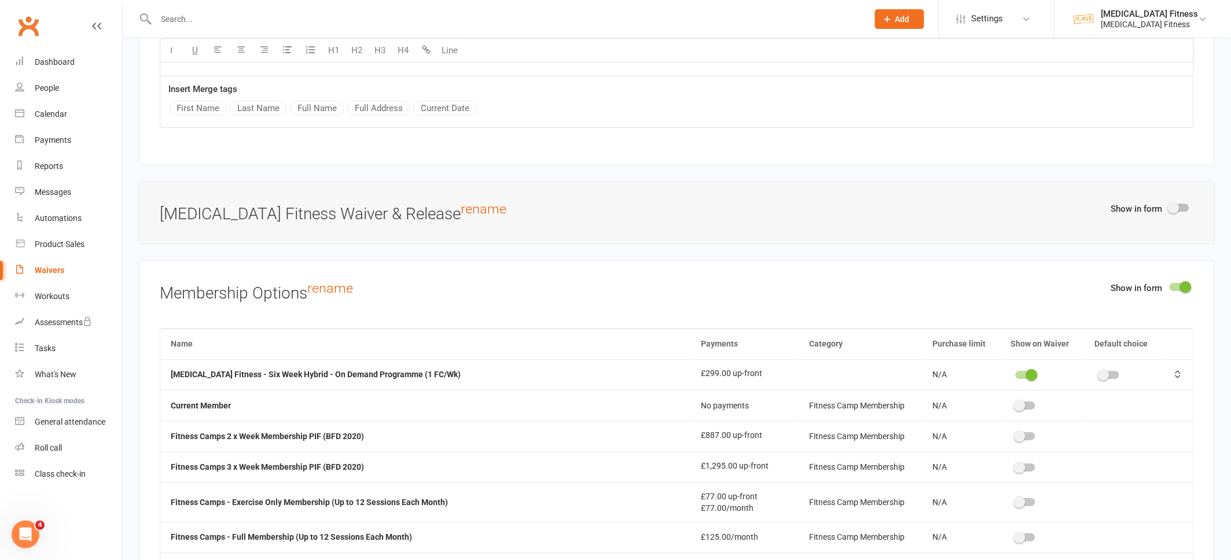
scroll to position [6134, 0]
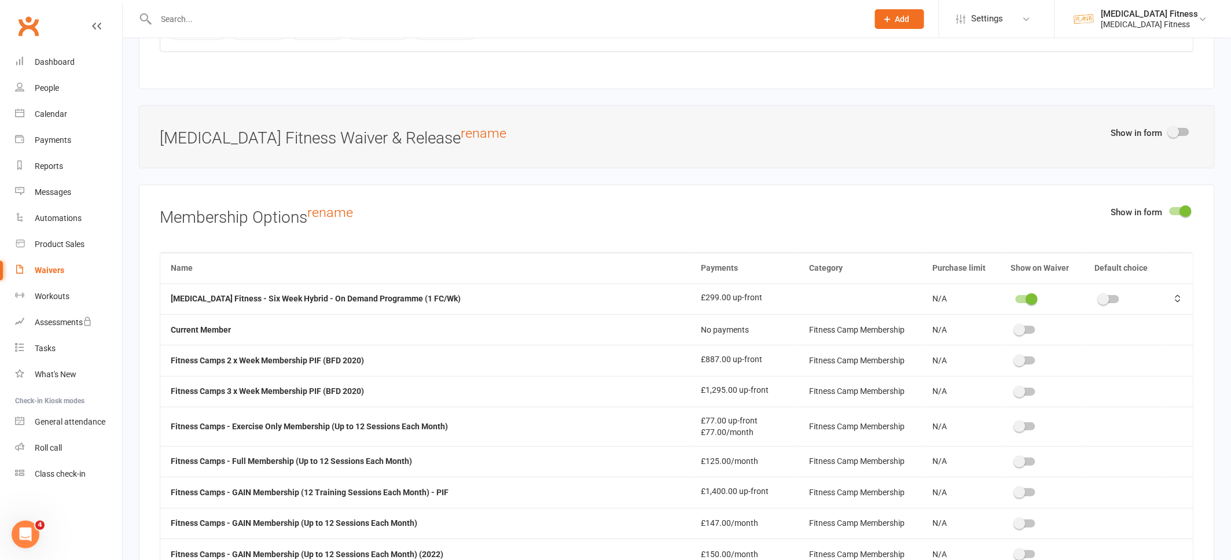
click at [1016, 303] on div at bounding box center [1026, 299] width 20 height 8
click at [1016, 297] on input "checkbox" at bounding box center [1016, 297] width 0 height 0
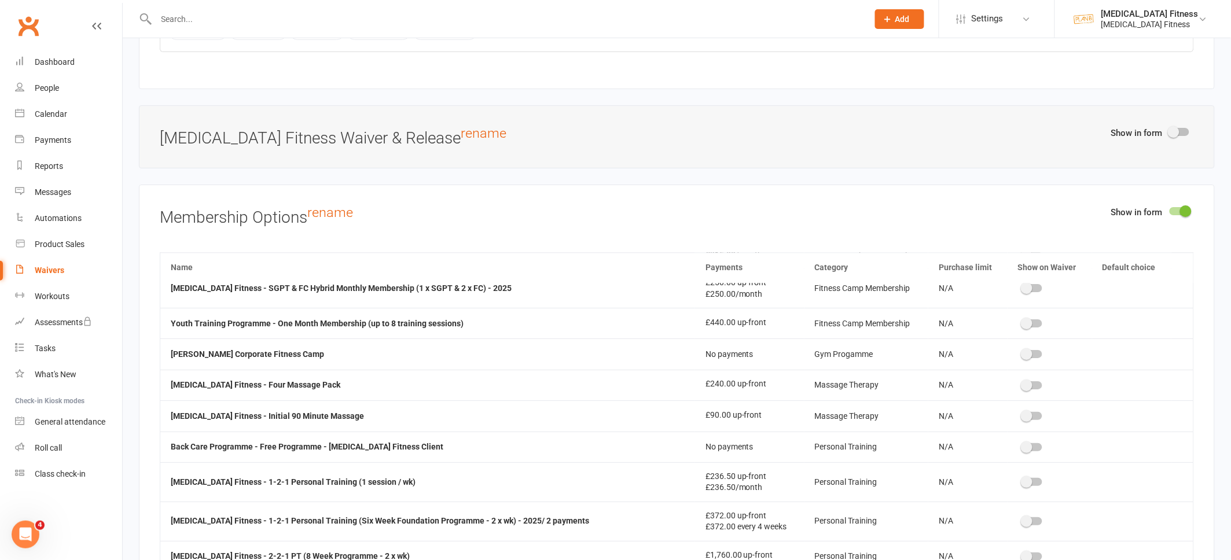
scroll to position [888, 0]
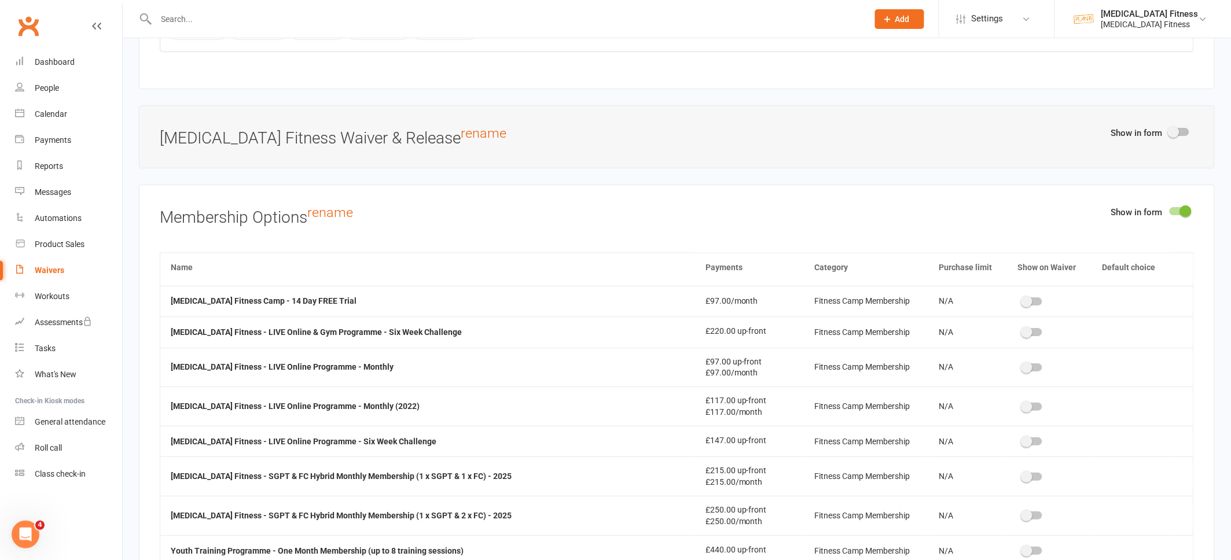
click at [1022, 334] on div at bounding box center [1032, 332] width 20 height 8
click at [1022, 330] on input "checkbox" at bounding box center [1022, 330] width 0 height 0
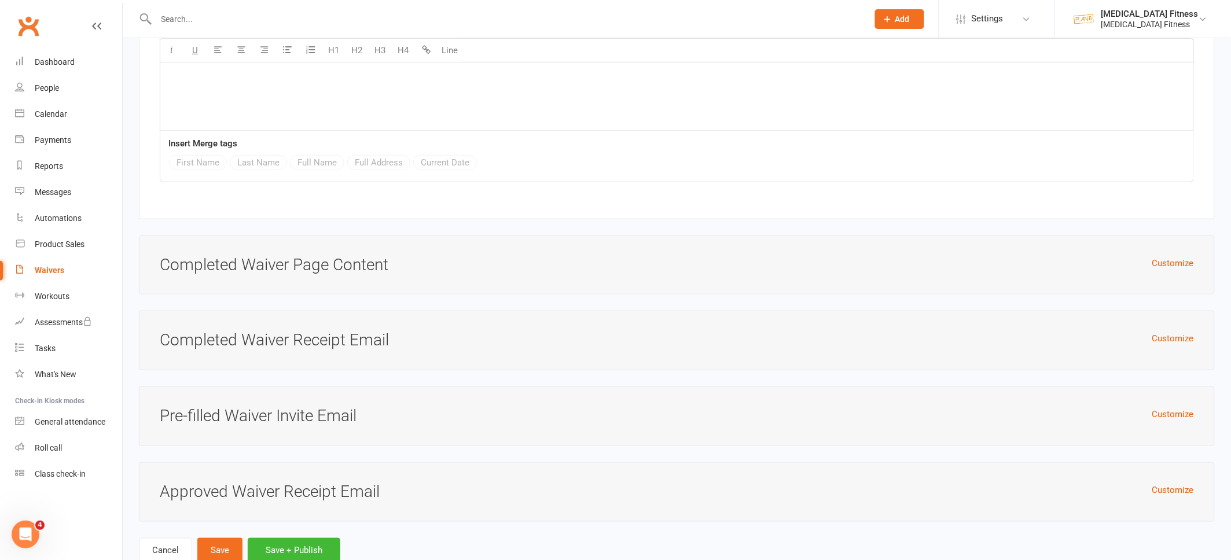
scroll to position [8163, 0]
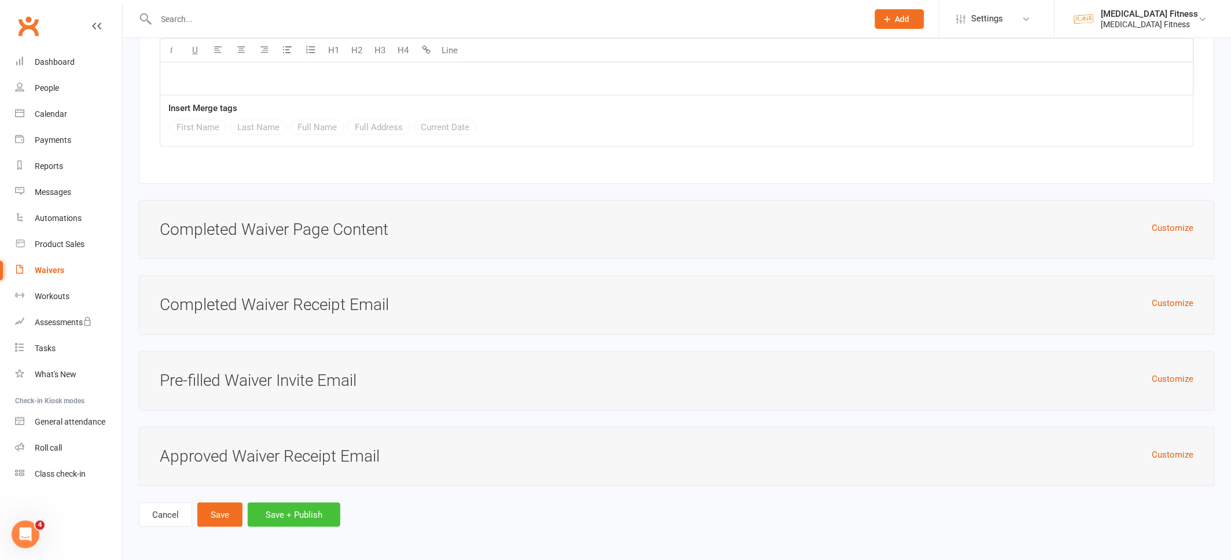
click at [285, 509] on button "Save + Publish" at bounding box center [294, 515] width 93 height 24
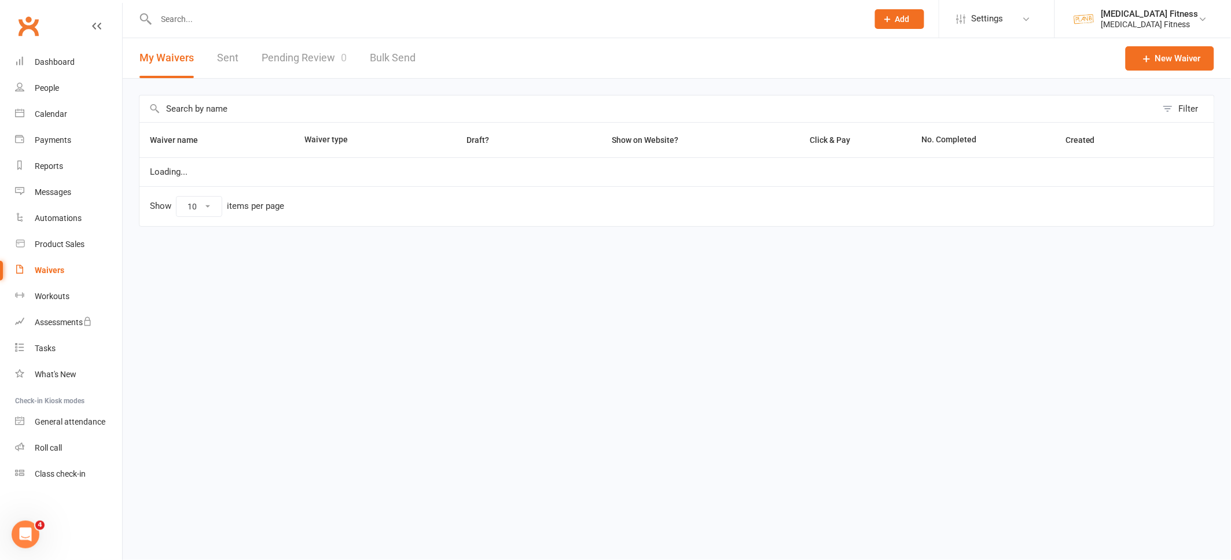
select select "100"
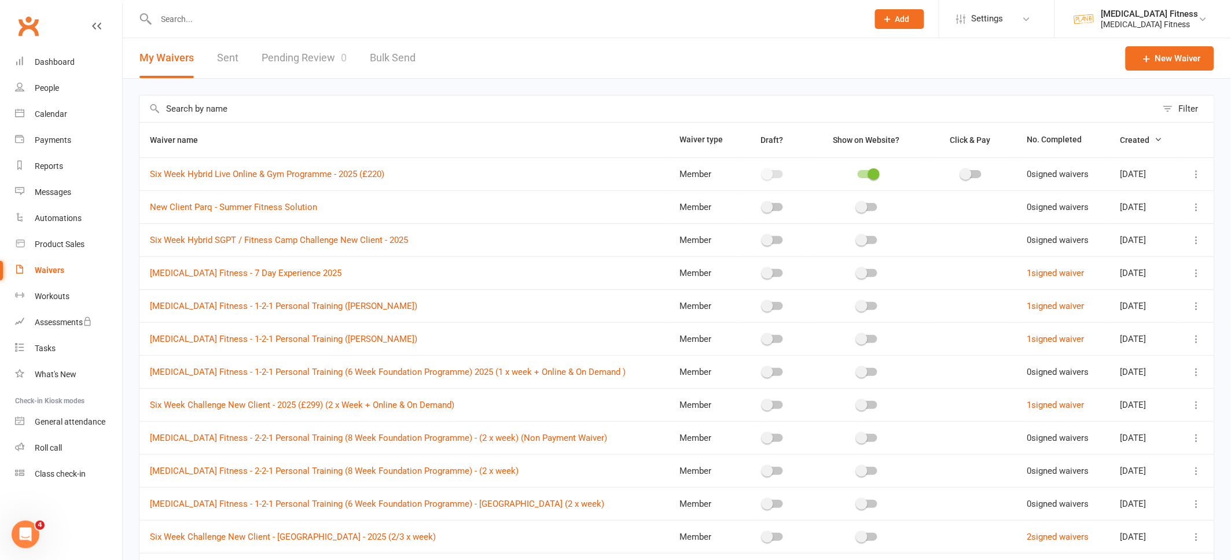
click at [858, 171] on div at bounding box center [868, 174] width 20 height 8
click at [858, 172] on input "checkbox" at bounding box center [858, 172] width 0 height 0
click at [1194, 170] on icon at bounding box center [1197, 174] width 12 height 12
click at [1090, 242] on link "Copy external link to clipboard" at bounding box center [1136, 242] width 136 height 23
click at [35, 114] on div "Calendar" at bounding box center [51, 113] width 32 height 9
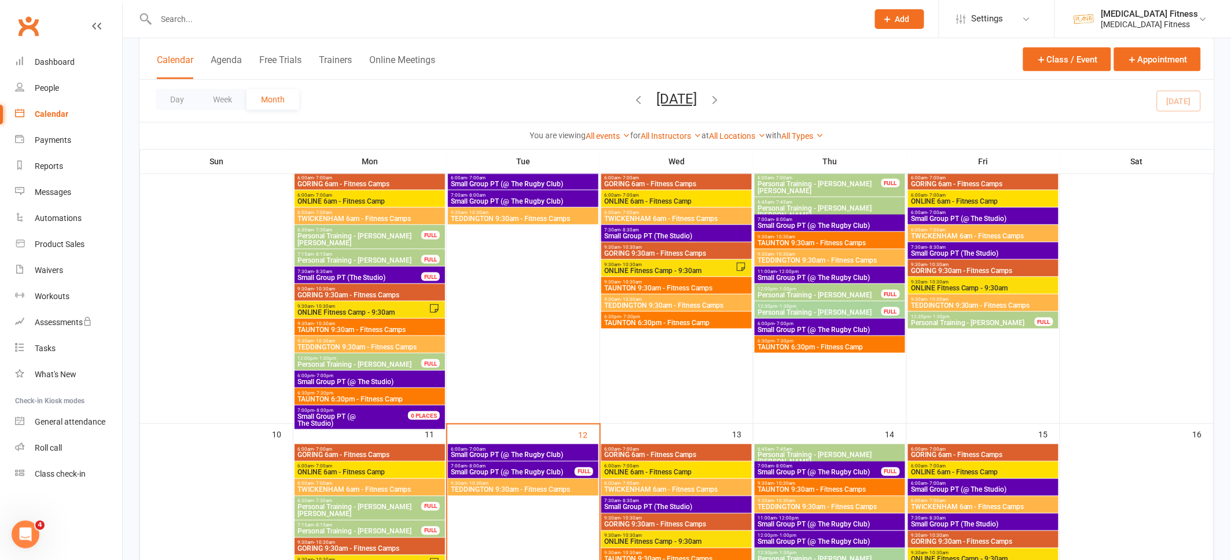
scroll to position [408, 0]
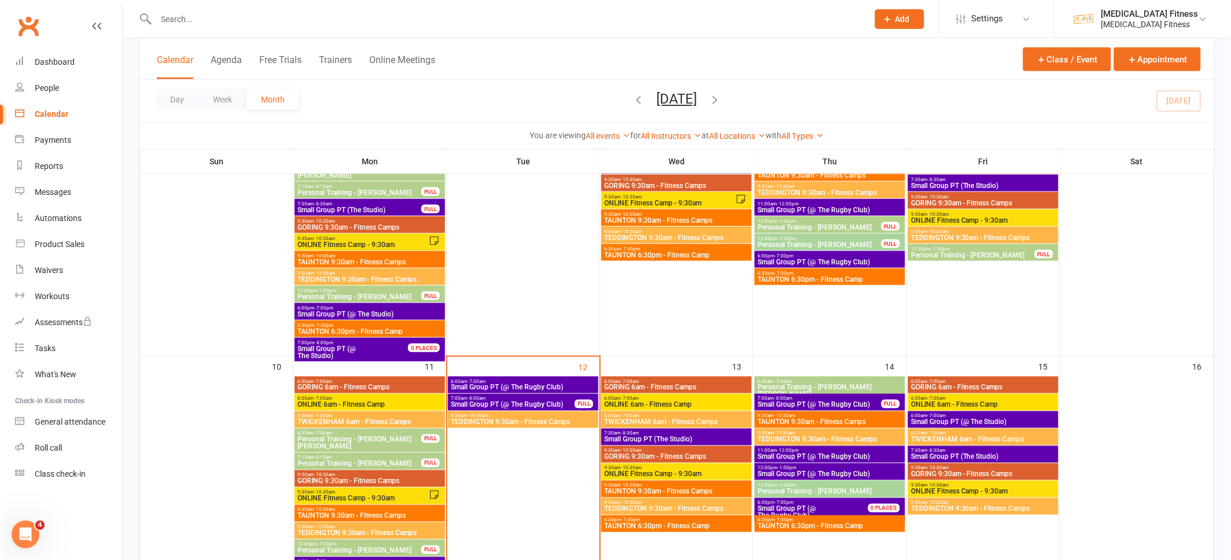
click at [543, 402] on span "Small Group PT (@ The Rugby Club)" at bounding box center [512, 405] width 125 height 7
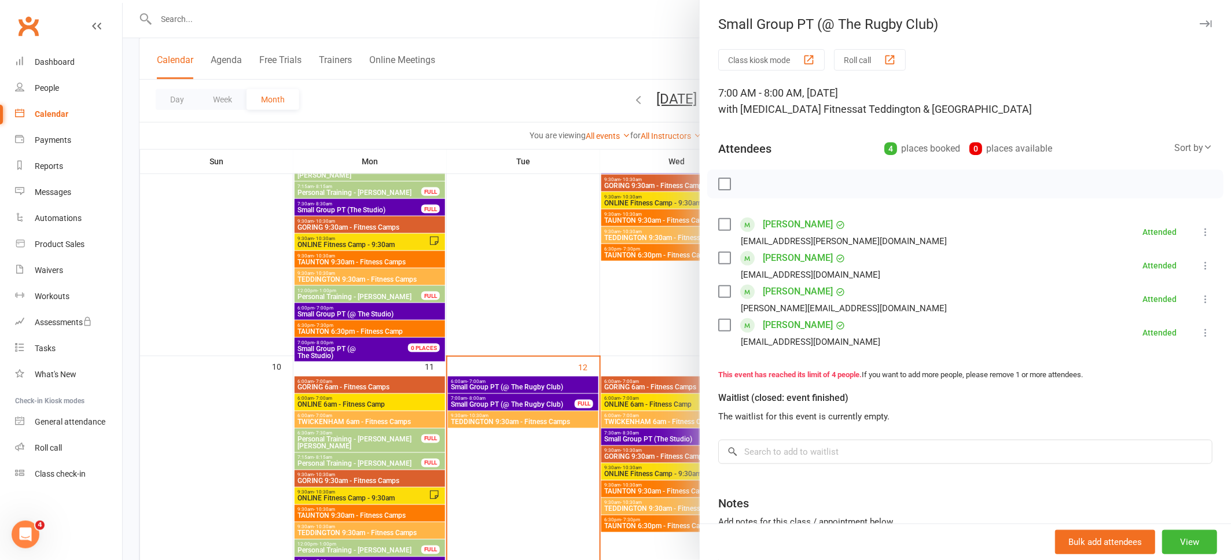
click at [1211, 27] on icon "button" at bounding box center [1206, 23] width 12 height 7
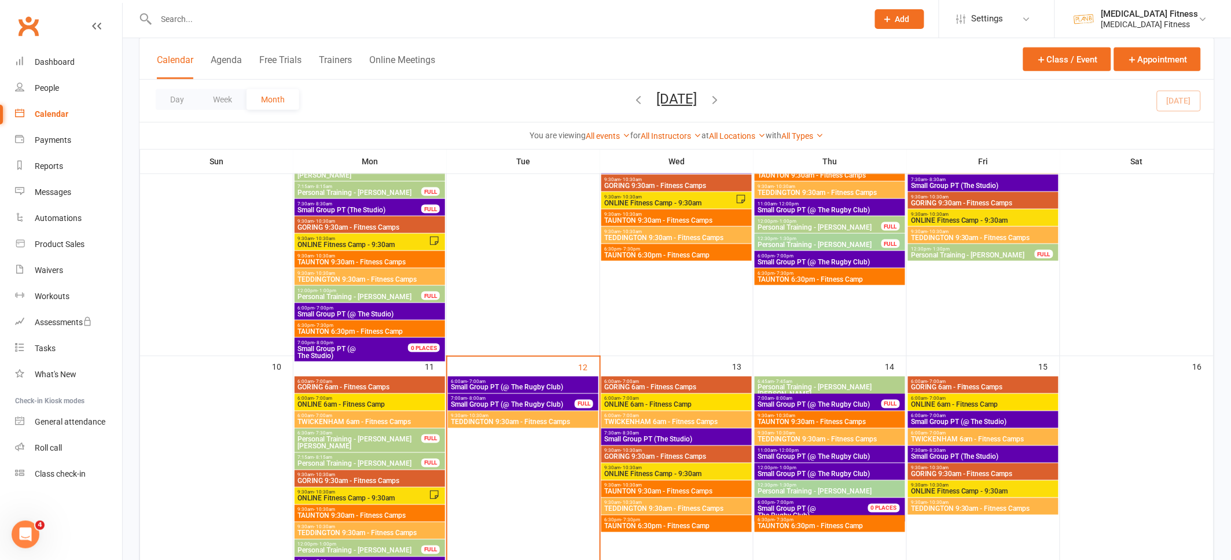
click at [476, 384] on span "Small Group PT (@ The Rugby Club)" at bounding box center [523, 387] width 146 height 7
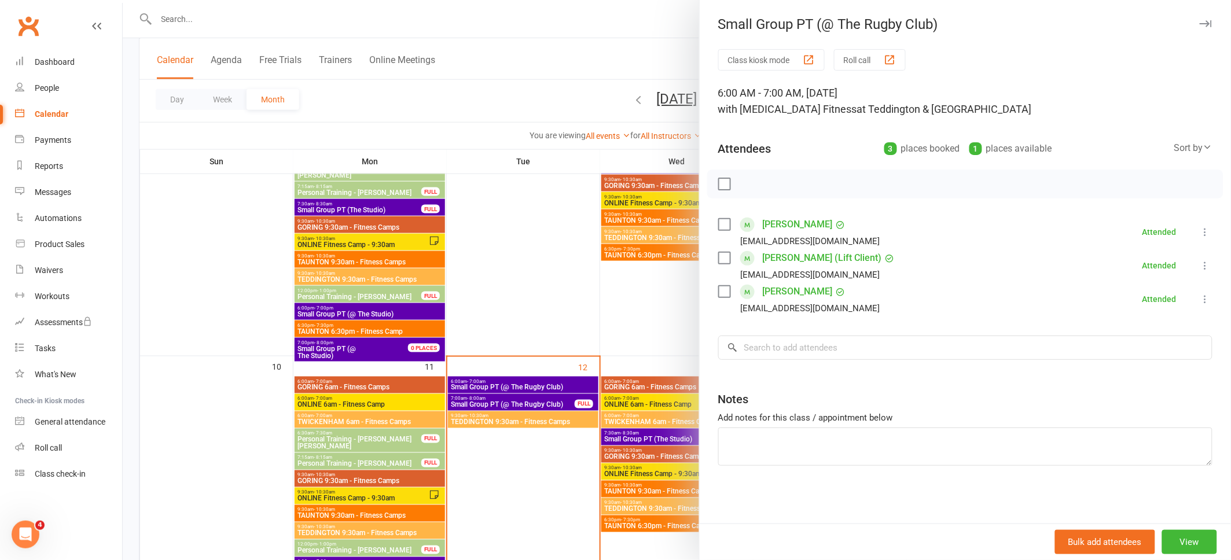
click at [1204, 21] on icon "button" at bounding box center [1206, 23] width 12 height 7
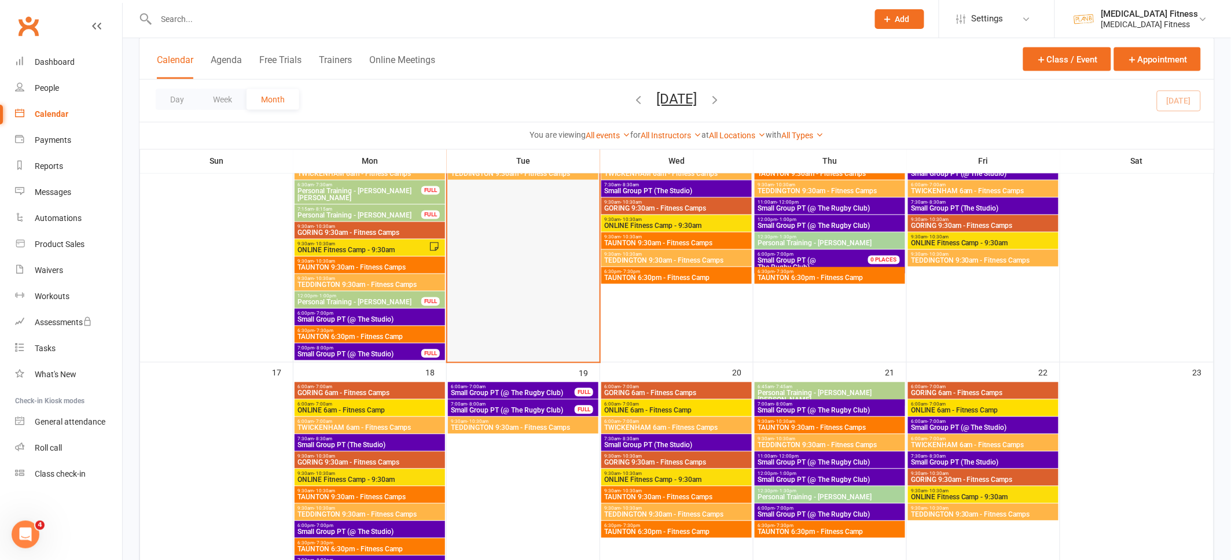
scroll to position [695, 0]
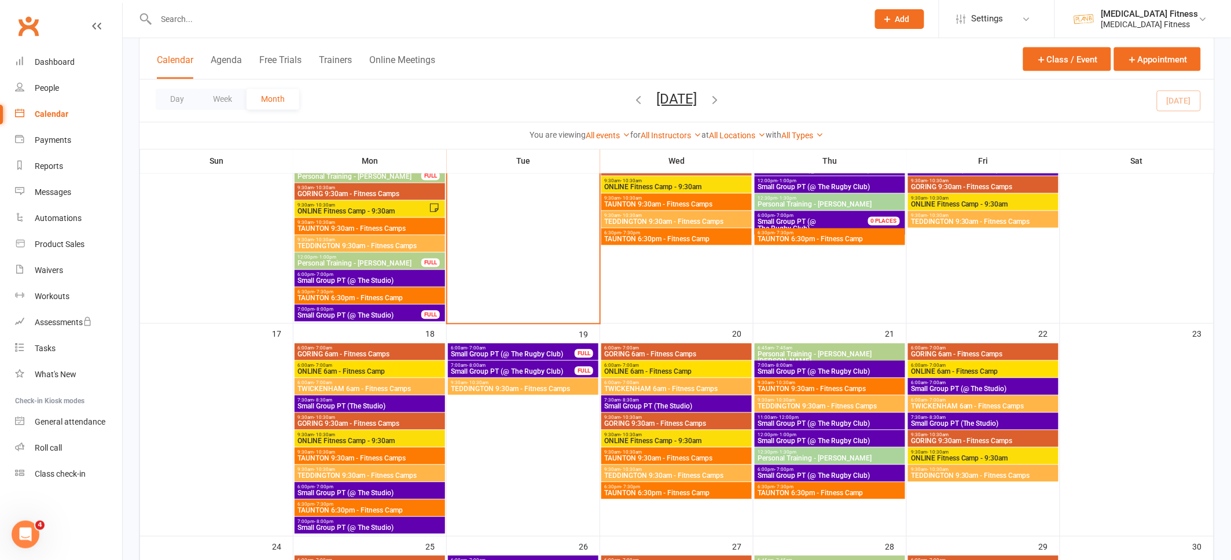
click at [512, 365] on span "7:00am - 8:00am" at bounding box center [512, 365] width 125 height 5
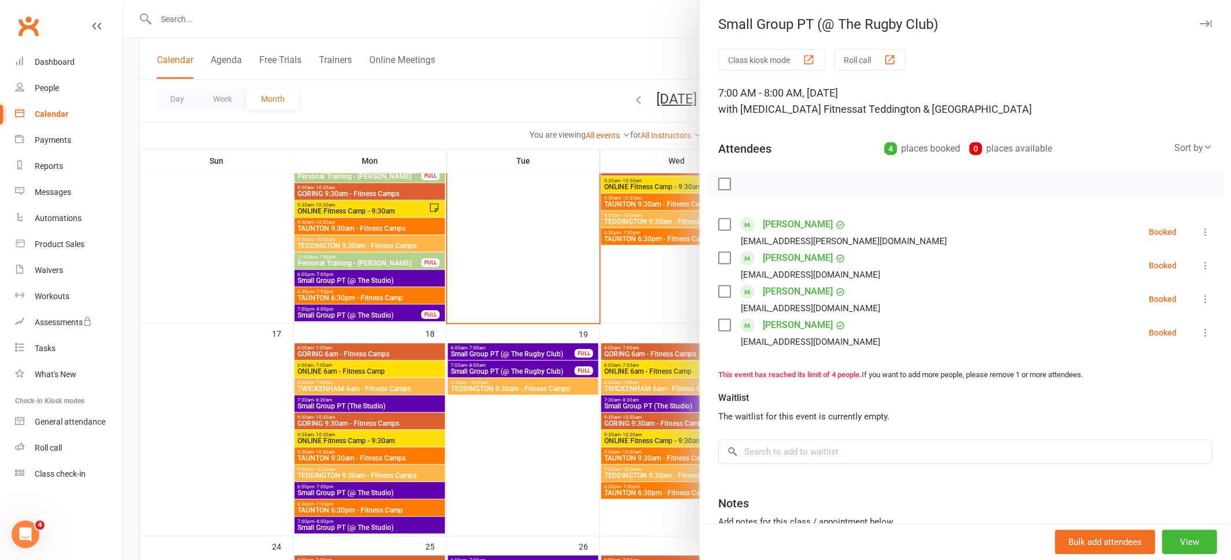
click at [1208, 25] on icon "button" at bounding box center [1206, 23] width 12 height 7
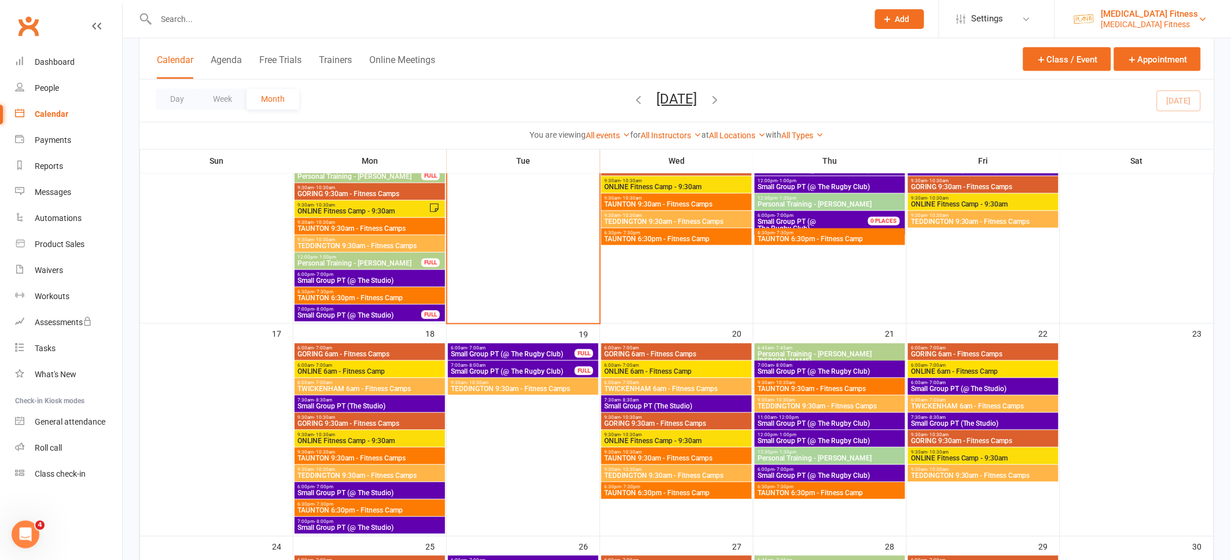
scroll to position [791, 0]
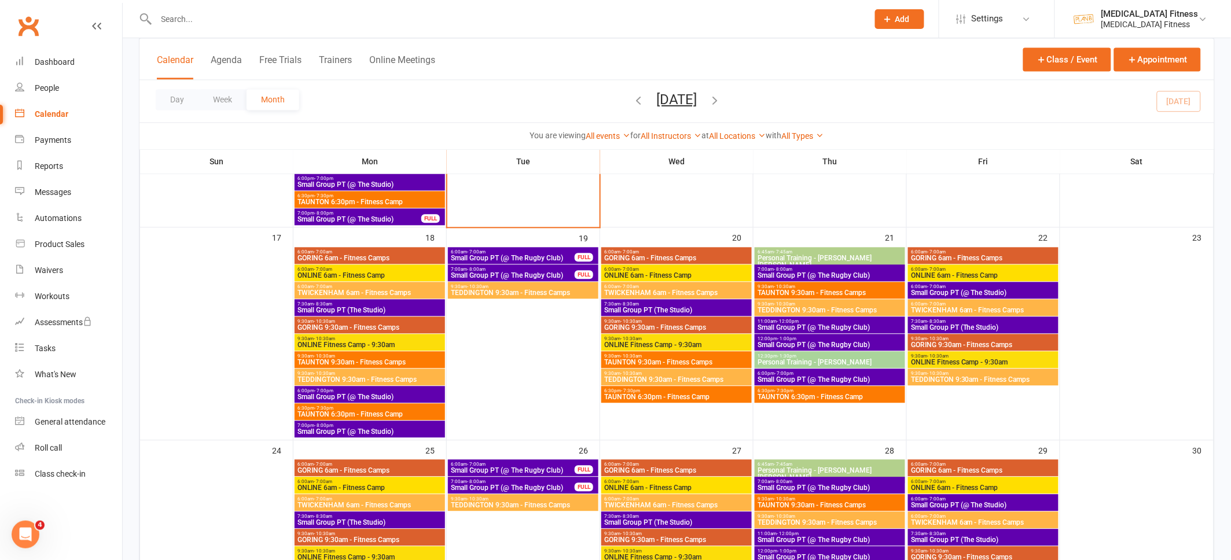
click at [488, 483] on span "7:00am - 8:00am" at bounding box center [512, 482] width 125 height 5
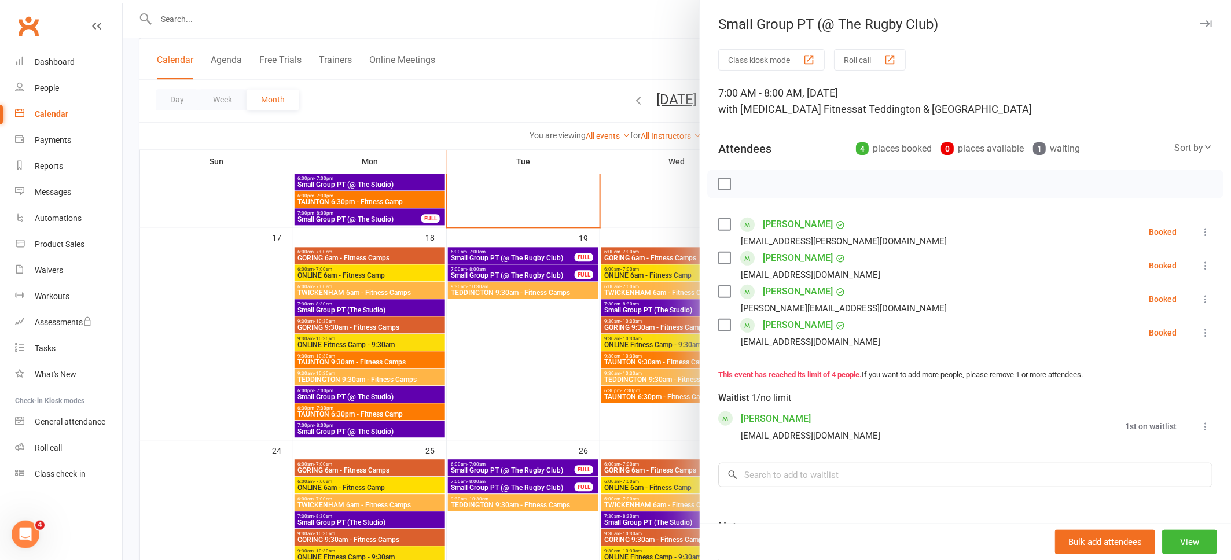
click at [1206, 25] on icon "button" at bounding box center [1206, 23] width 12 height 7
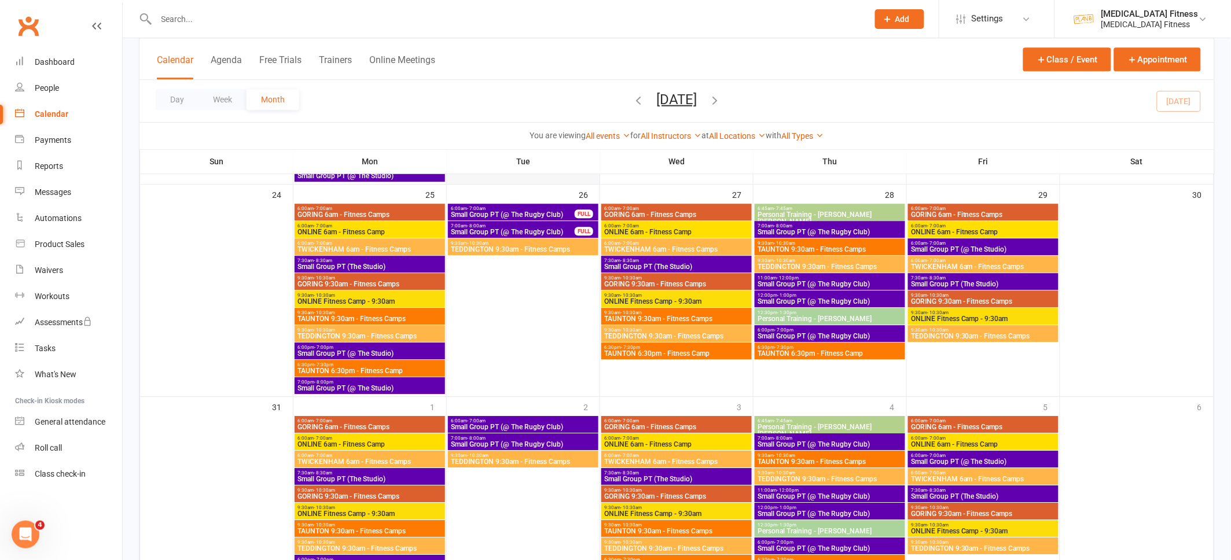
scroll to position [1097, 0]
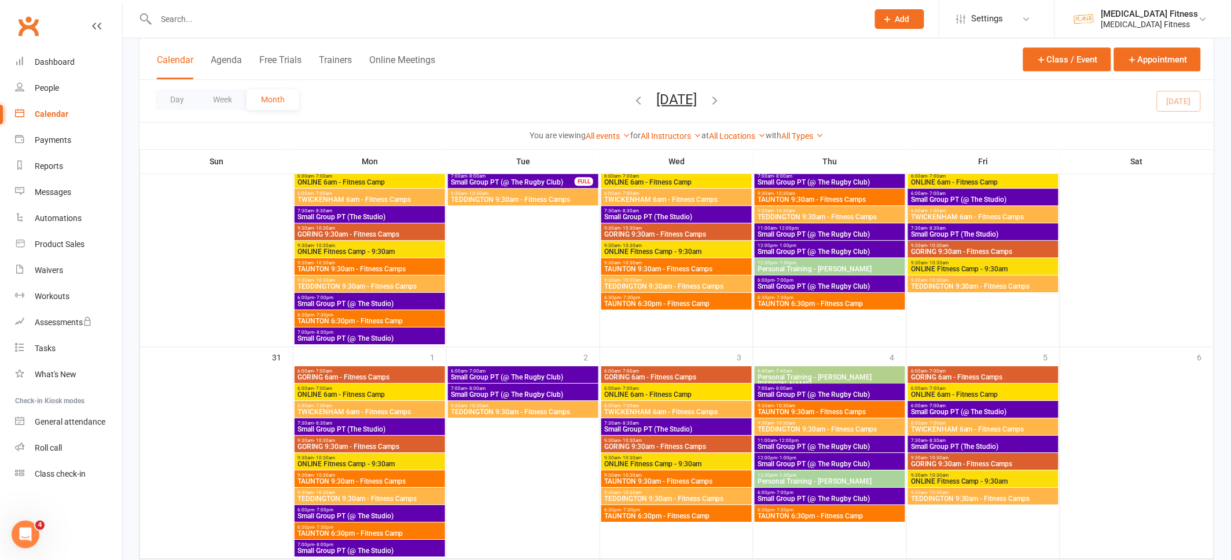
click at [514, 391] on span "Small Group PT (@ The Rugby Club)" at bounding box center [523, 394] width 146 height 7
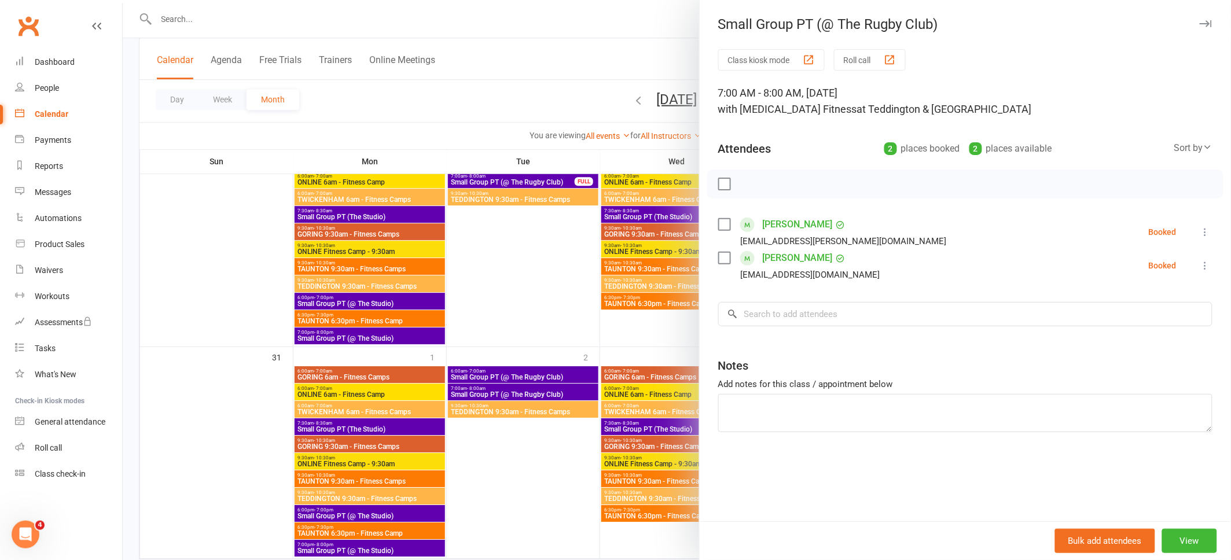
click at [1206, 24] on icon "button" at bounding box center [1206, 23] width 12 height 7
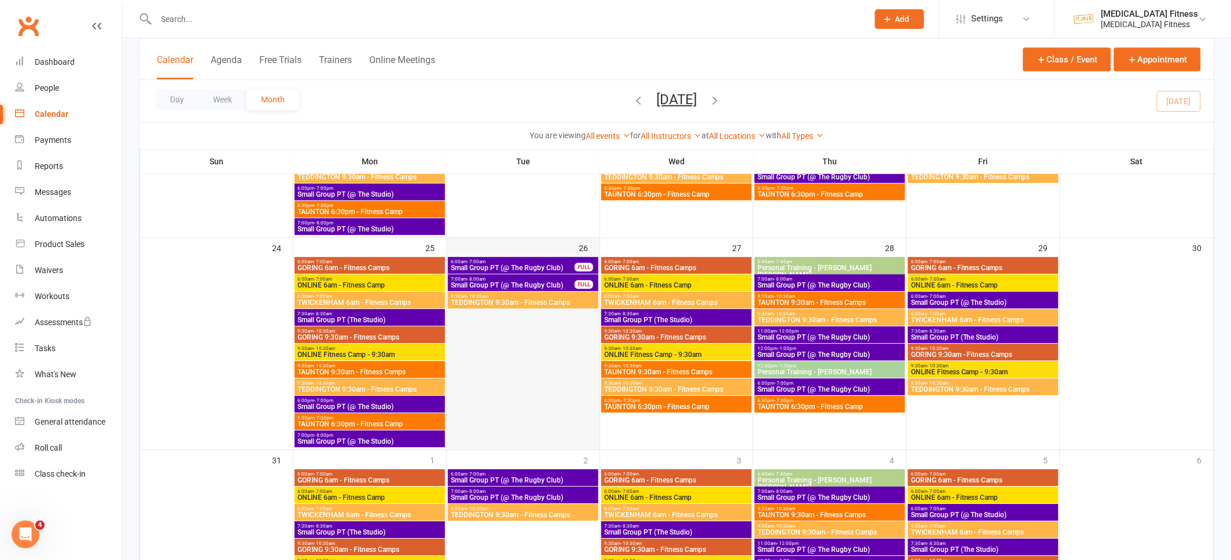
scroll to position [977, 0]
